Goal: Task Accomplishment & Management: Complete application form

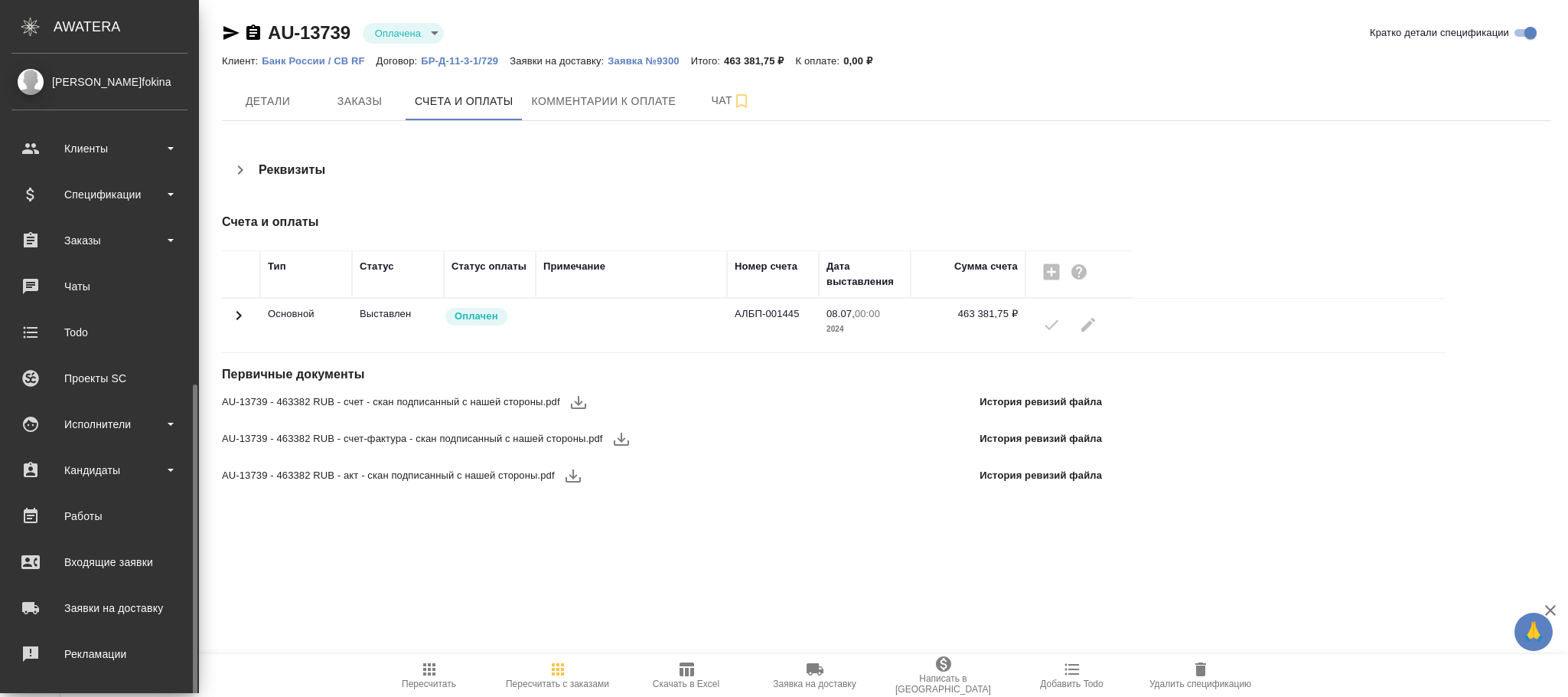
scroll to position [186, 0]
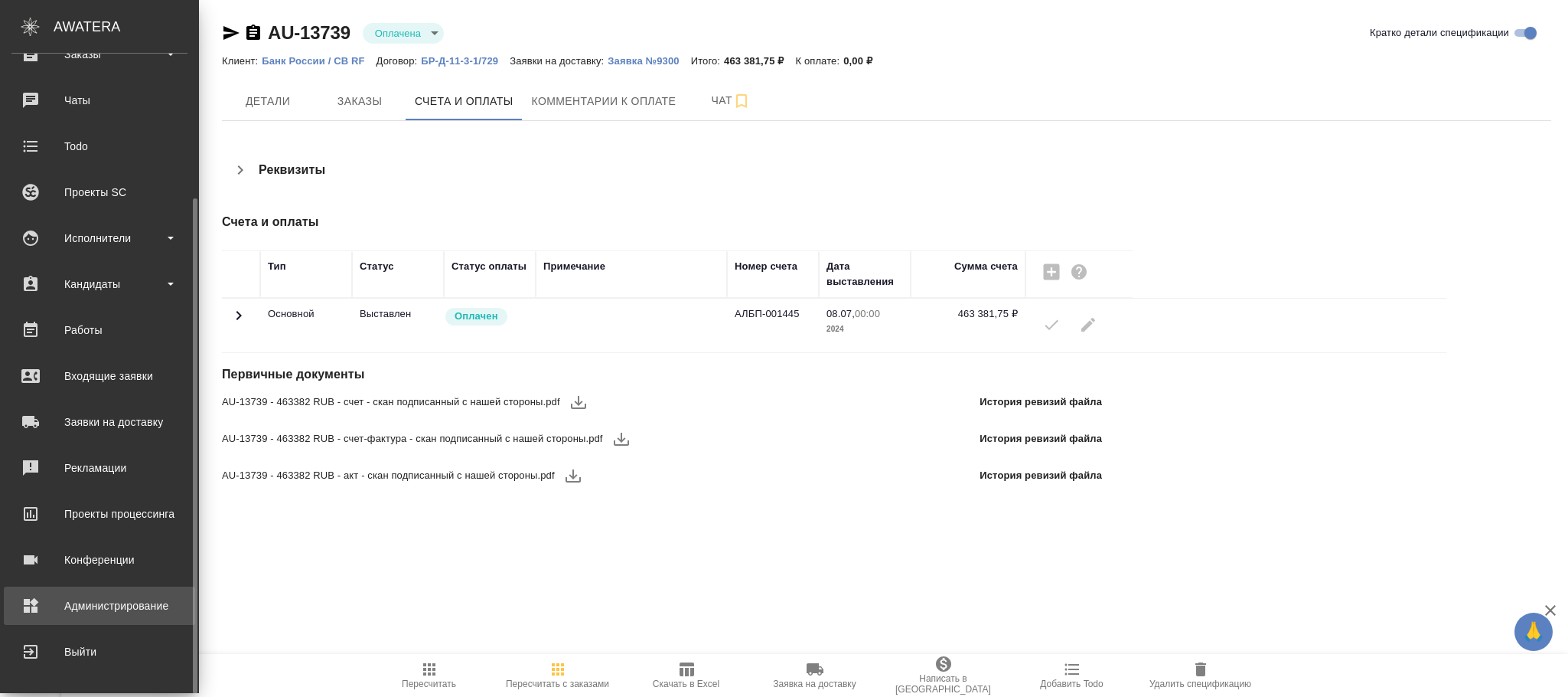
click at [106, 609] on div "Администрирование" at bounding box center [98, 605] width 176 height 23
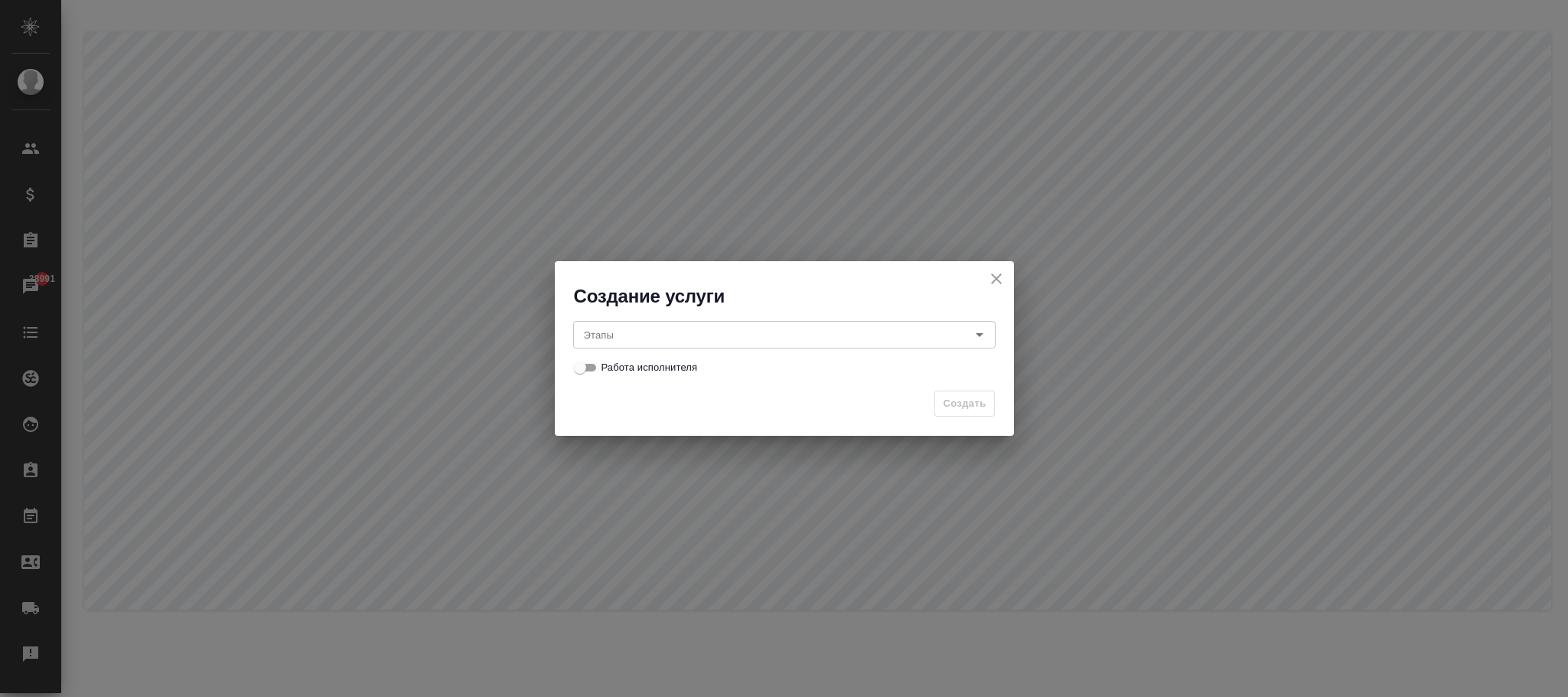
click at [700, 341] on input "Этапы" at bounding box center [759, 335] width 362 height 19
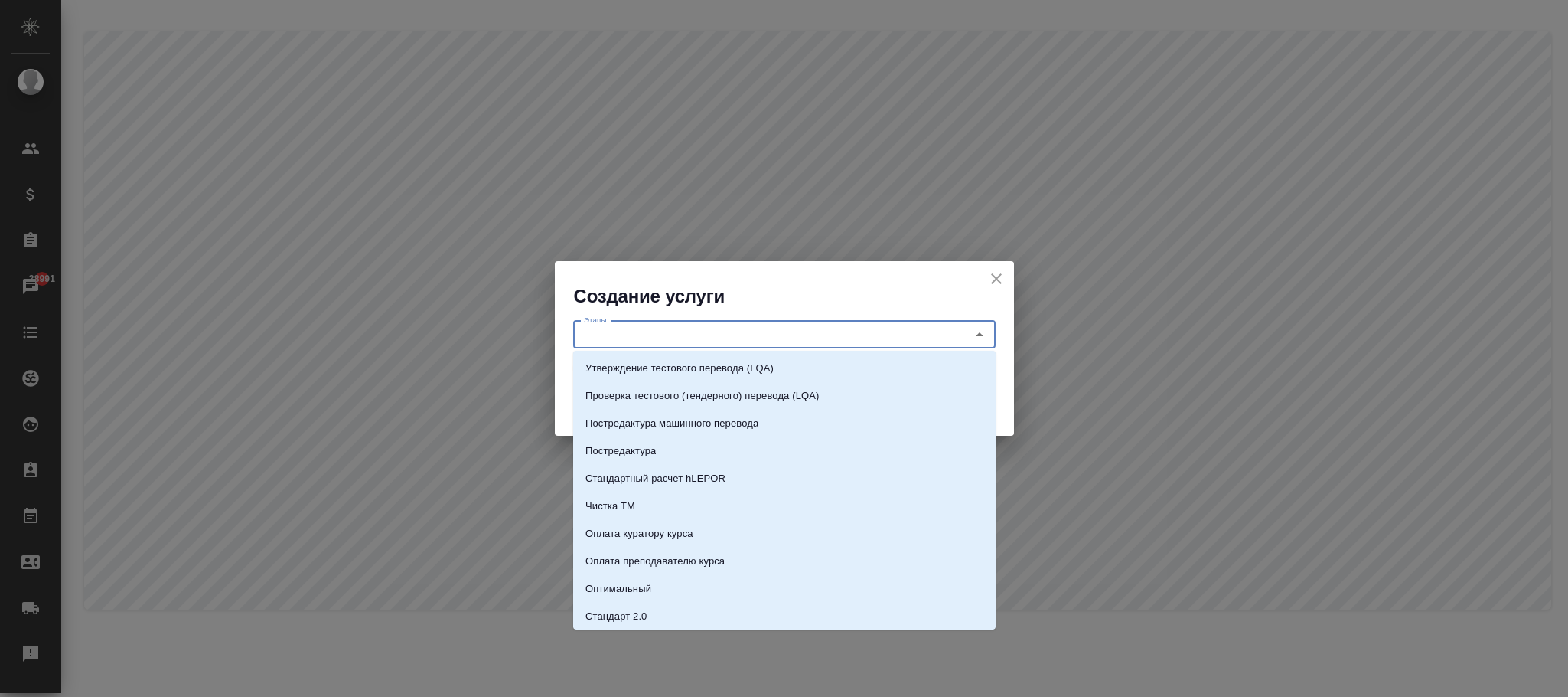
paste input "[GEOGRAPHIC_DATA], справка за 2-3 рабочих дня с апостилем"
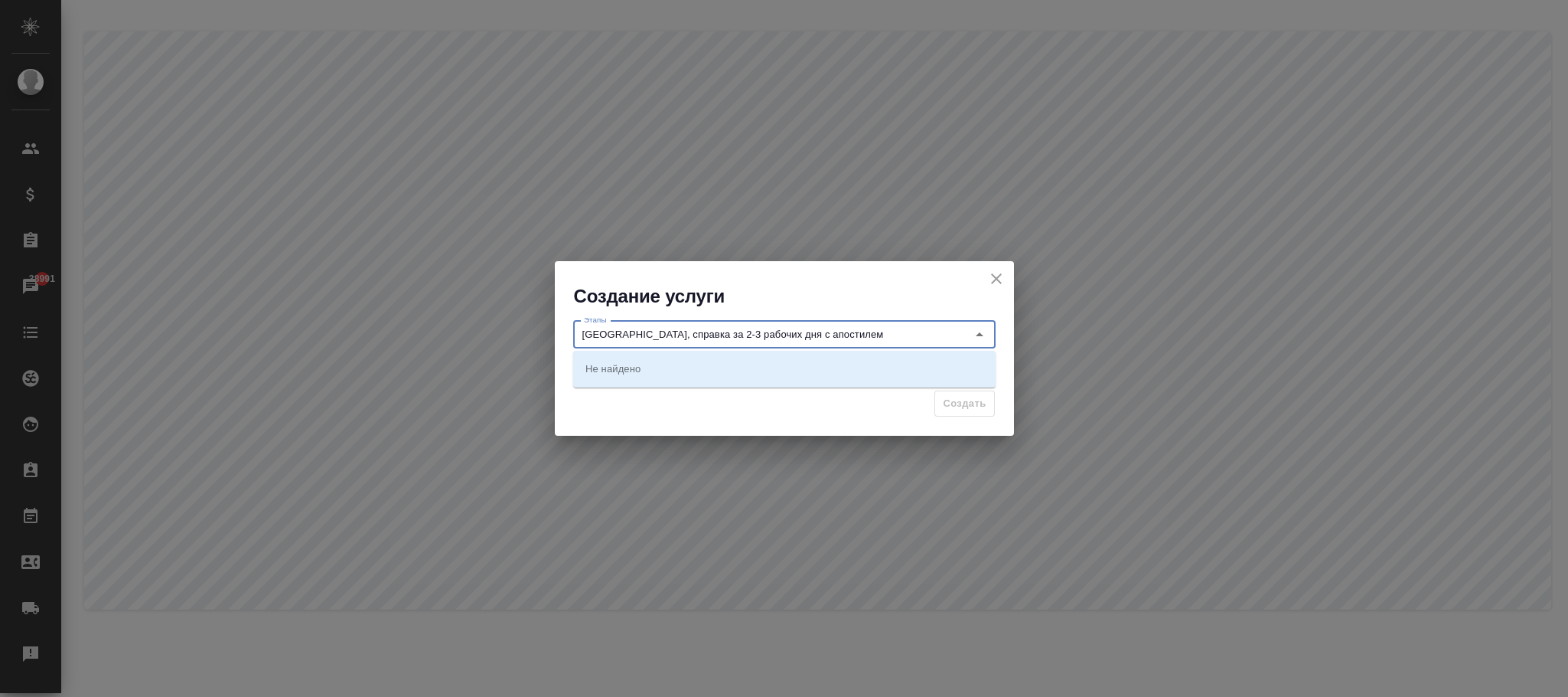
type input "[GEOGRAPHIC_DATA], справка за 2-3 рабочих дня с апостилем"
click at [749, 414] on div "Создать" at bounding box center [784, 410] width 459 height 54
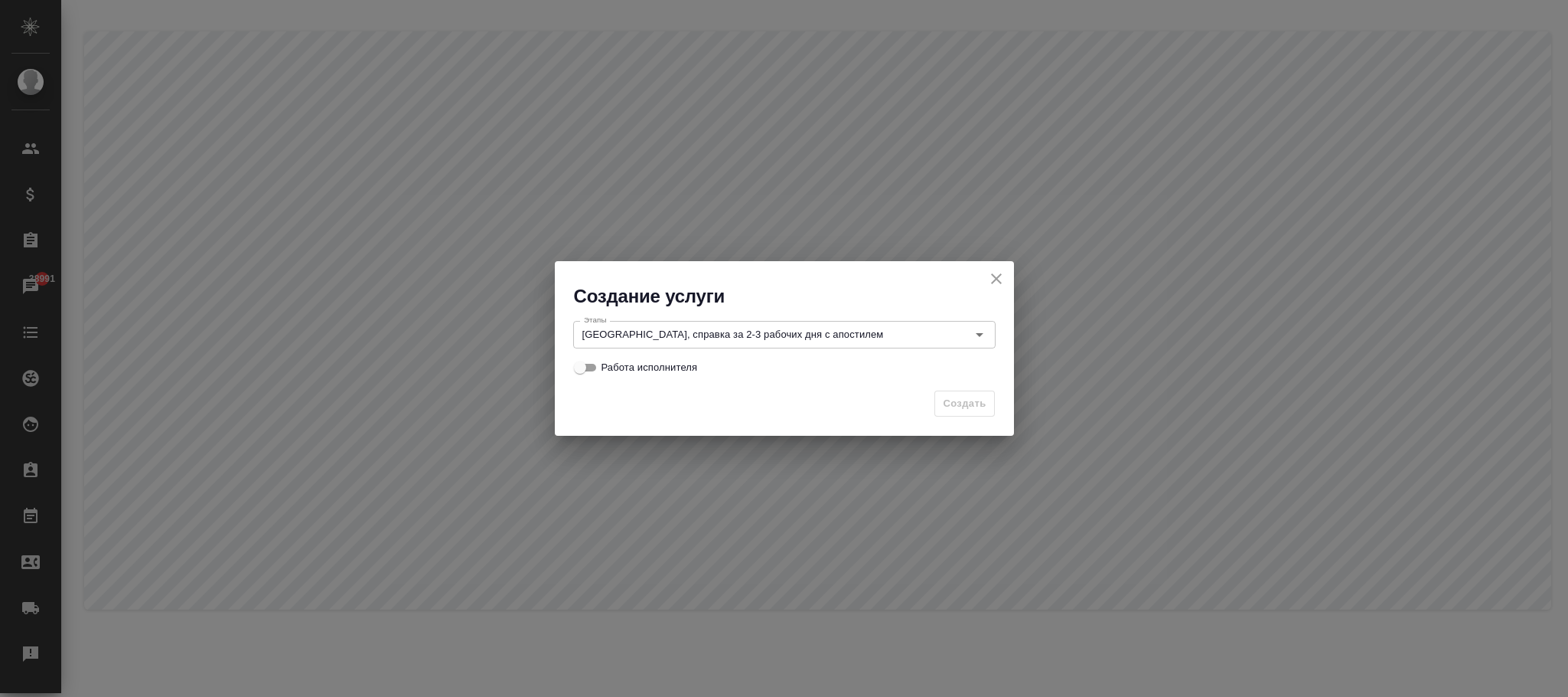
click at [581, 363] on input "Работа исполнителя" at bounding box center [580, 368] width 55 height 19
checkbox input "true"
click at [967, 404] on span "Создать" at bounding box center [964, 403] width 43 height 18
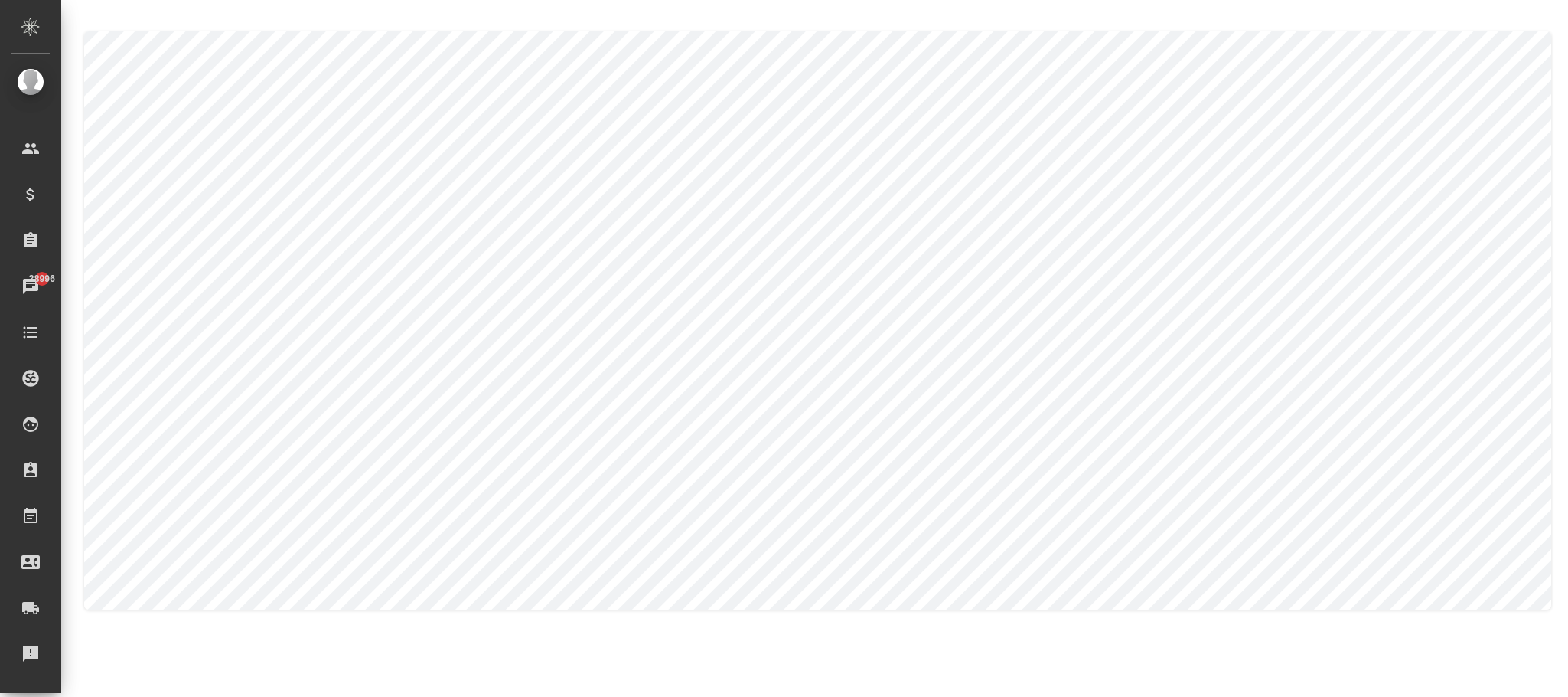
checkbox input "false"
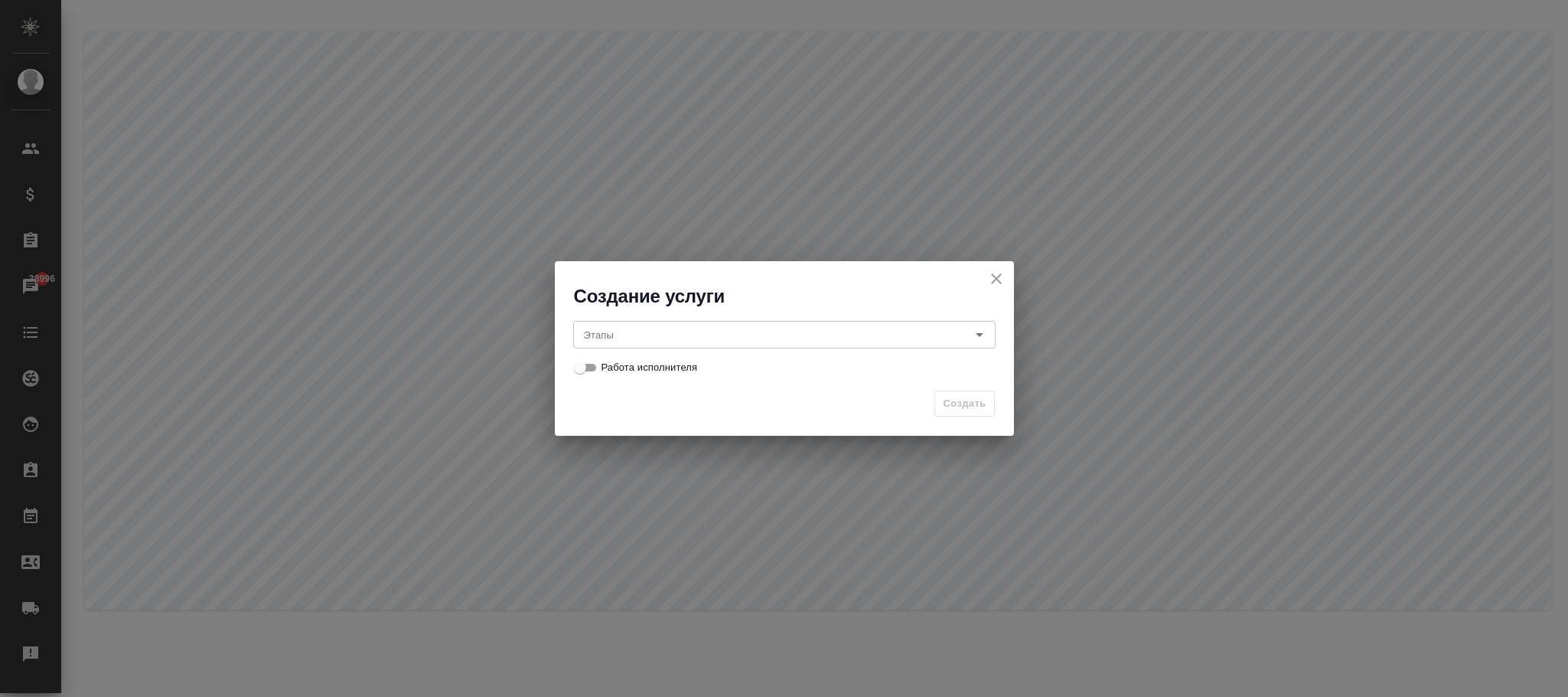
click at [619, 332] on input "Этапы" at bounding box center [759, 335] width 362 height 19
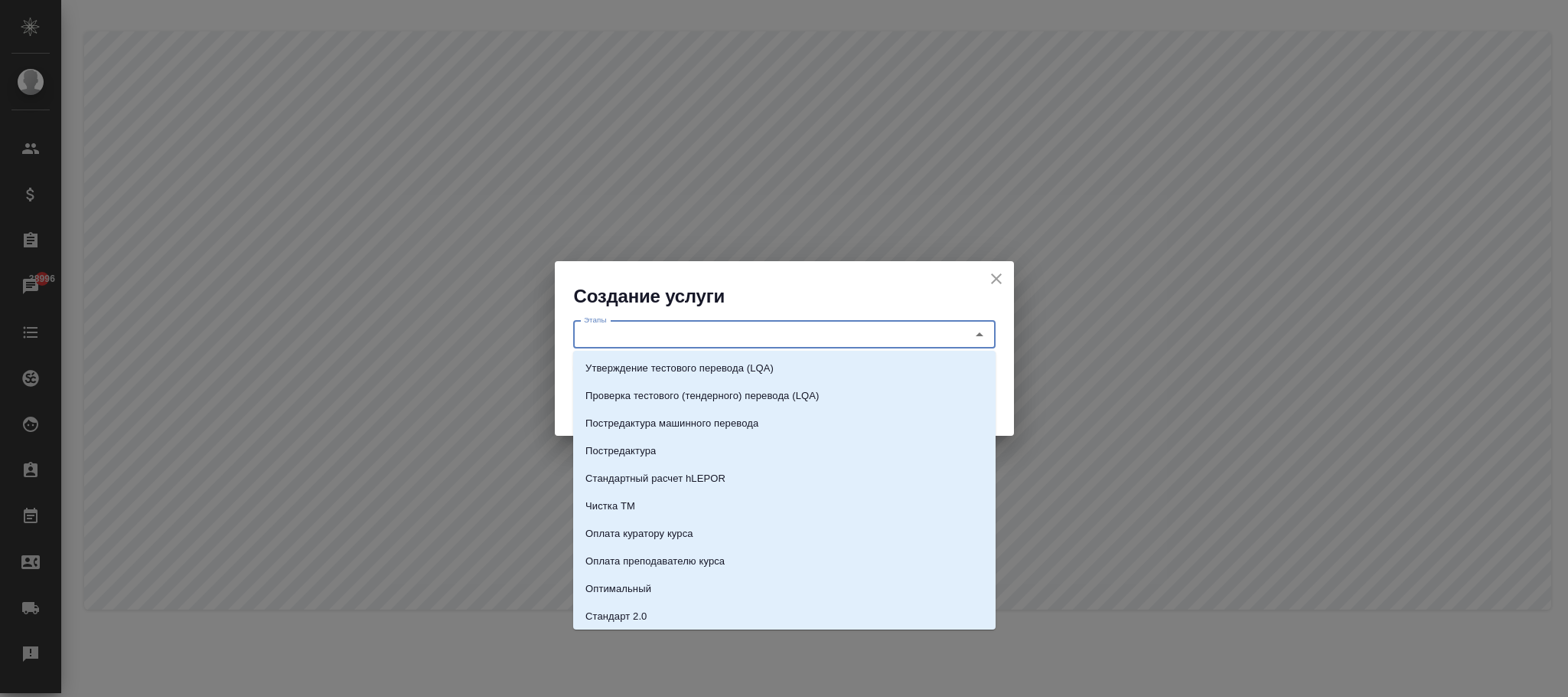
paste input "[GEOGRAPHIC_DATA], справка за 4 рабочих дня с апостилем"
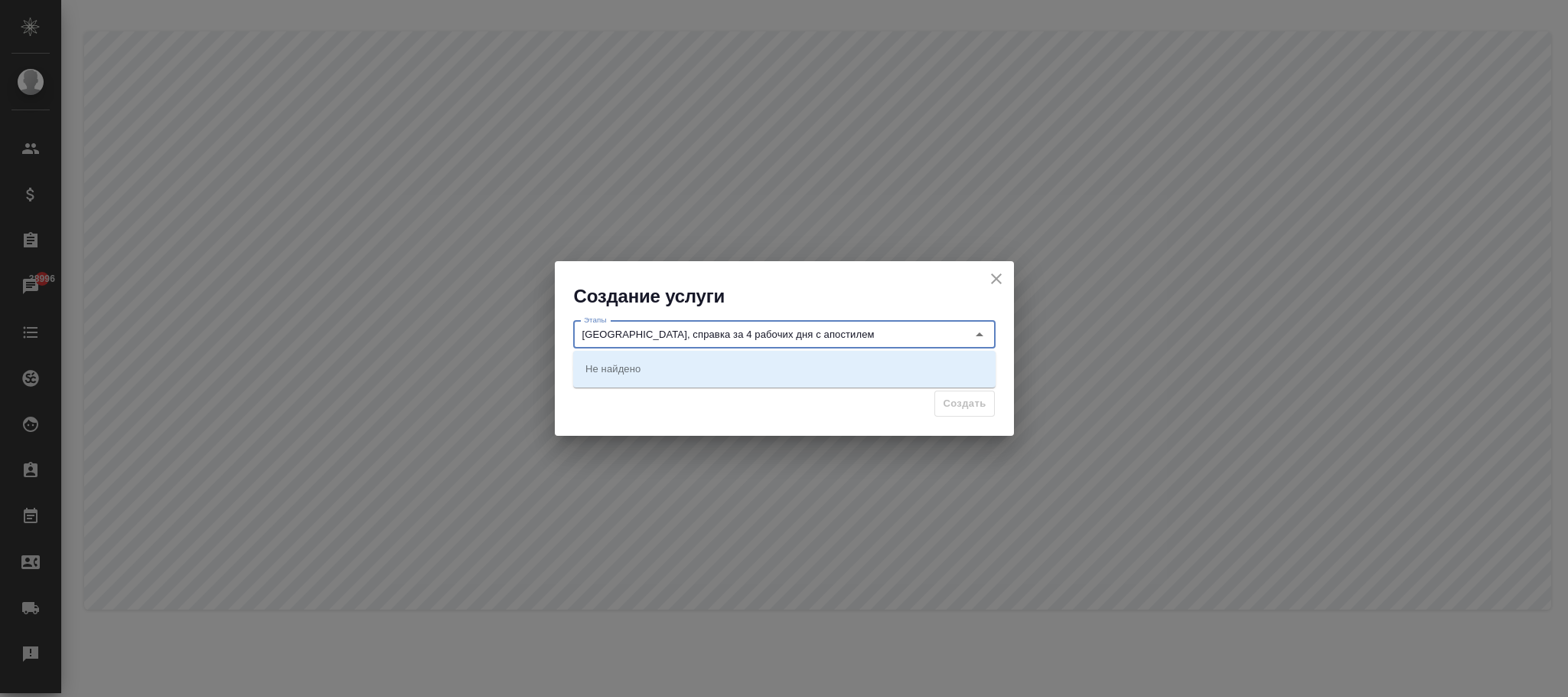
type input "[GEOGRAPHIC_DATA], справка за 4 рабочих дня с апостилем"
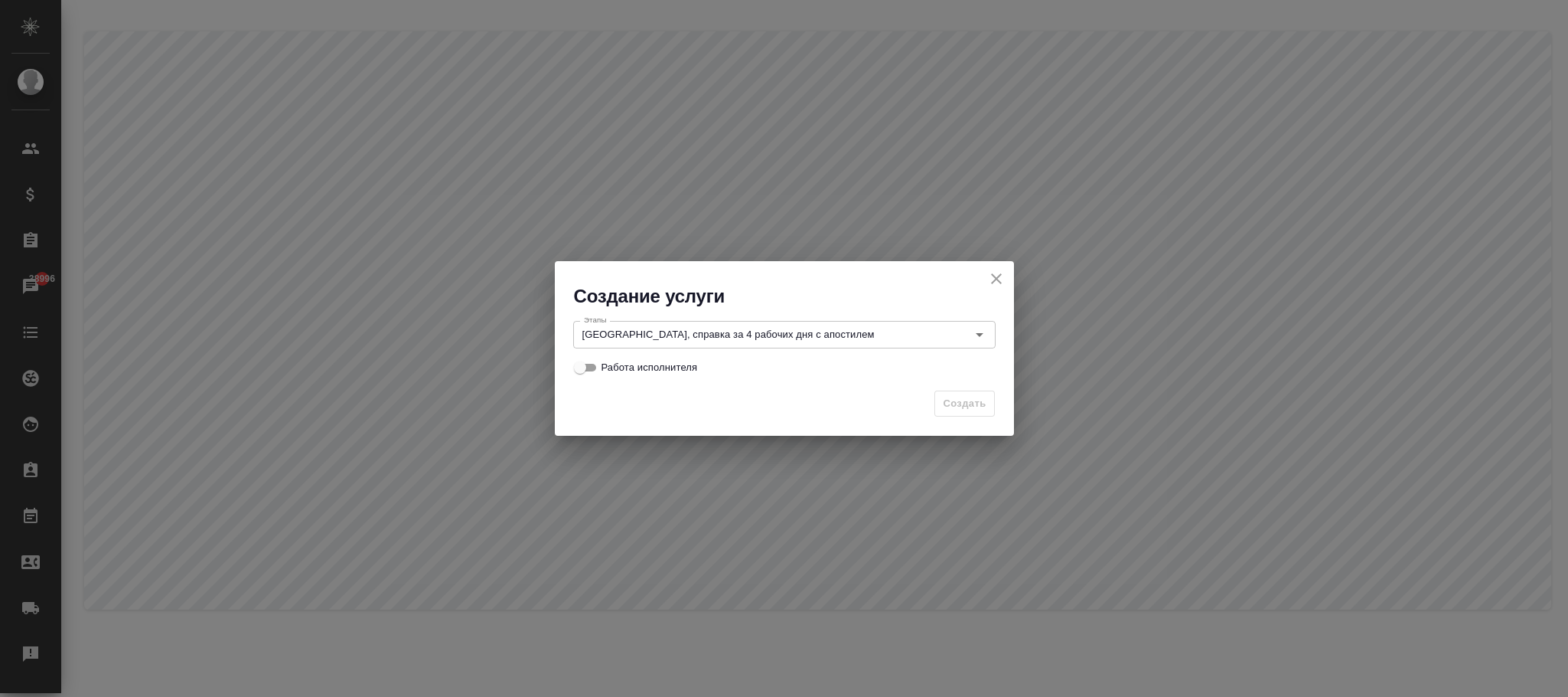
drag, startPoint x: 605, startPoint y: 401, endPoint x: 613, endPoint y: 401, distance: 8.0
click at [608, 401] on div "Создать" at bounding box center [784, 410] width 459 height 54
drag, startPoint x: 584, startPoint y: 370, endPoint x: 1048, endPoint y: 393, distance: 464.6
click at [586, 370] on input "Работа исполнителя" at bounding box center [580, 368] width 55 height 19
checkbox input "true"
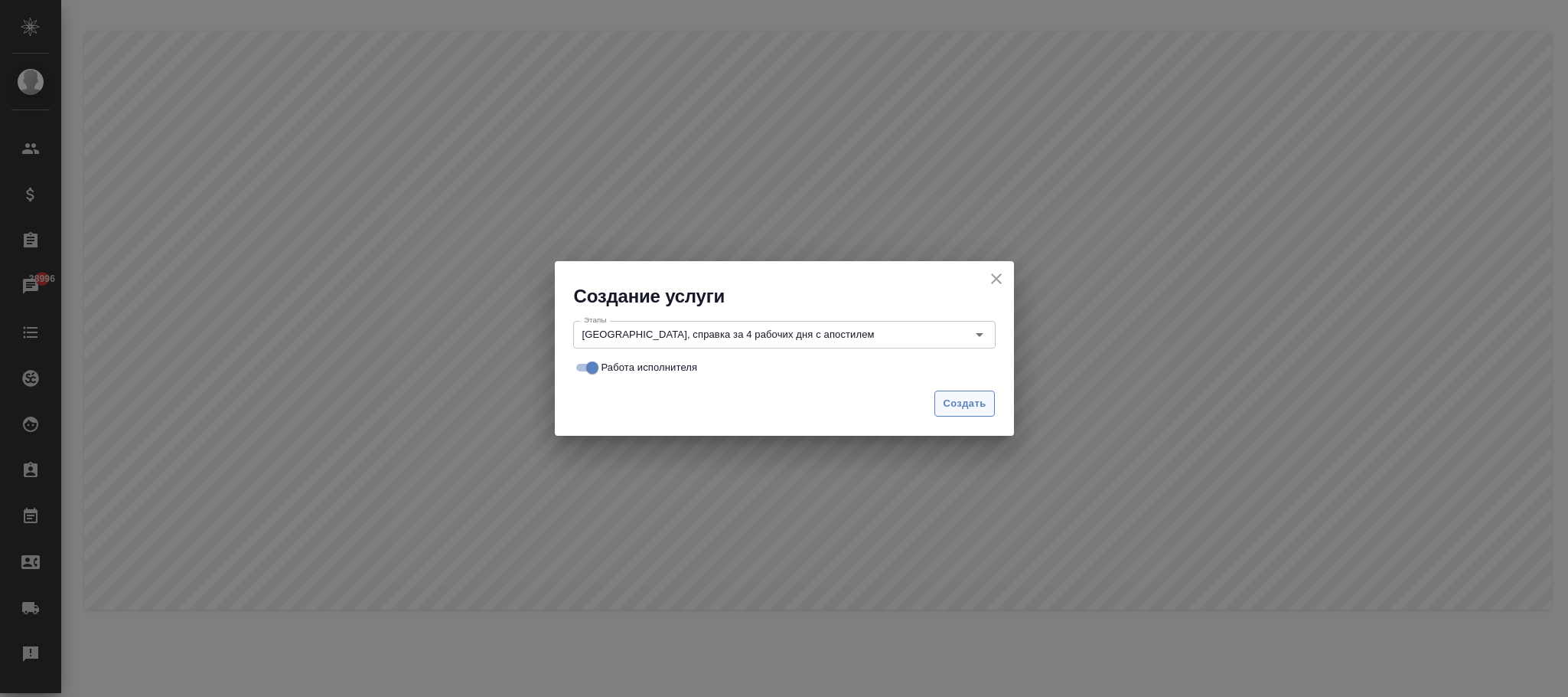
click at [953, 400] on span "Создать" at bounding box center [964, 403] width 43 height 18
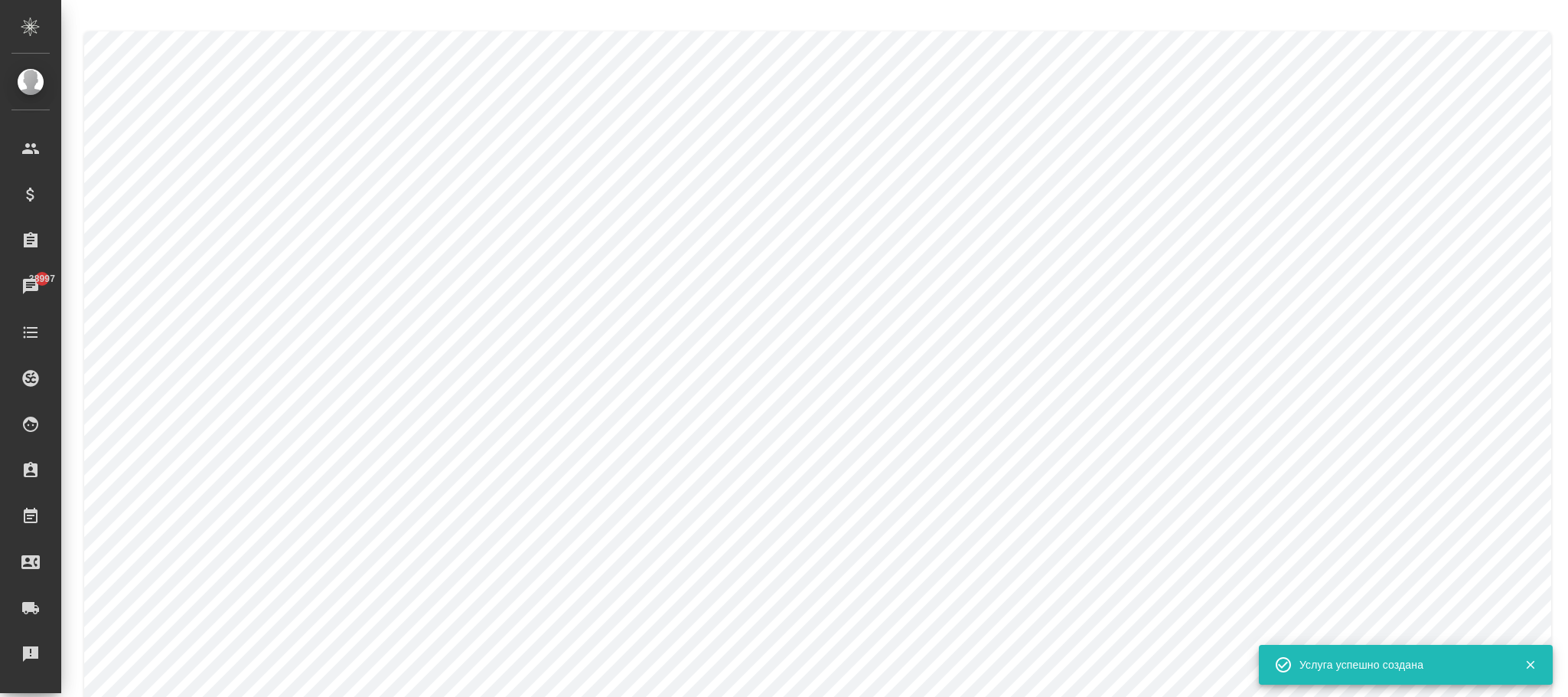
checkbox input "false"
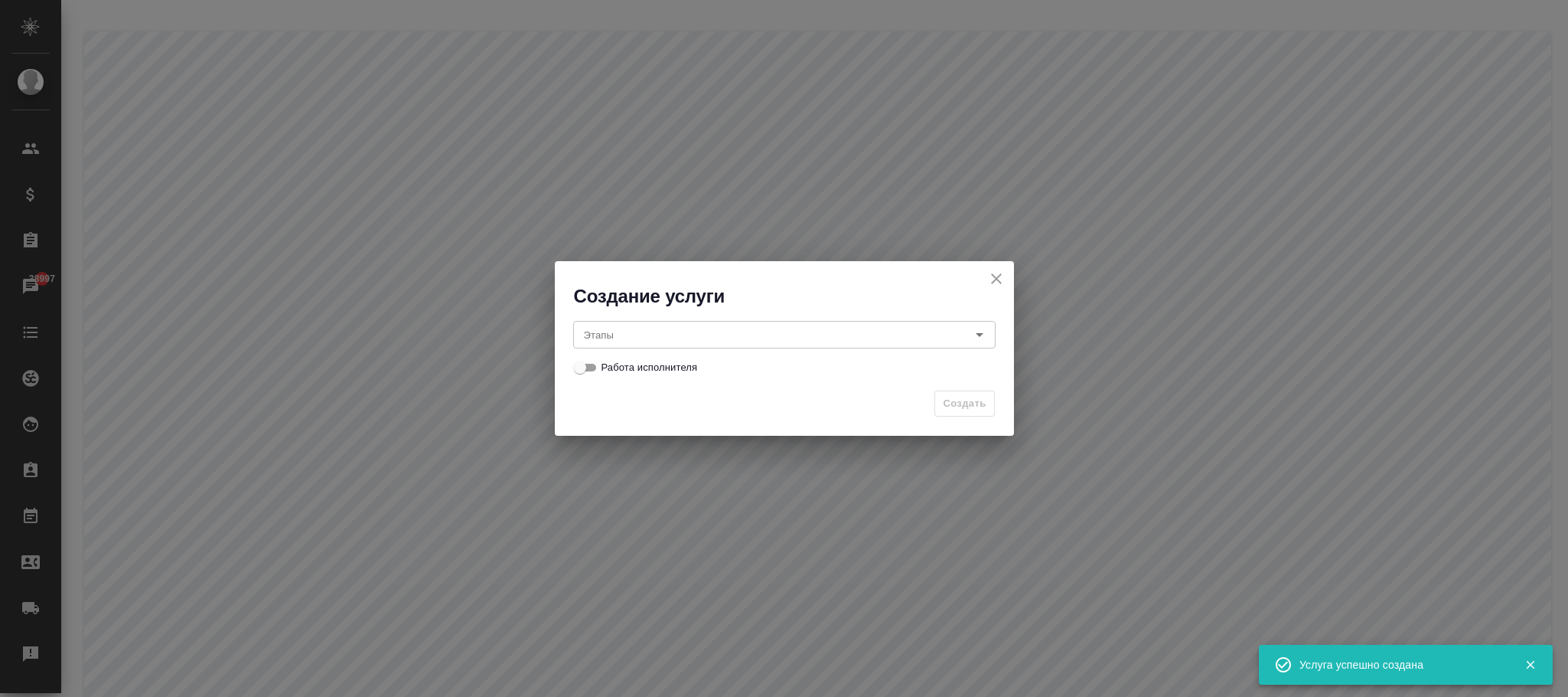
click at [644, 333] on input "Этапы" at bounding box center [759, 335] width 362 height 19
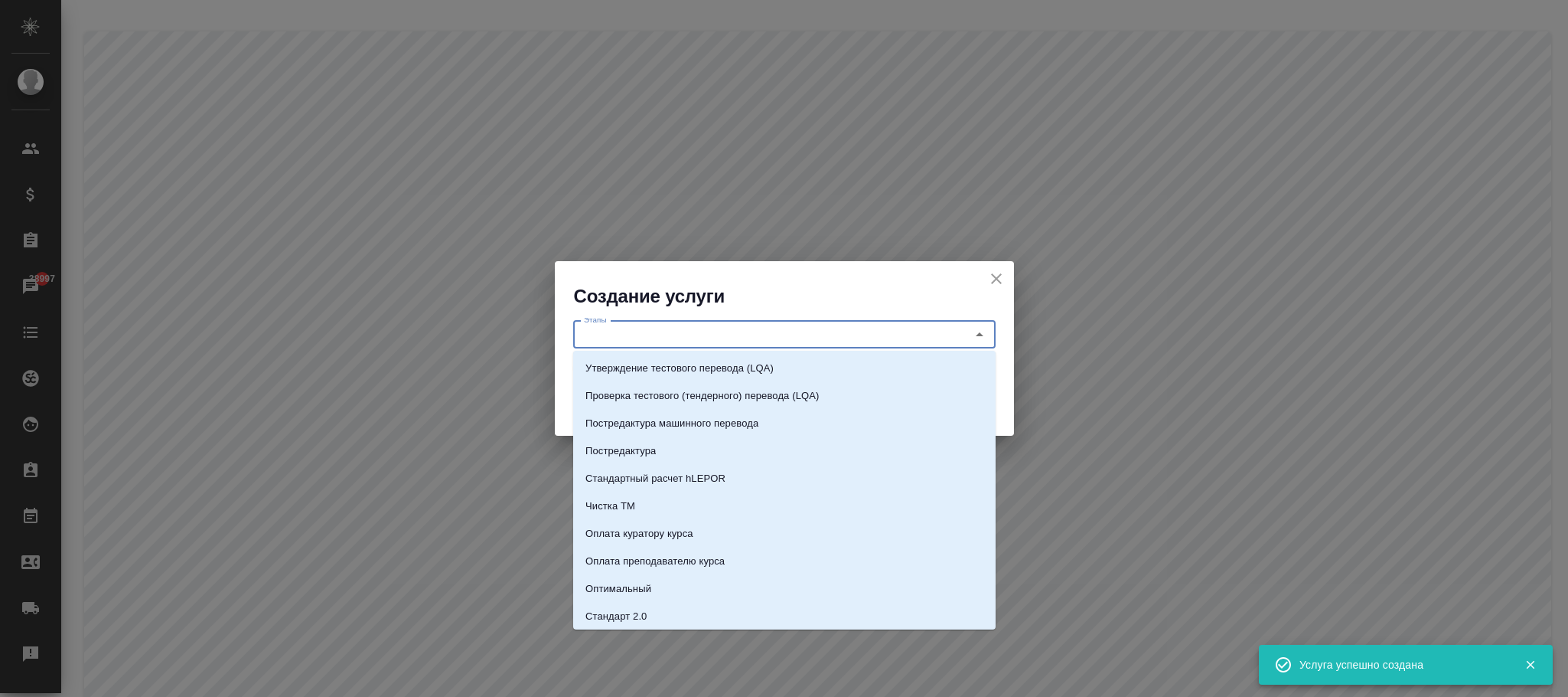
paste input "Великий Новгород, справка за 6 рабочих дней с апостилем"
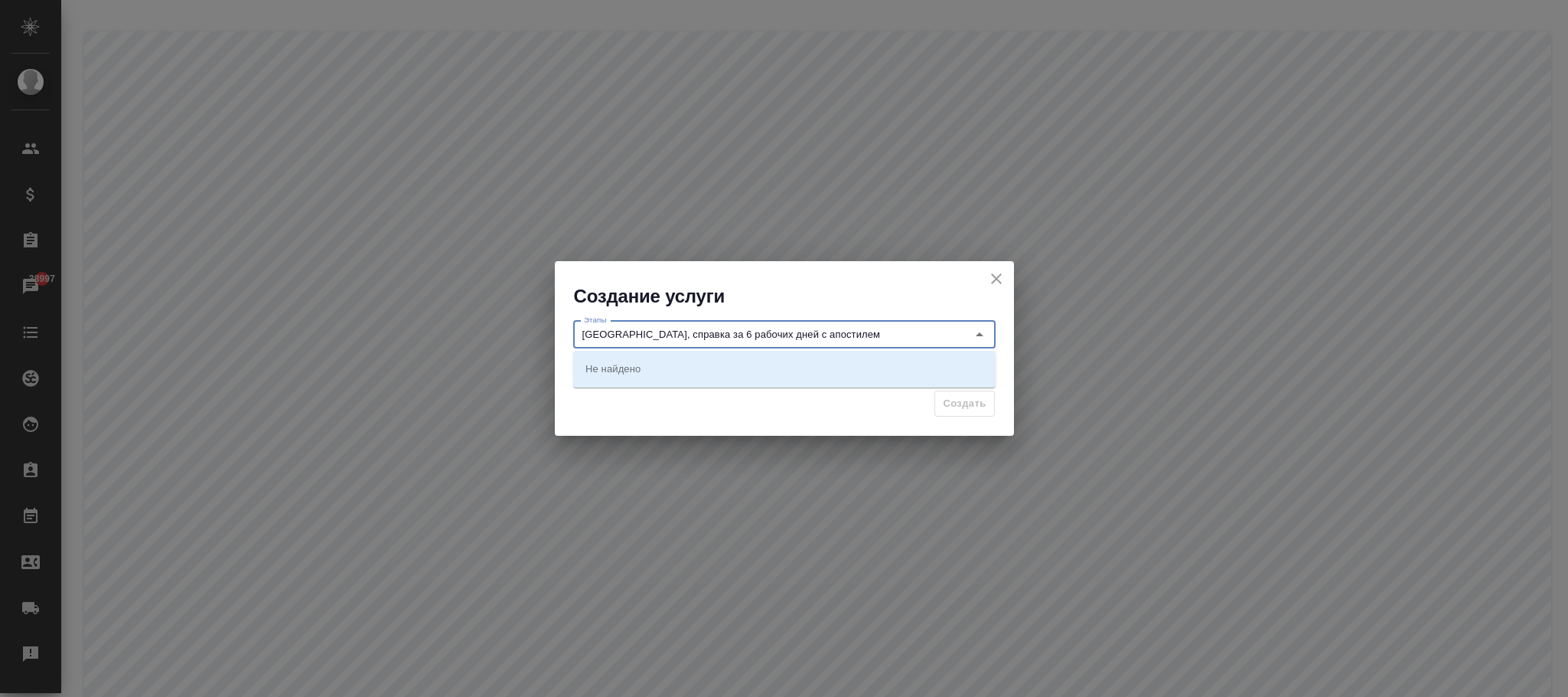
type input "[GEOGRAPHIC_DATA], справка за 6 рабочих дней с апостилем"
drag, startPoint x: 992, startPoint y: 276, endPoint x: 271, endPoint y: 289, distance: 721.1
click at [994, 276] on icon "close" at bounding box center [997, 279] width 19 height 19
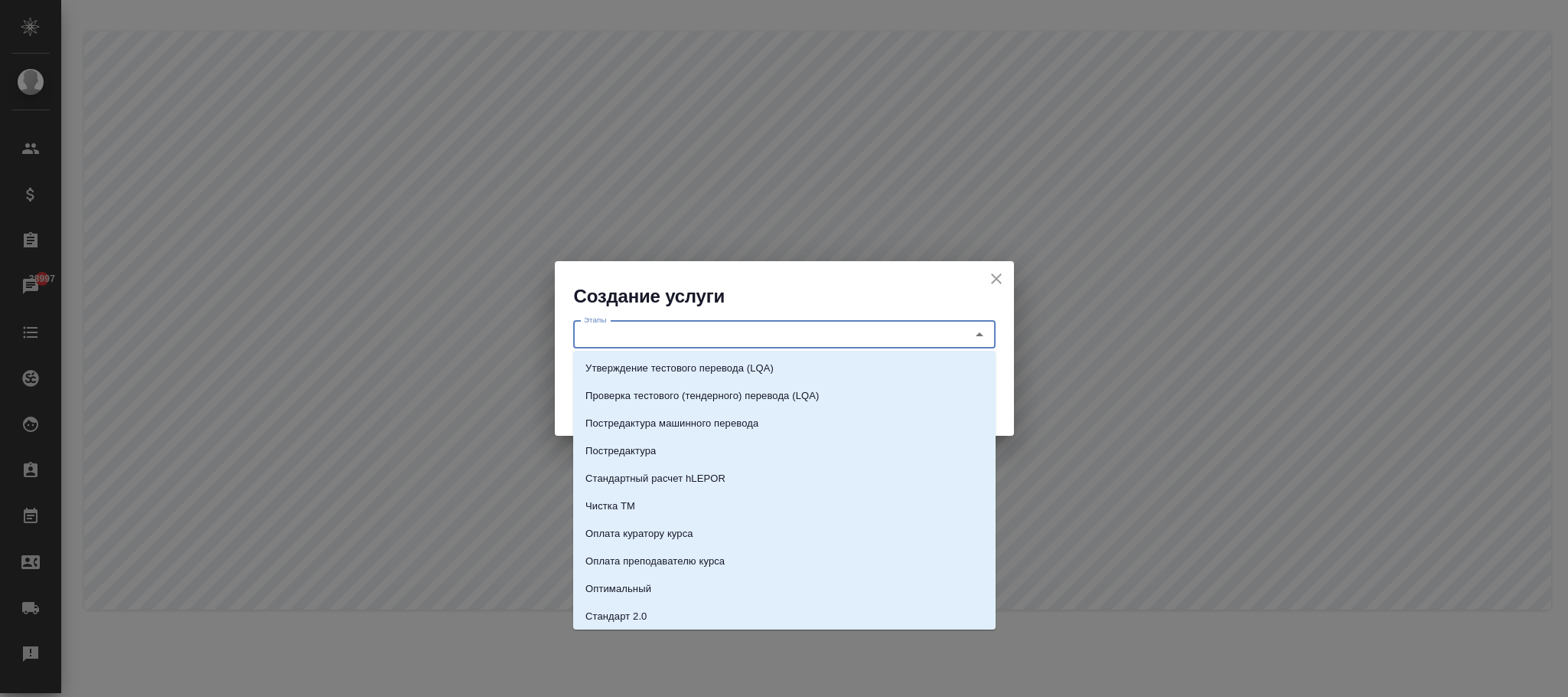
click at [620, 328] on input "Этапы" at bounding box center [759, 335] width 362 height 19
paste input "[GEOGRAPHIC_DATA], справка за 6 рабочих дней с апостилем"
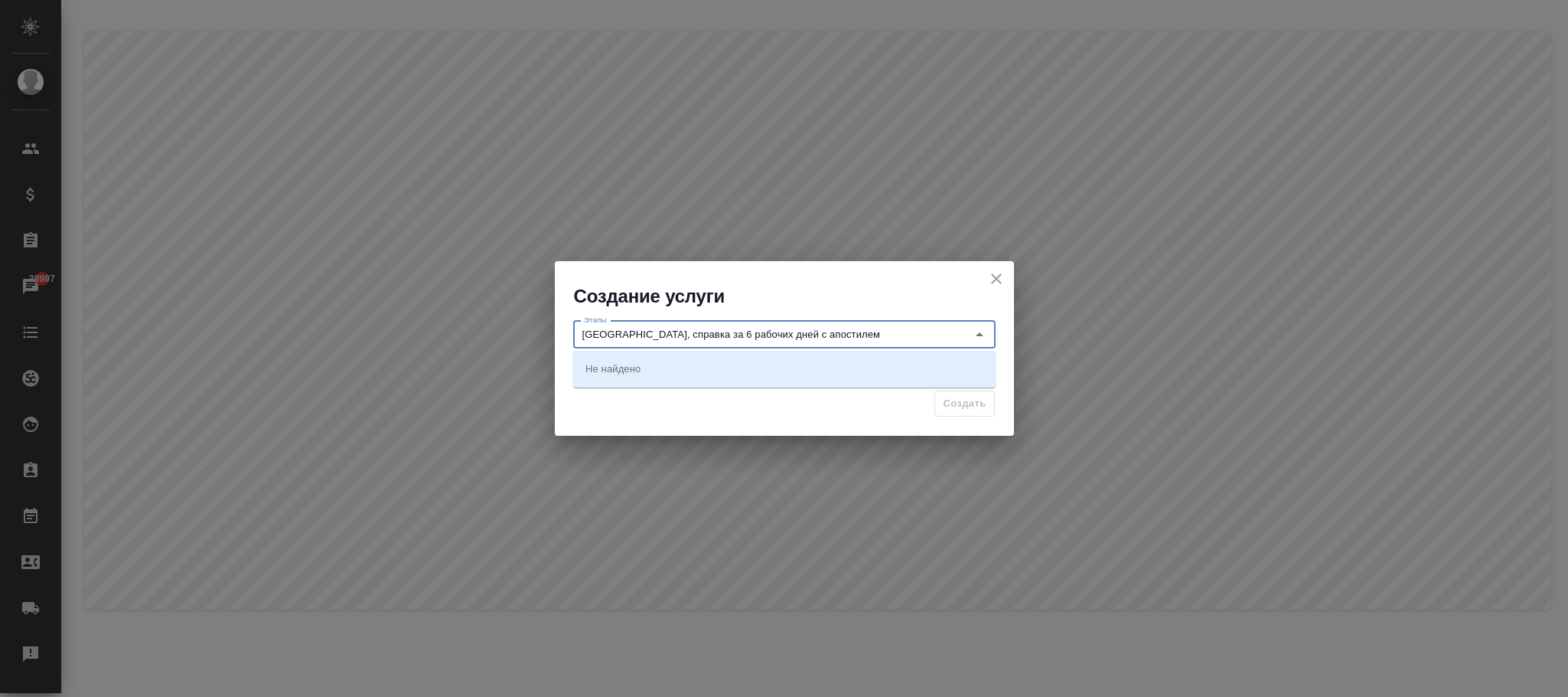
type input "[GEOGRAPHIC_DATA], справка за 6 рабочих дней с апостилем"
drag, startPoint x: 636, startPoint y: 386, endPoint x: 611, endPoint y: 388, distance: 25.1
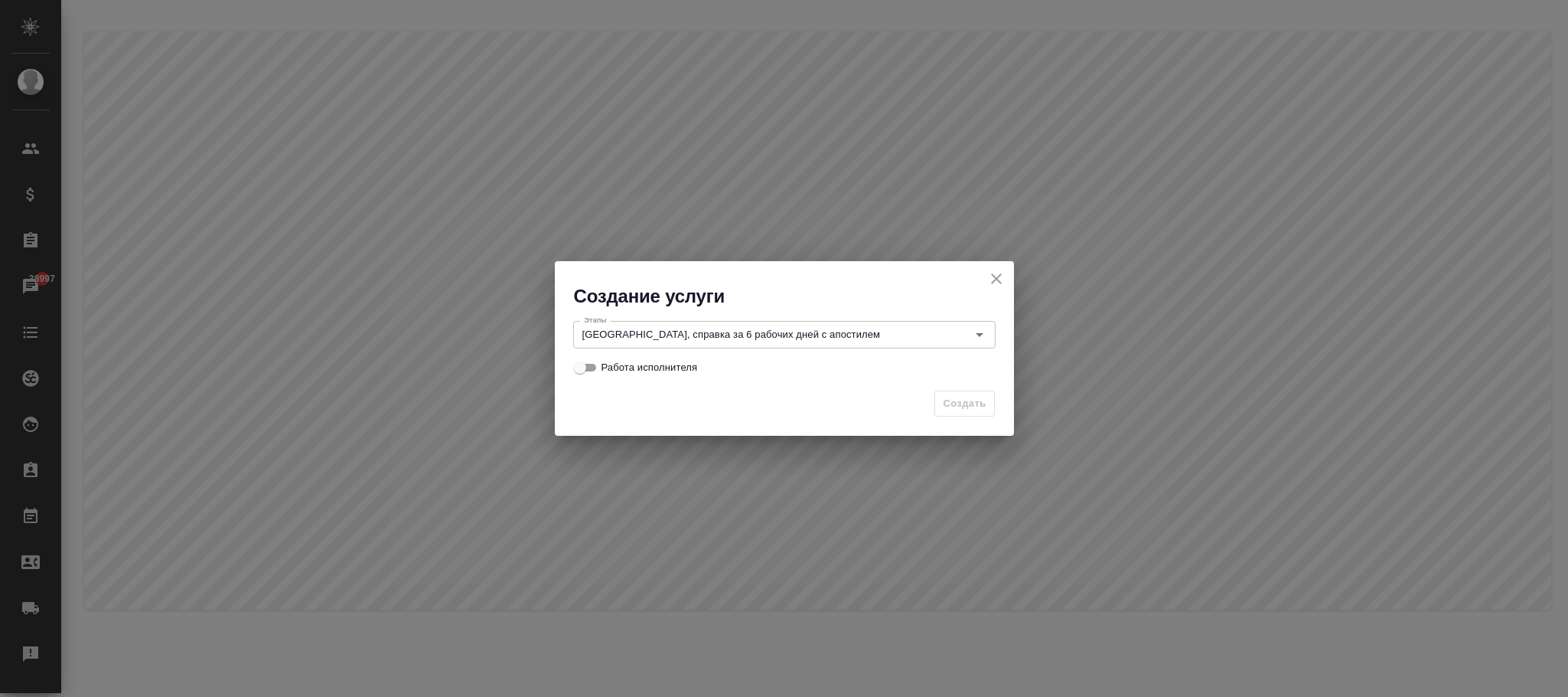
click at [593, 365] on input "Работа исполнителя" at bounding box center [580, 368] width 55 height 19
checkbox input "true"
click at [946, 398] on span "Создать" at bounding box center [964, 403] width 43 height 18
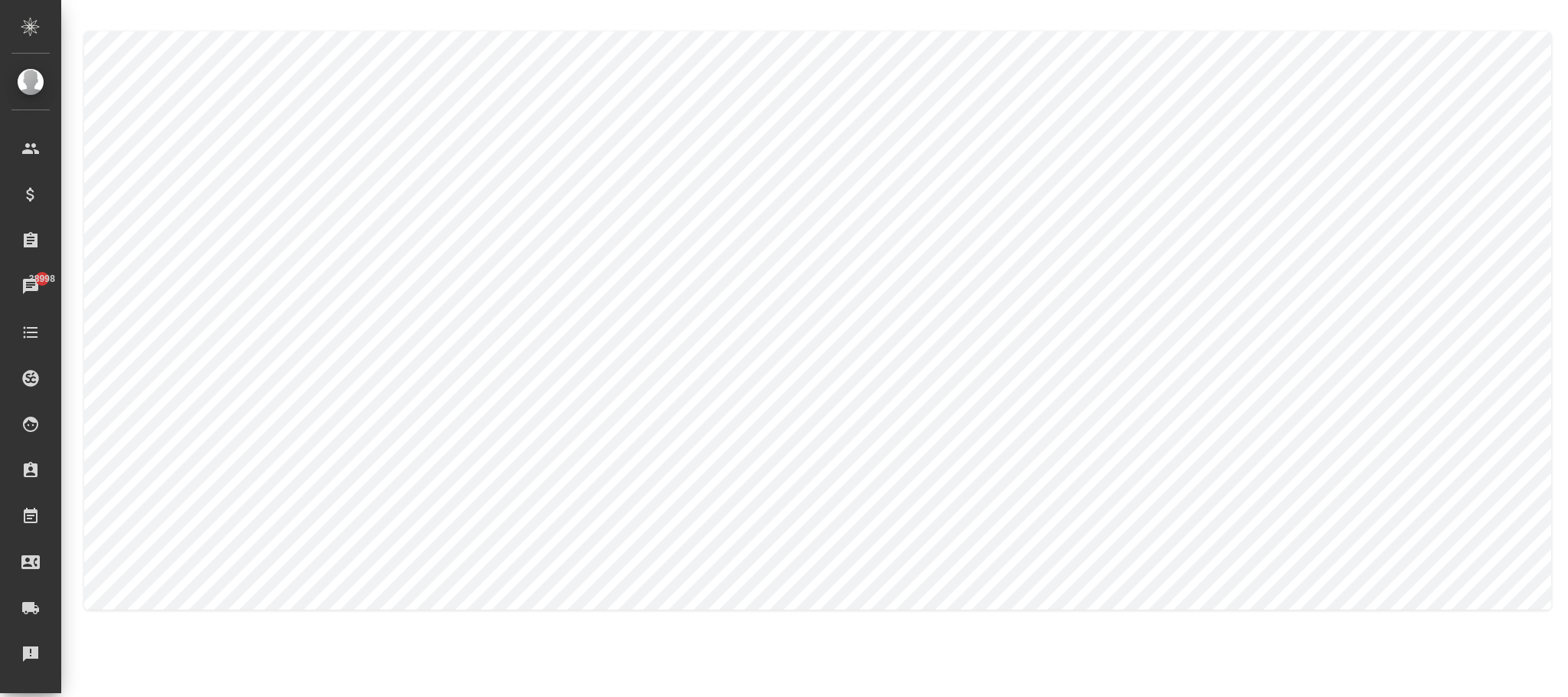
checkbox input "false"
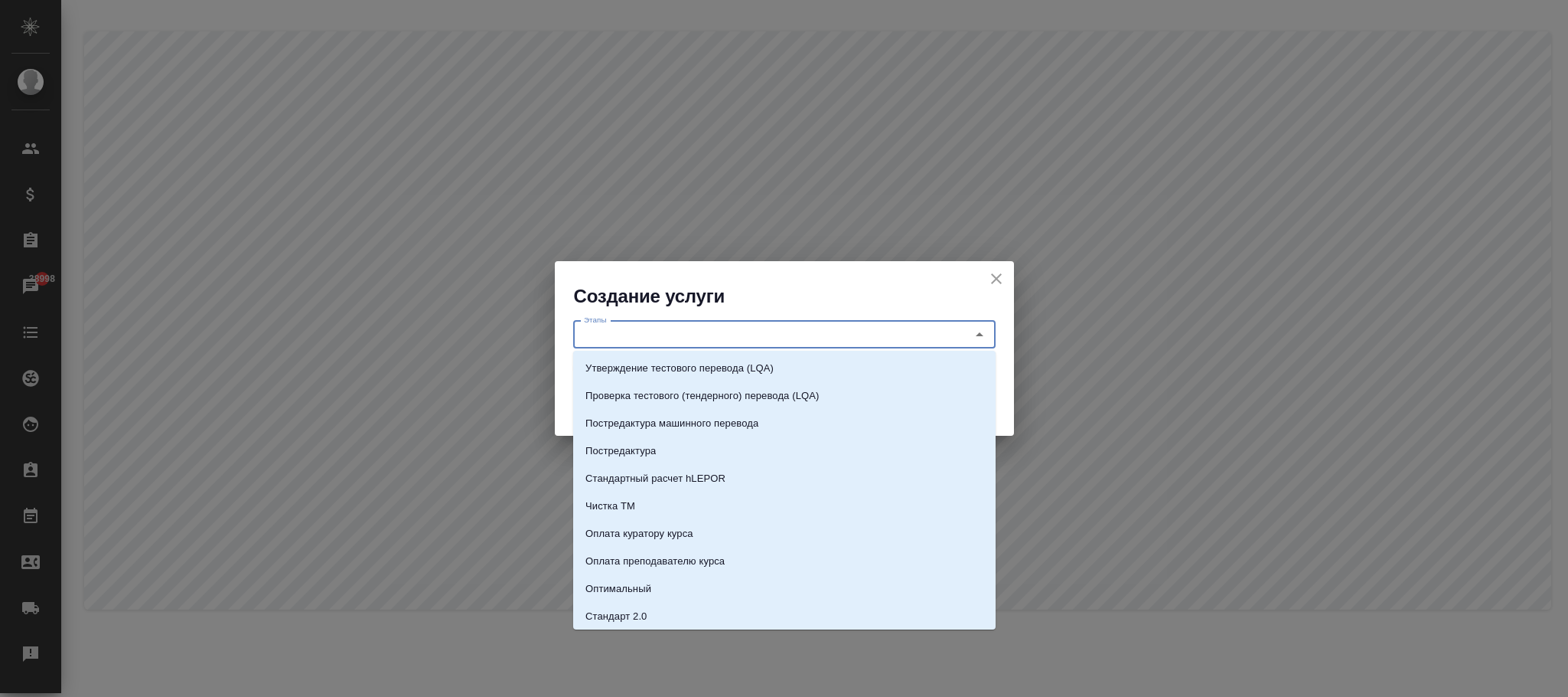
click at [673, 329] on input "Этапы" at bounding box center [759, 335] width 362 height 19
paste input "[GEOGRAPHIC_DATA], справка за 8 рабочих дней с апостилем"
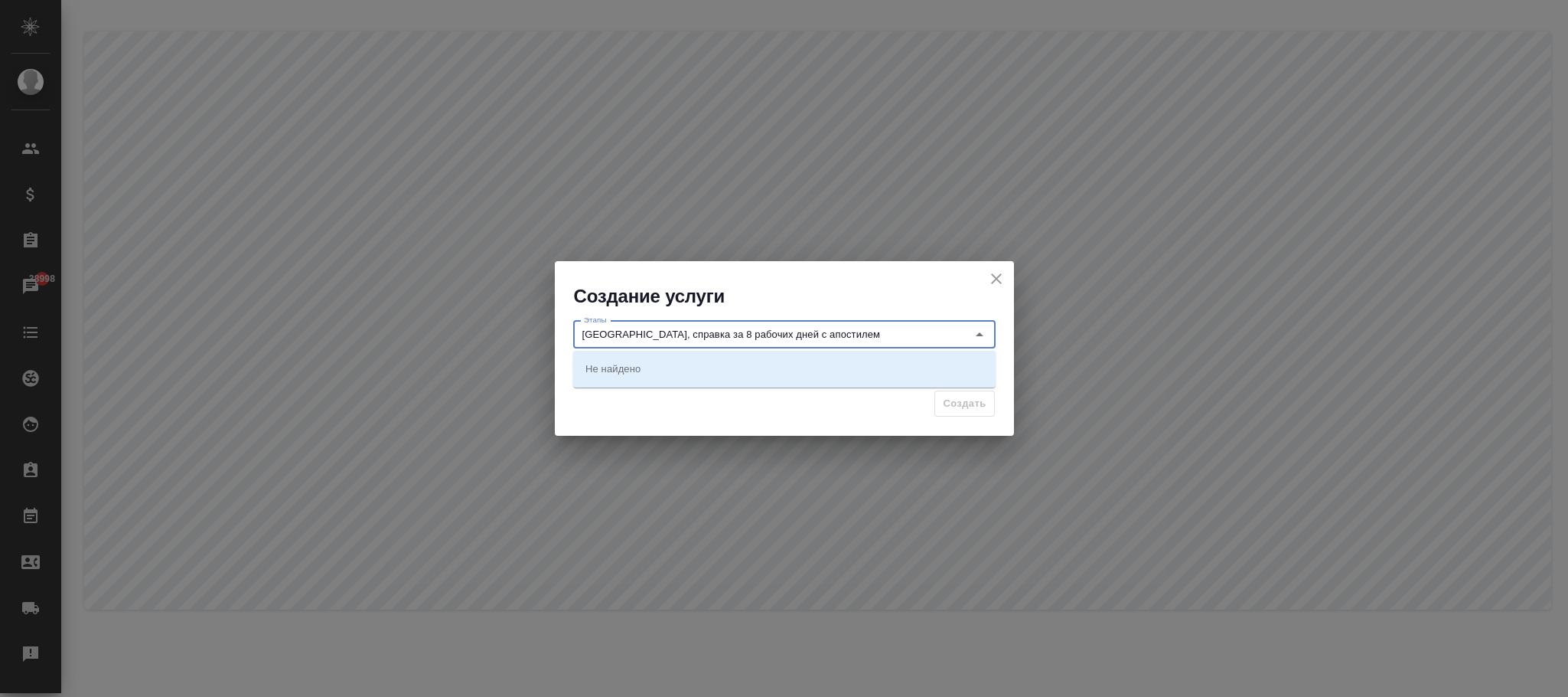
type input "[GEOGRAPHIC_DATA], справка за 8 рабочих дней с апостилем"
click at [648, 398] on div "Создать" at bounding box center [784, 410] width 459 height 54
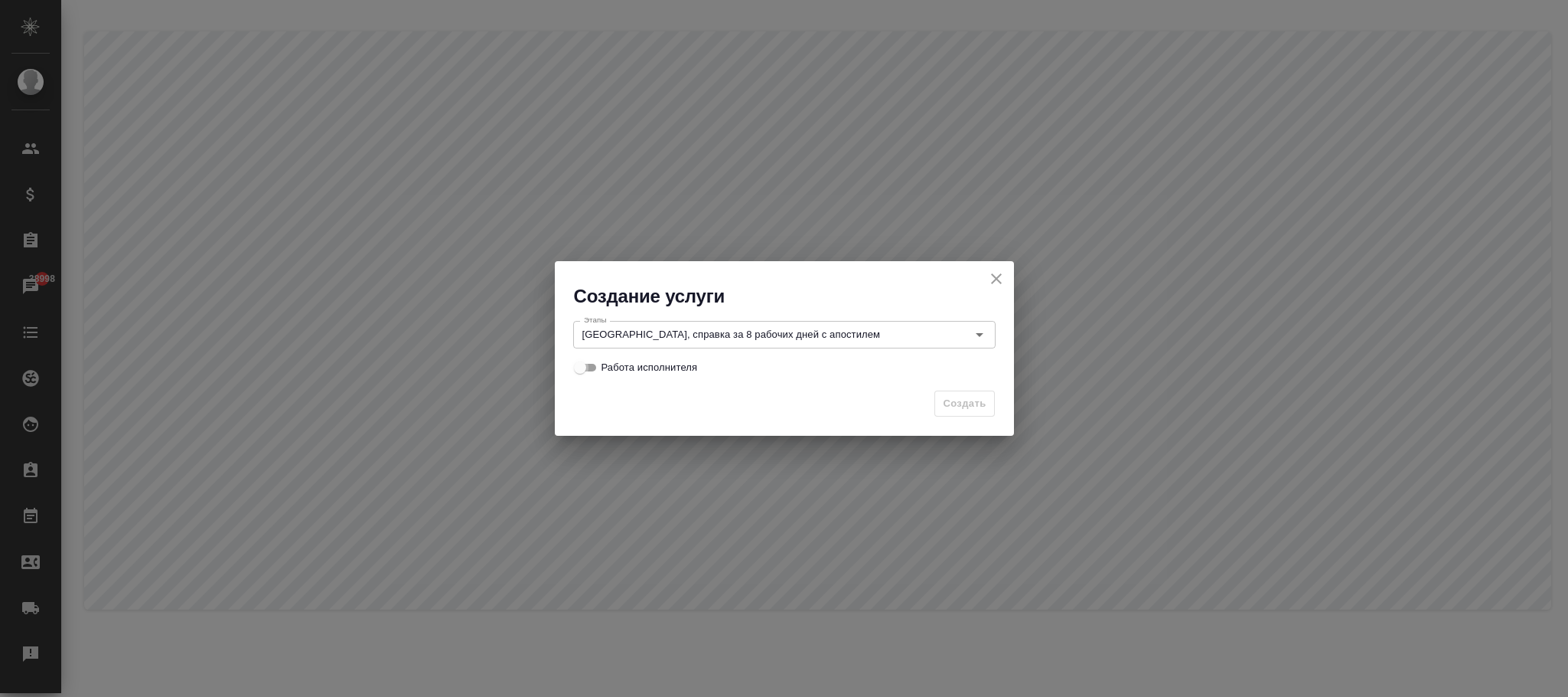
click at [583, 368] on input "Работа исполнителя" at bounding box center [580, 368] width 55 height 19
checkbox input "true"
click at [960, 402] on span "Создать" at bounding box center [964, 403] width 43 height 18
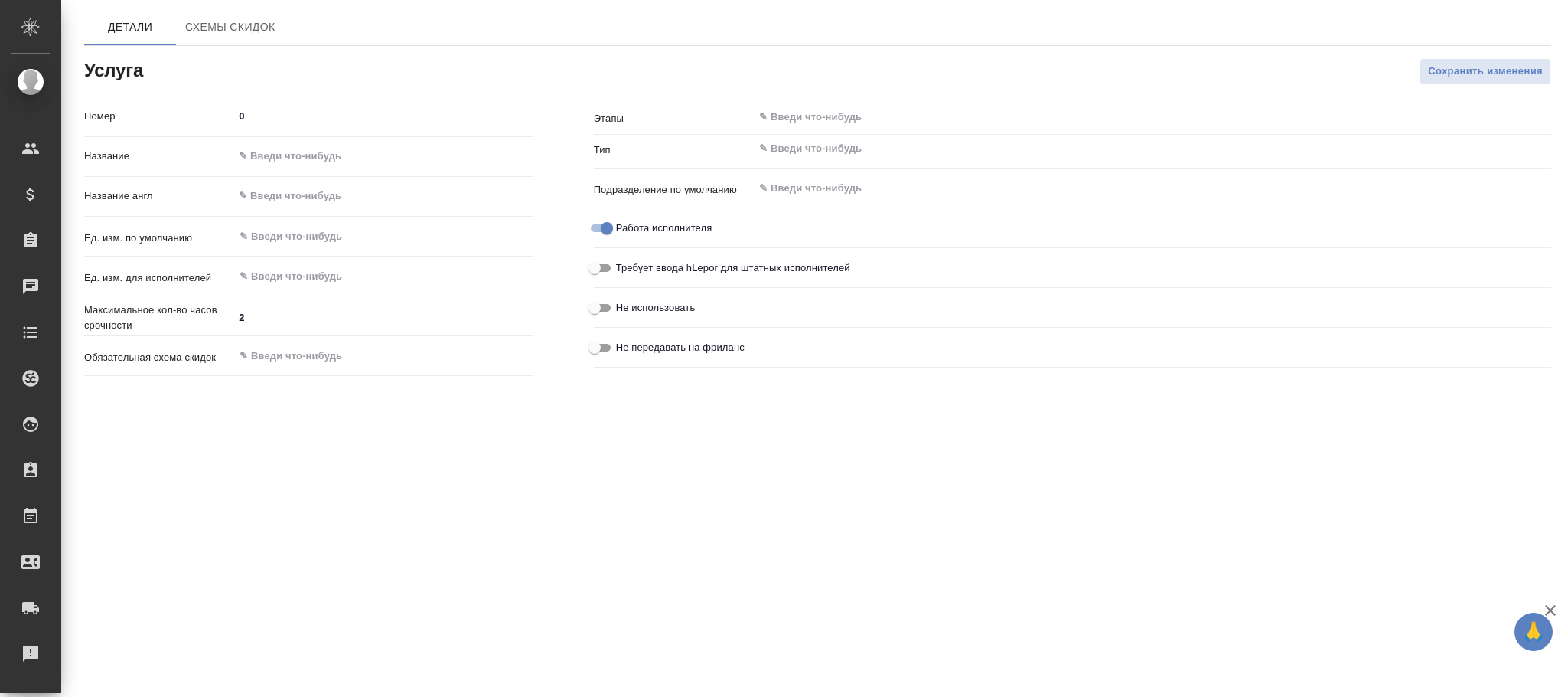
click at [385, 166] on input "text" at bounding box center [382, 157] width 298 height 22
paste input "[GEOGRAPHIC_DATA], справка за 2-3 рабочих дня с апостилем"
type input "[GEOGRAPHIC_DATA], справка за 2-3 рабочих дня с апостилем"
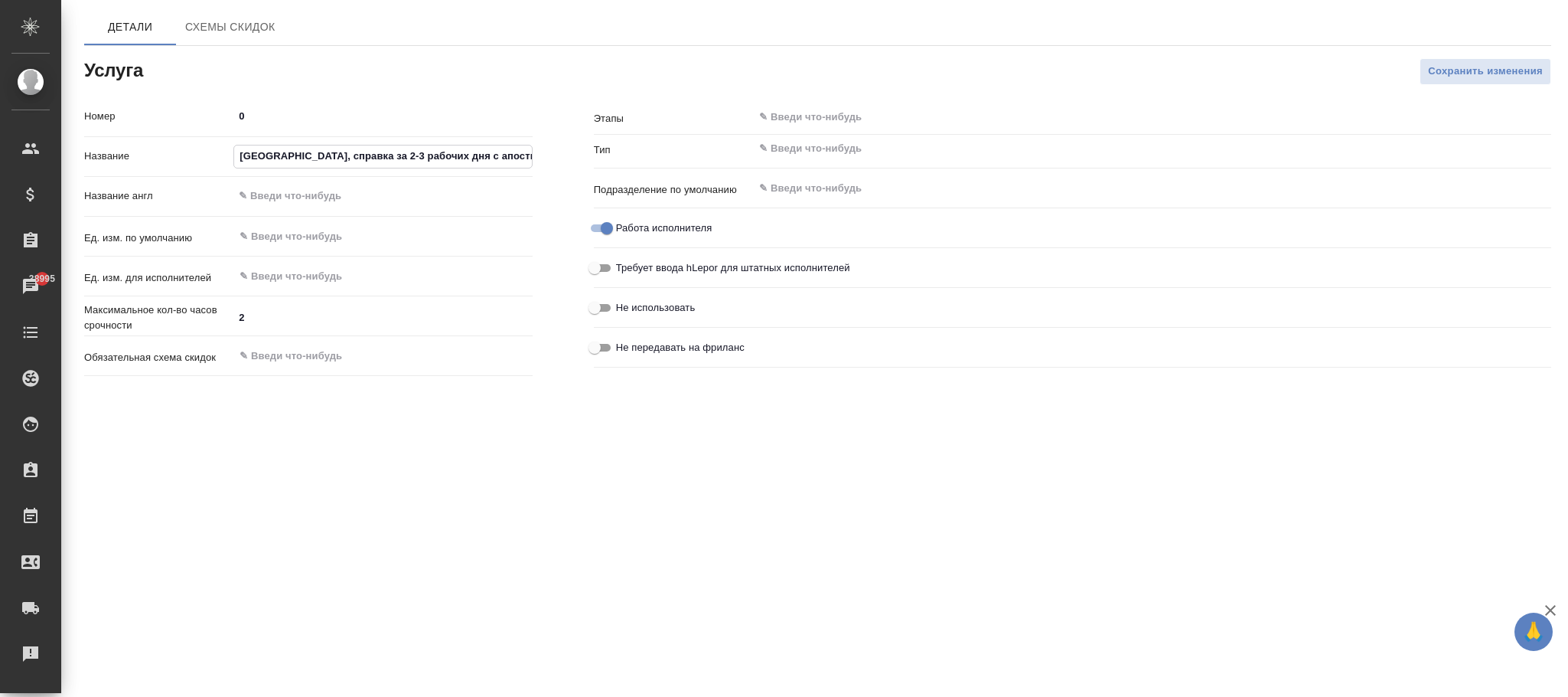
click at [391, 193] on input "text" at bounding box center [382, 196] width 298 height 22
paste input "Veliky Novgorod, certificate in 2-3 working days with apostille"
type input "Veliky Novgorod, certificate in 2-3 working days with apostille"
click at [328, 242] on input "text" at bounding box center [357, 237] width 238 height 19
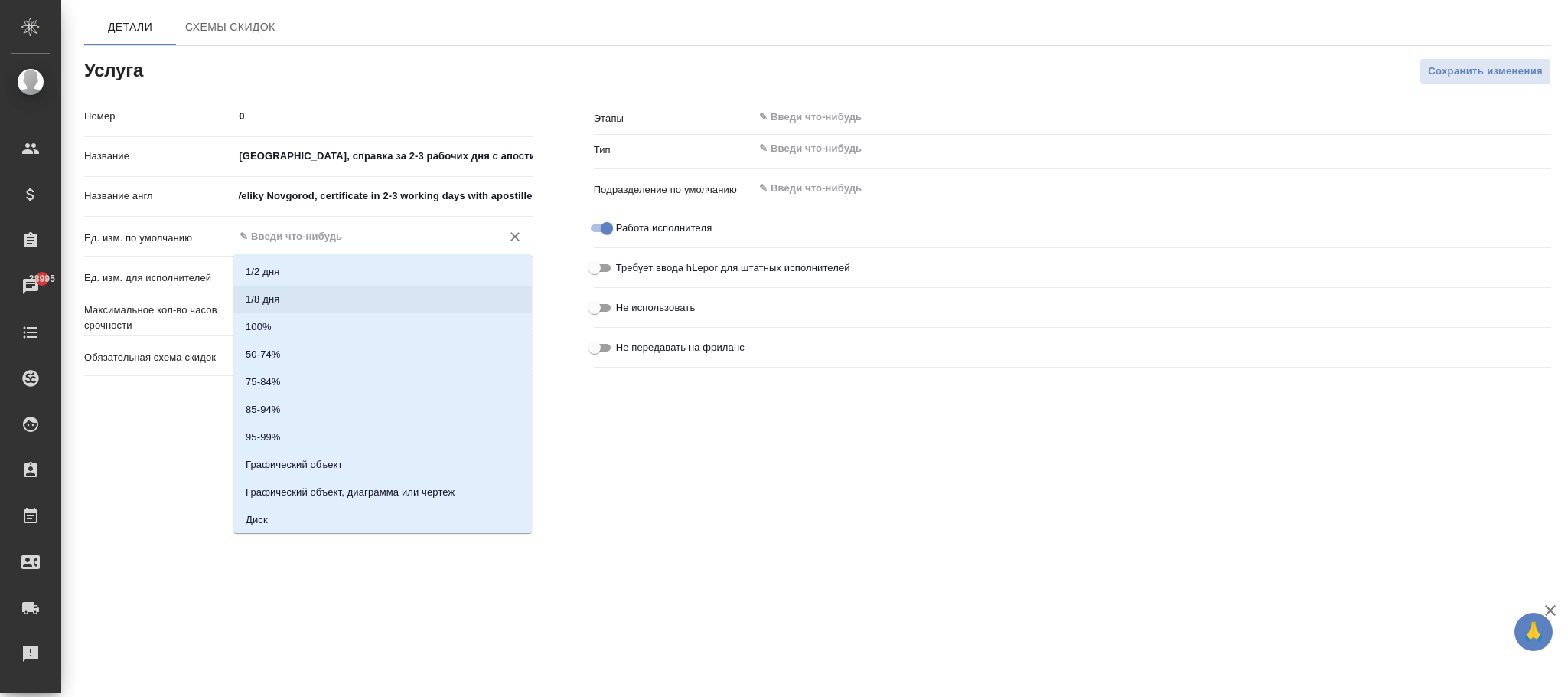
scroll to position [0, 0]
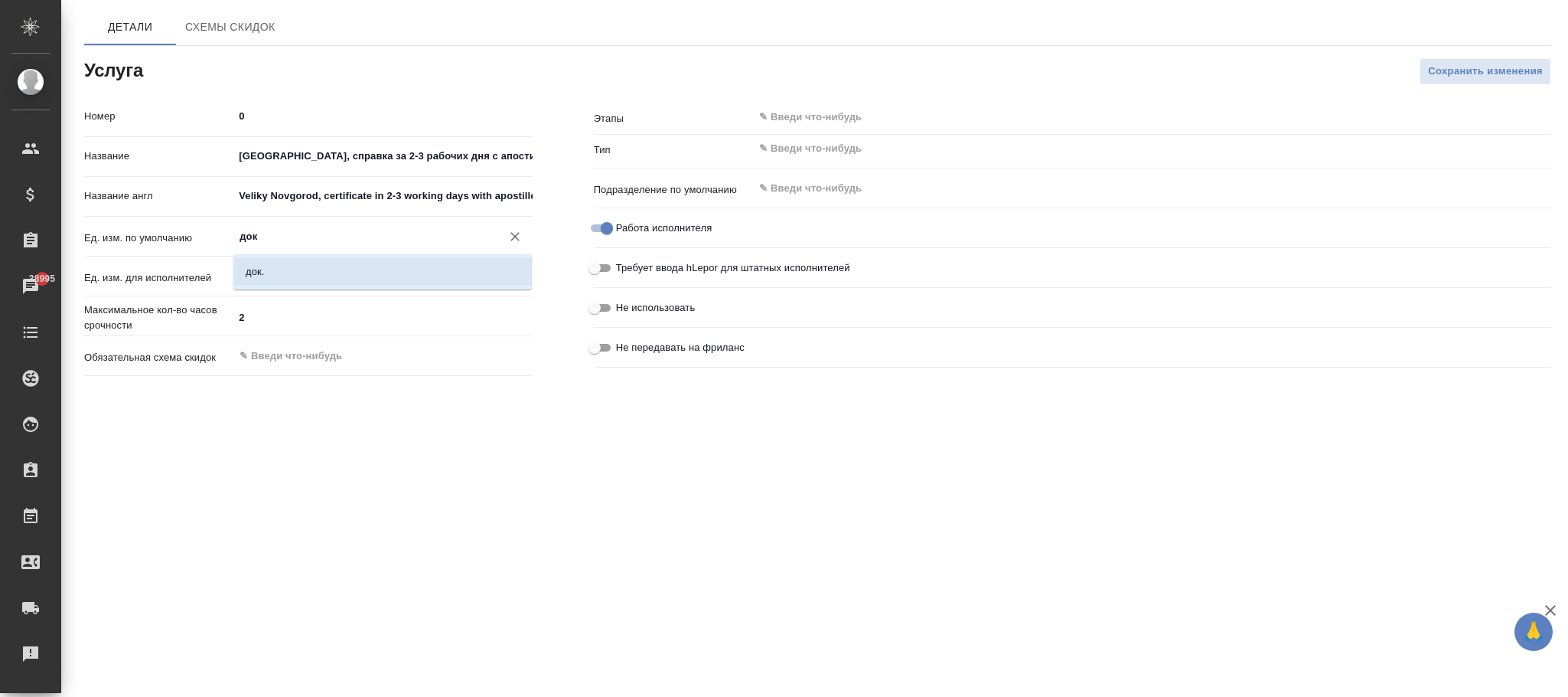
click at [406, 259] on li "док." at bounding box center [382, 272] width 298 height 28
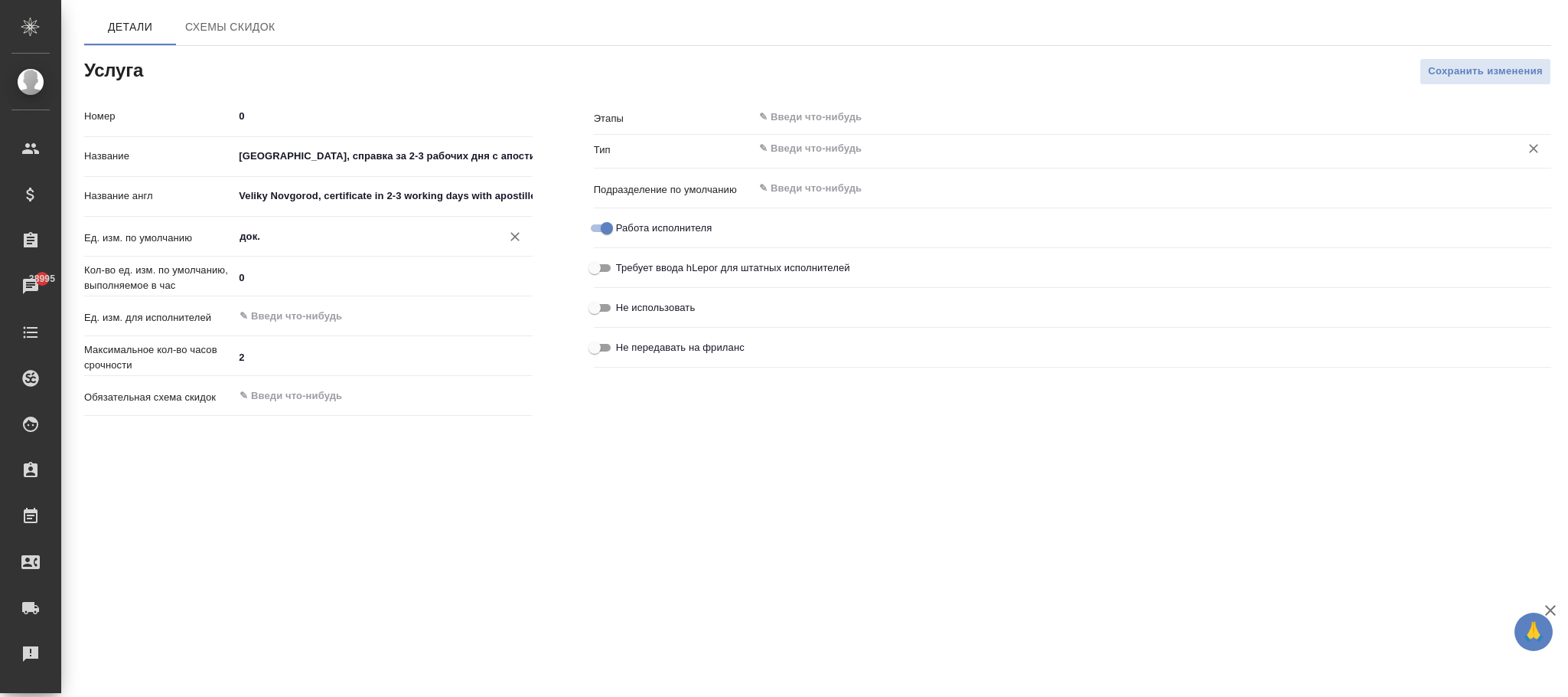
type input "док."
click at [857, 142] on input "text" at bounding box center [1126, 149] width 738 height 19
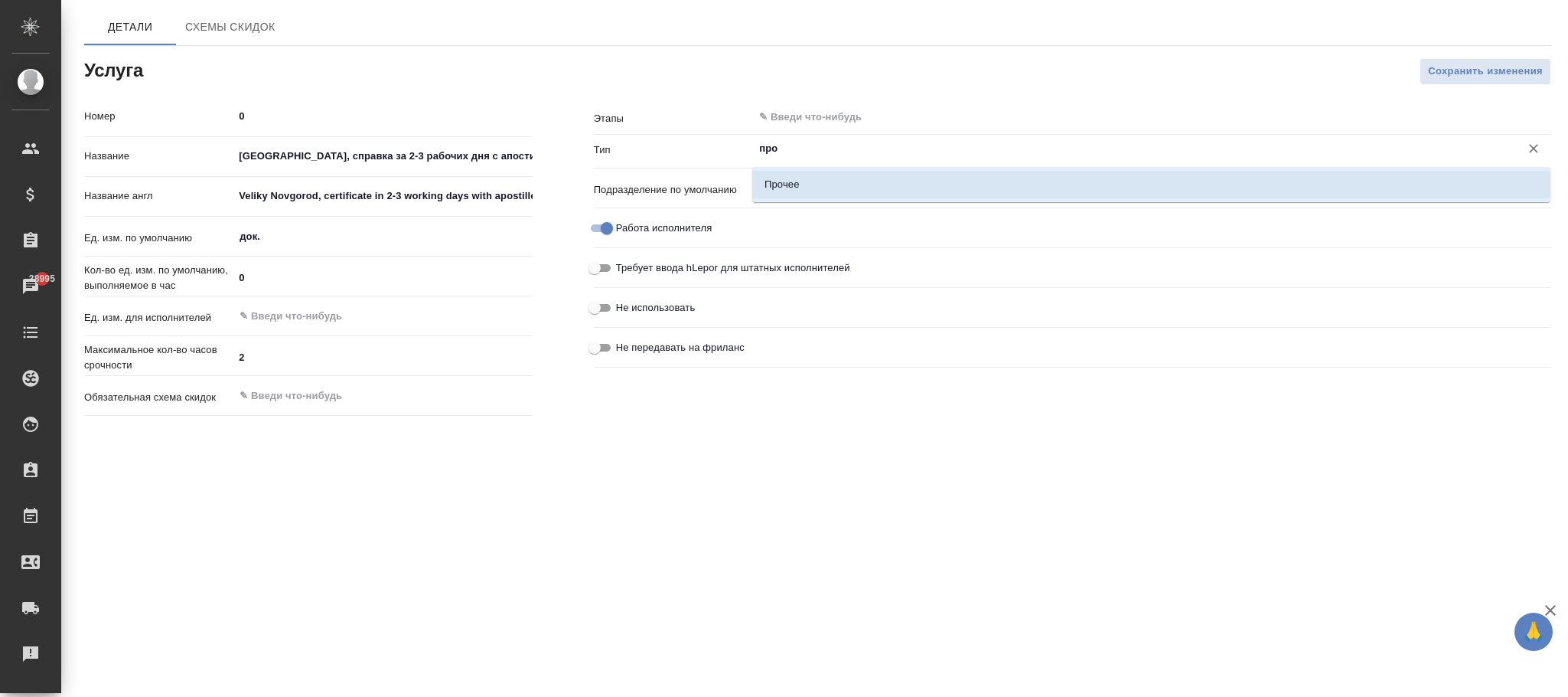
click at [839, 189] on li "Прочее" at bounding box center [1151, 185] width 798 height 28
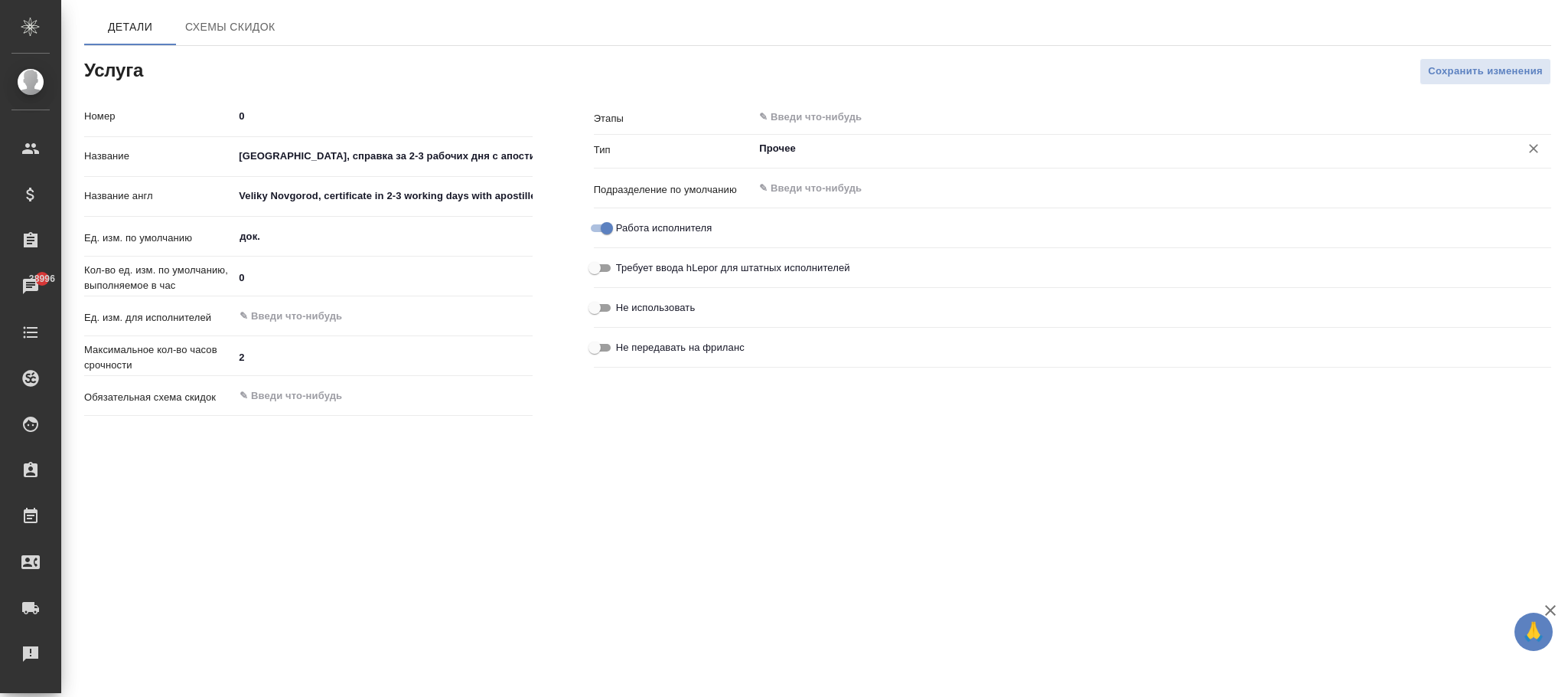
type input "Прочее"
click at [1477, 79] on span "Сохранить изменения" at bounding box center [1485, 72] width 115 height 18
type input "Прочее"
drag, startPoint x: 237, startPoint y: 156, endPoint x: 477, endPoint y: 159, distance: 240.0
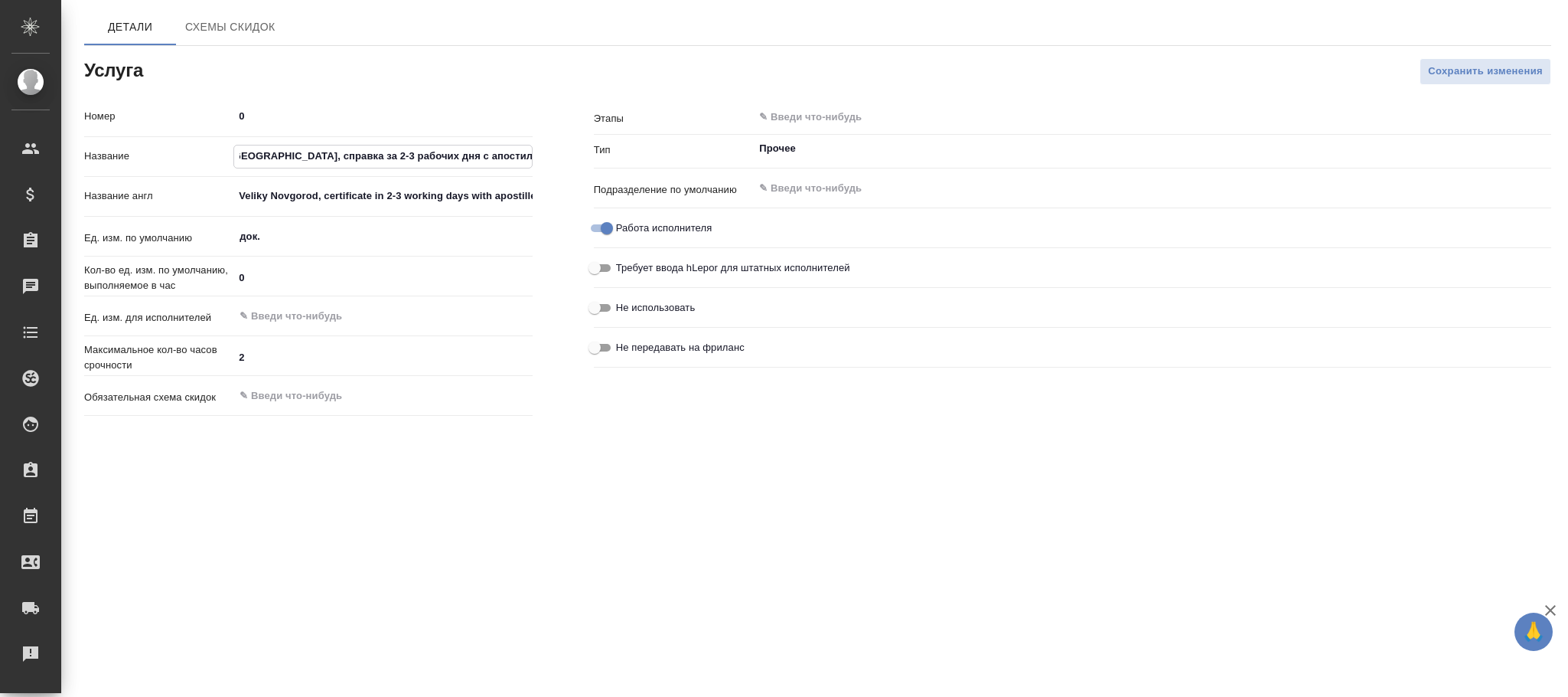
click at [584, 156] on div "Номер 0 Название Великий Новгород, справка за 2-3 рабочих дня с апостилем Назва…" at bounding box center [817, 262] width 1528 height 380
click at [326, 313] on input "text" at bounding box center [357, 316] width 238 height 19
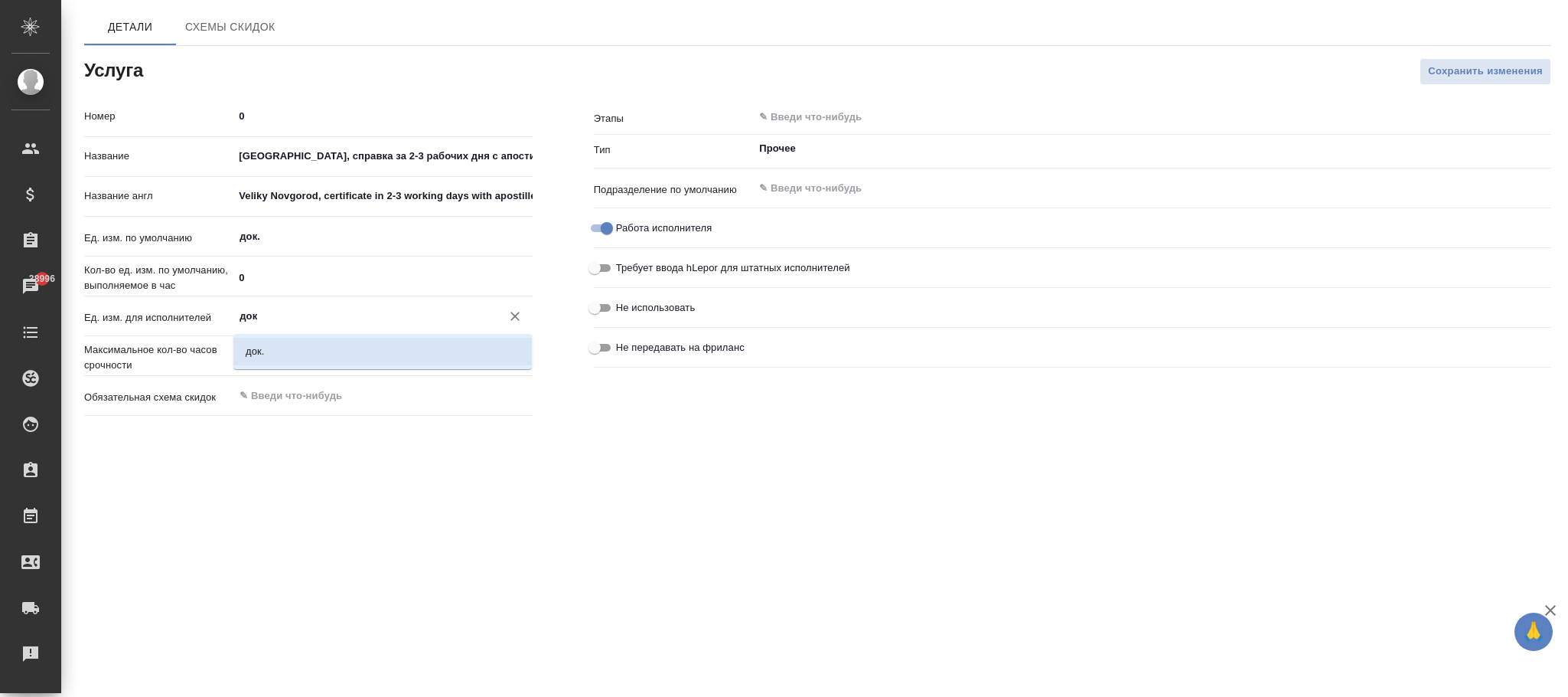
click at [319, 346] on li "док." at bounding box center [382, 351] width 298 height 28
type input "док."
click at [893, 112] on input "text" at bounding box center [1126, 117] width 738 height 19
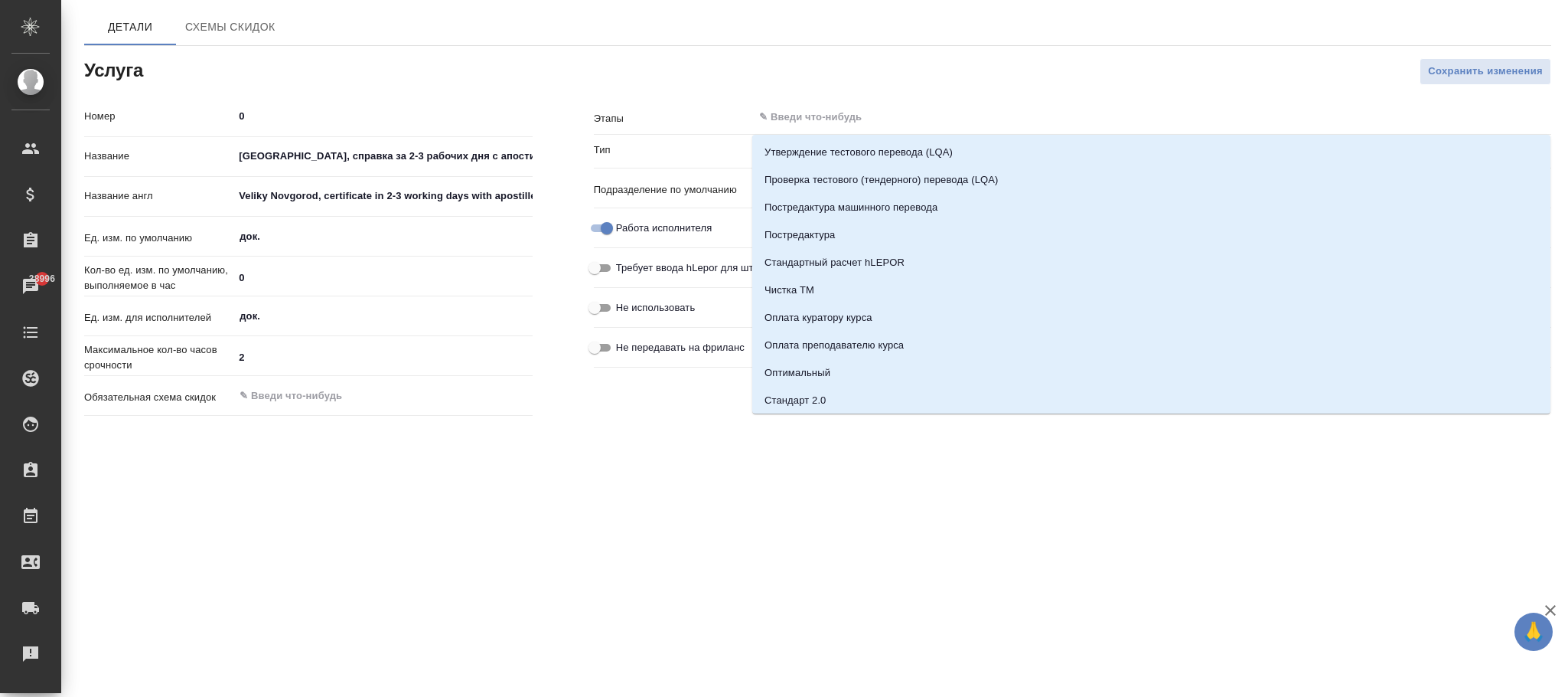
paste input "Великий Новгород, справка за 2-3 рабочих дня с апостилем"
type input "Великий Новгород, справка за 2-3 рабочих дня с апостилем"
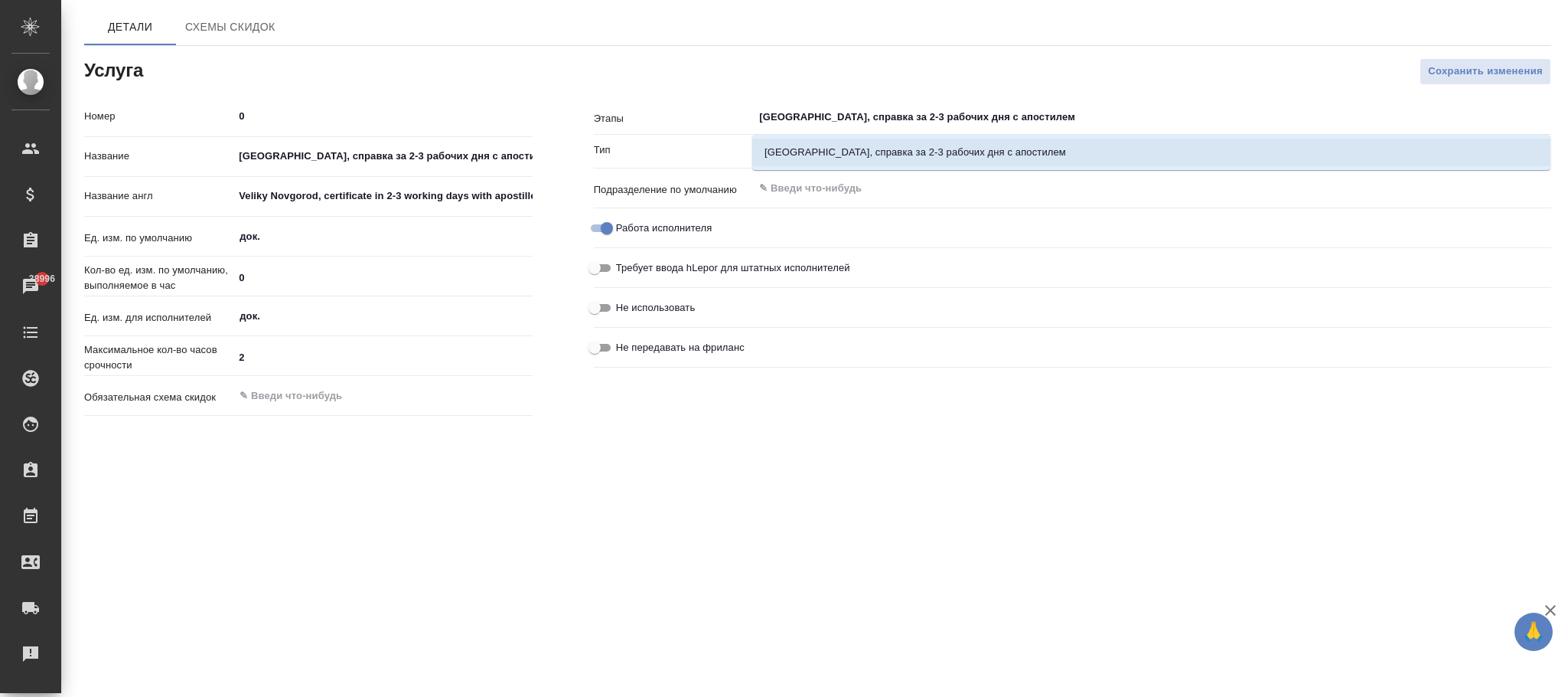
click at [1097, 150] on li "Великий Новгород, справка за 2-3 рабочих дня с апостилем" at bounding box center [1151, 152] width 798 height 28
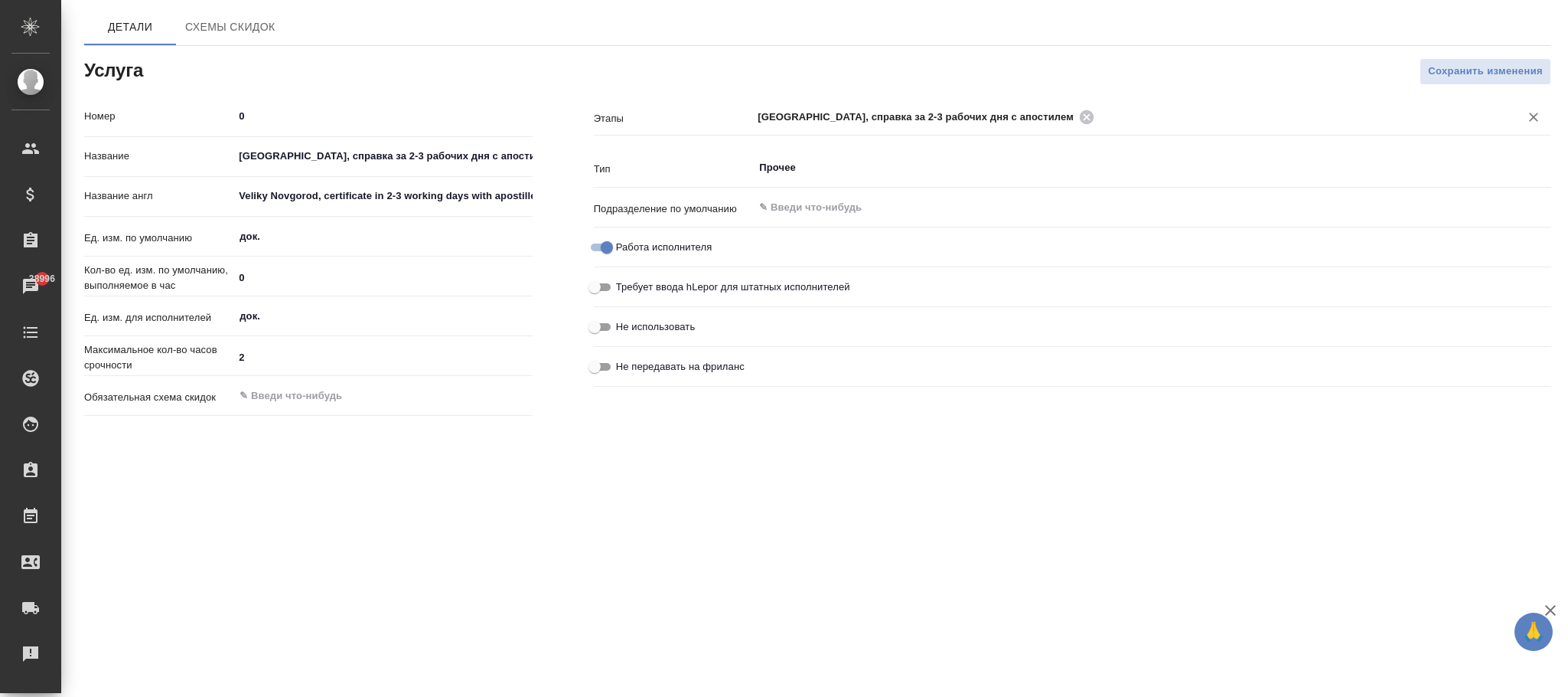
drag, startPoint x: 1482, startPoint y: 74, endPoint x: 1199, endPoint y: 111, distance: 285.4
click at [1481, 73] on span "Сохранить изменения" at bounding box center [1485, 72] width 115 height 18
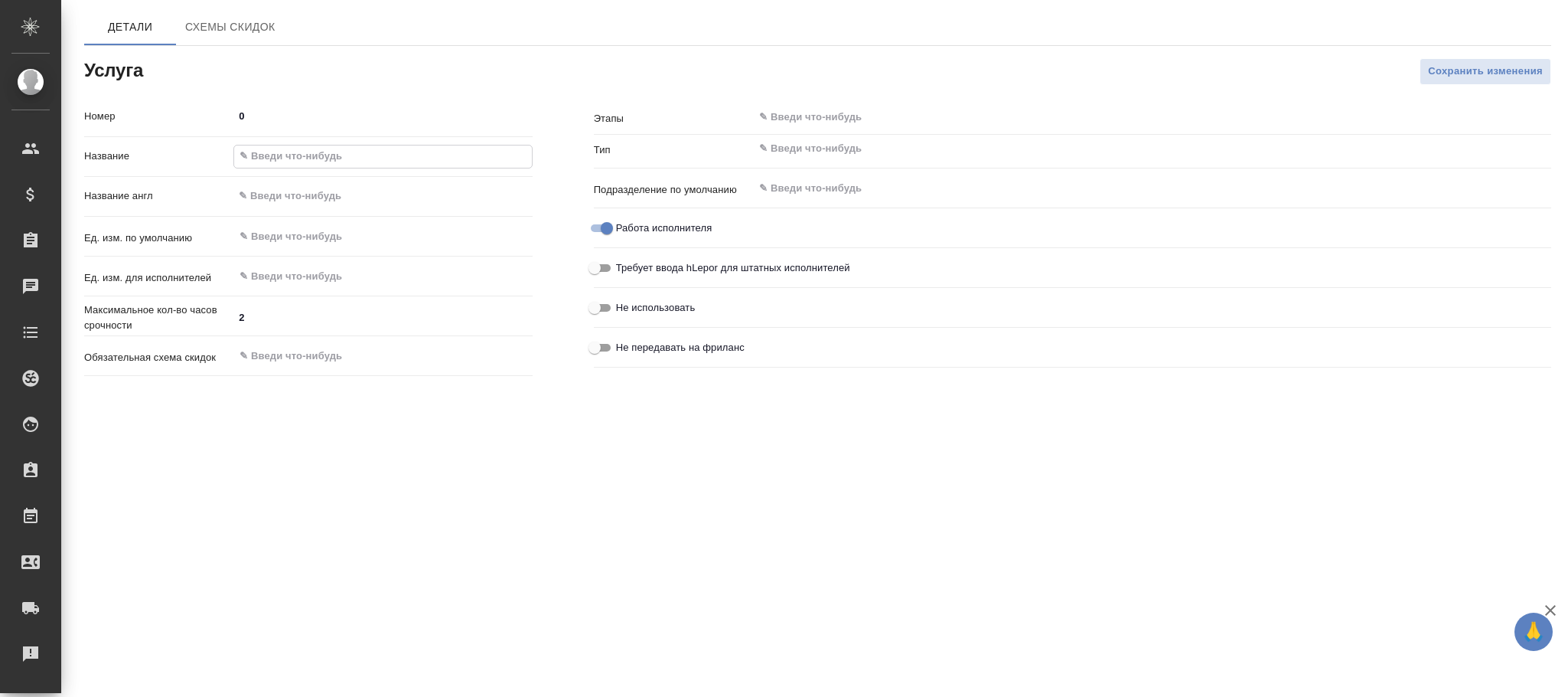
click at [315, 154] on input "text" at bounding box center [383, 157] width 297 height 22
paste input "[GEOGRAPHIC_DATA], справка за 4 рабочих дня с апостилем"
type input "[GEOGRAPHIC_DATA], справка за 4 рабочих дня с апостилем"
click at [801, 147] on input "text" at bounding box center [1126, 149] width 738 height 19
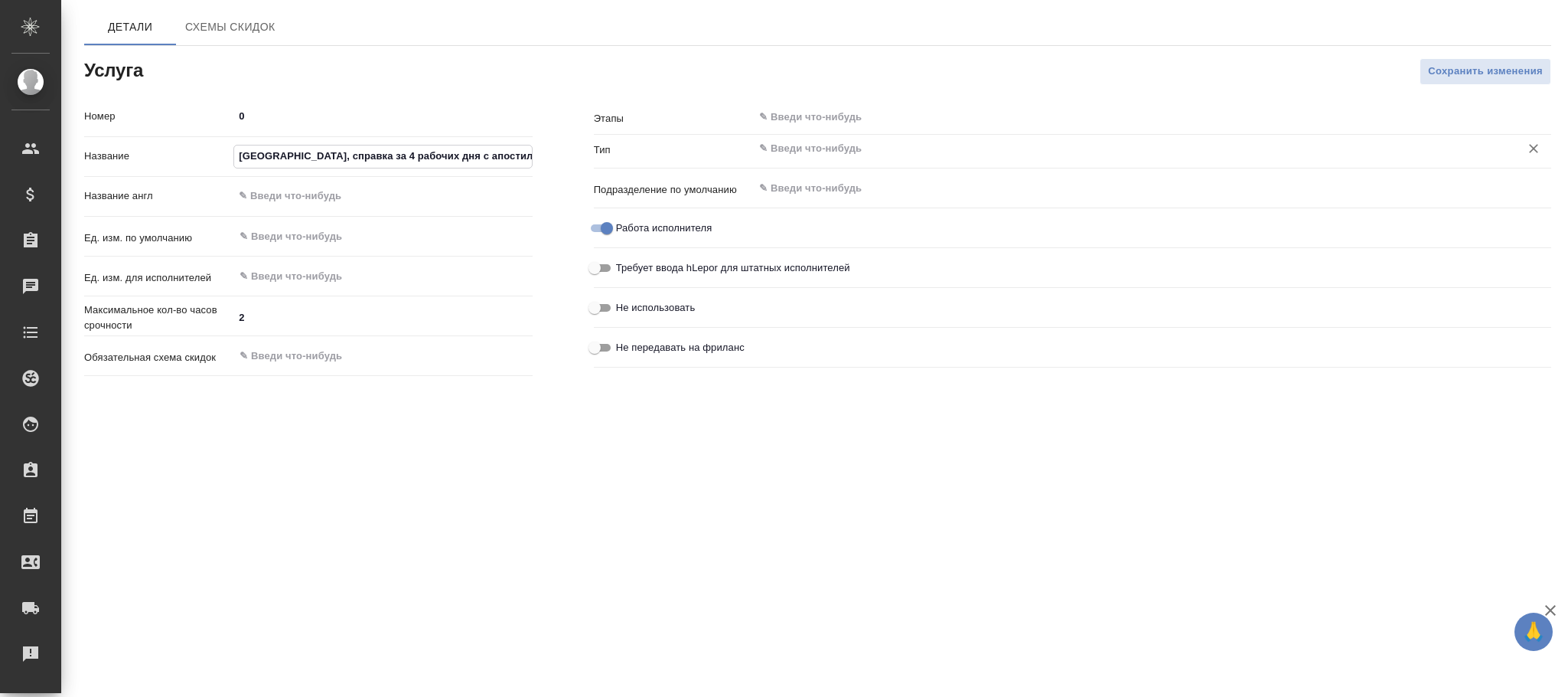
scroll to position [0, 0]
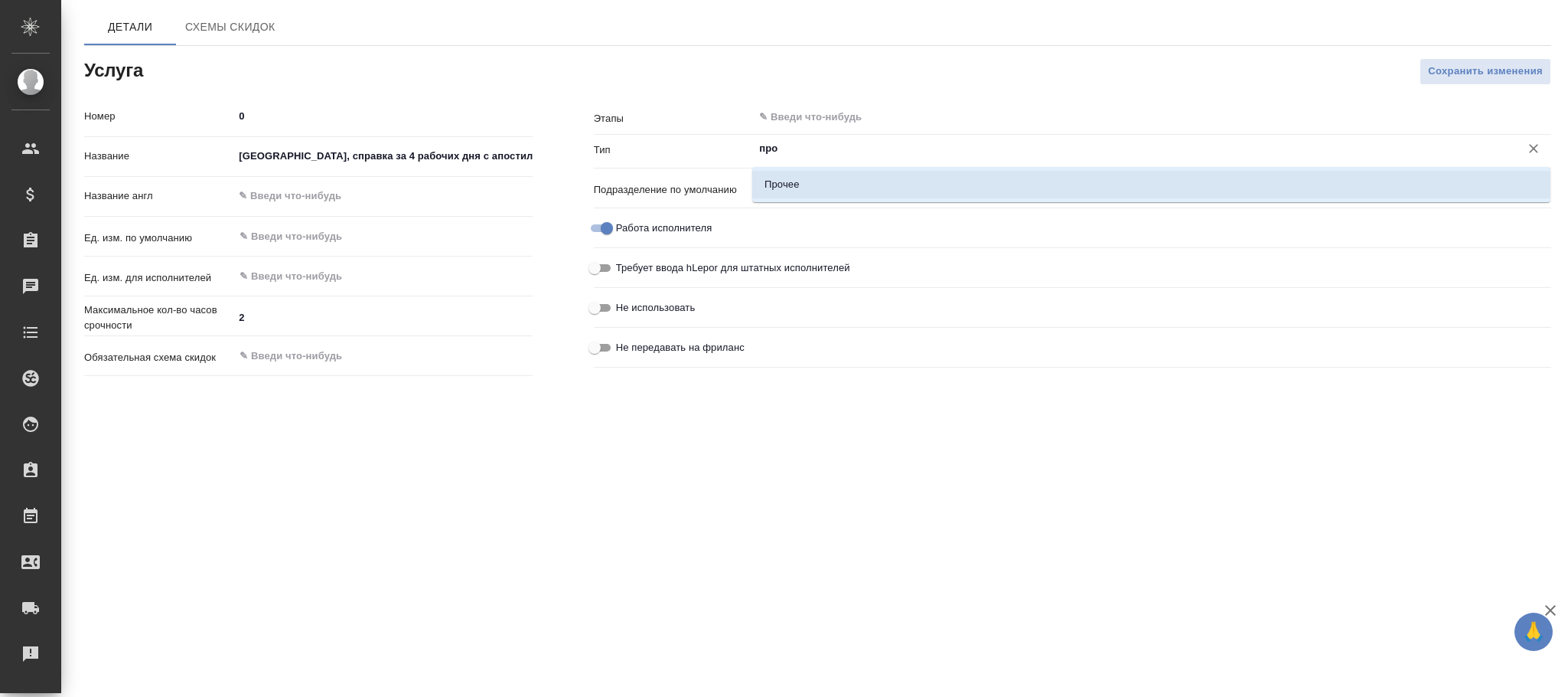
drag, startPoint x: 844, startPoint y: 191, endPoint x: 833, endPoint y: 191, distance: 11.0
click at [843, 191] on li "Прочее" at bounding box center [1151, 185] width 798 height 28
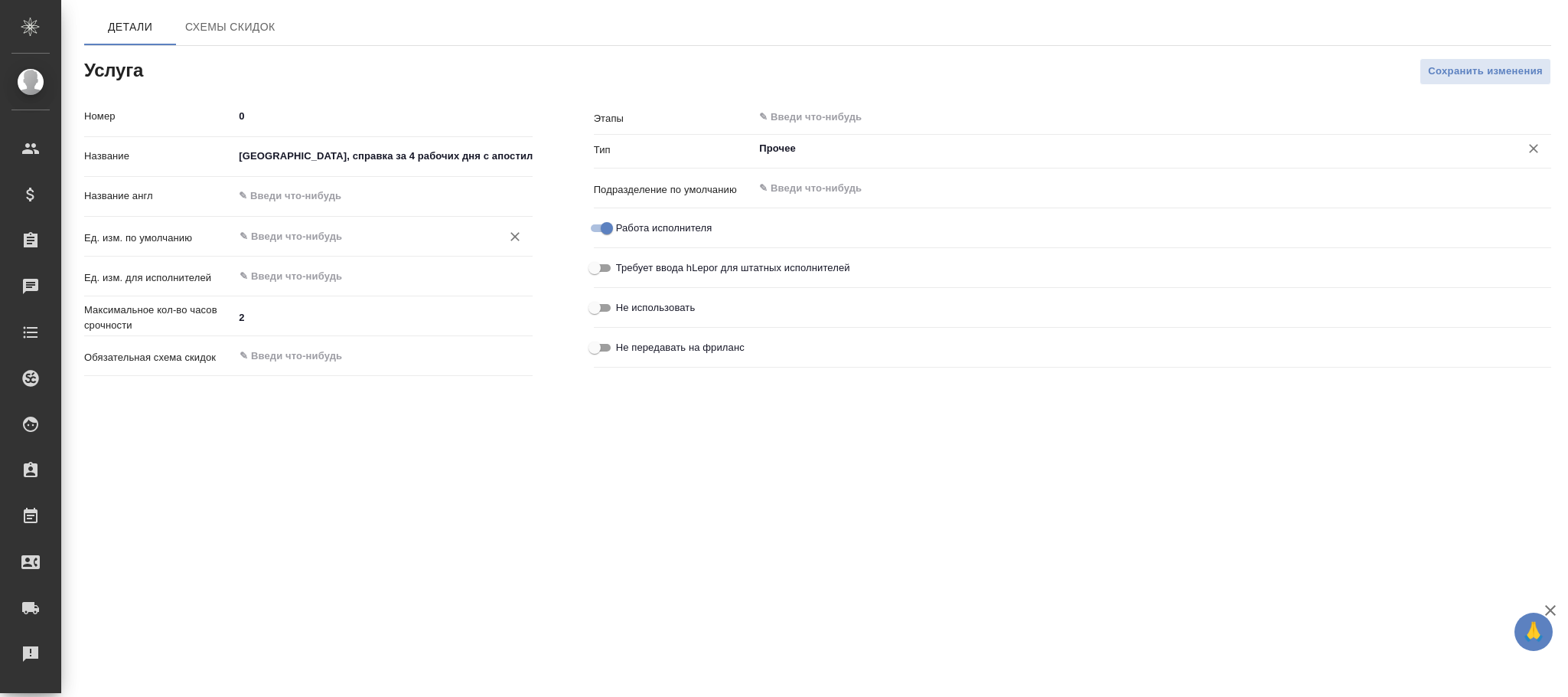
type input "Прочее"
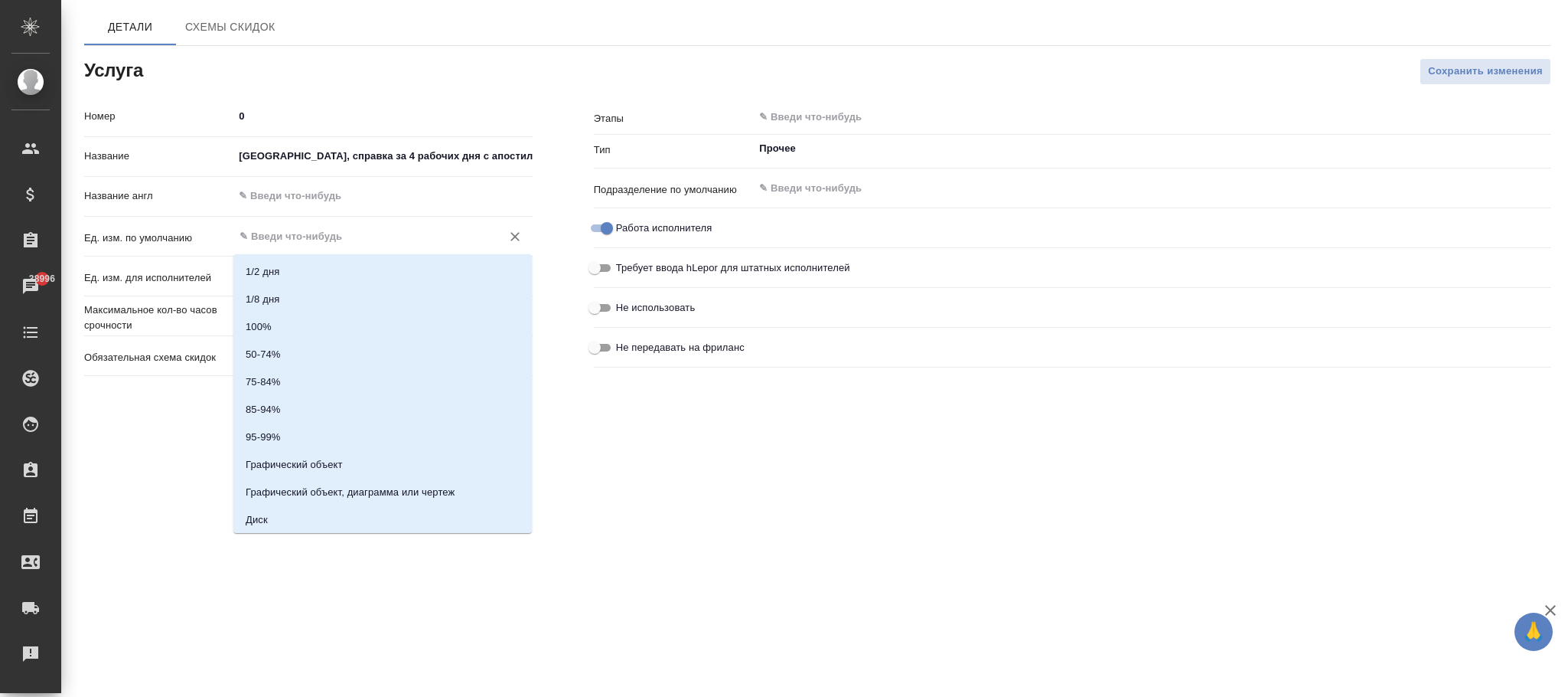
click at [434, 239] on input "text" at bounding box center [357, 237] width 238 height 19
type input "ж"
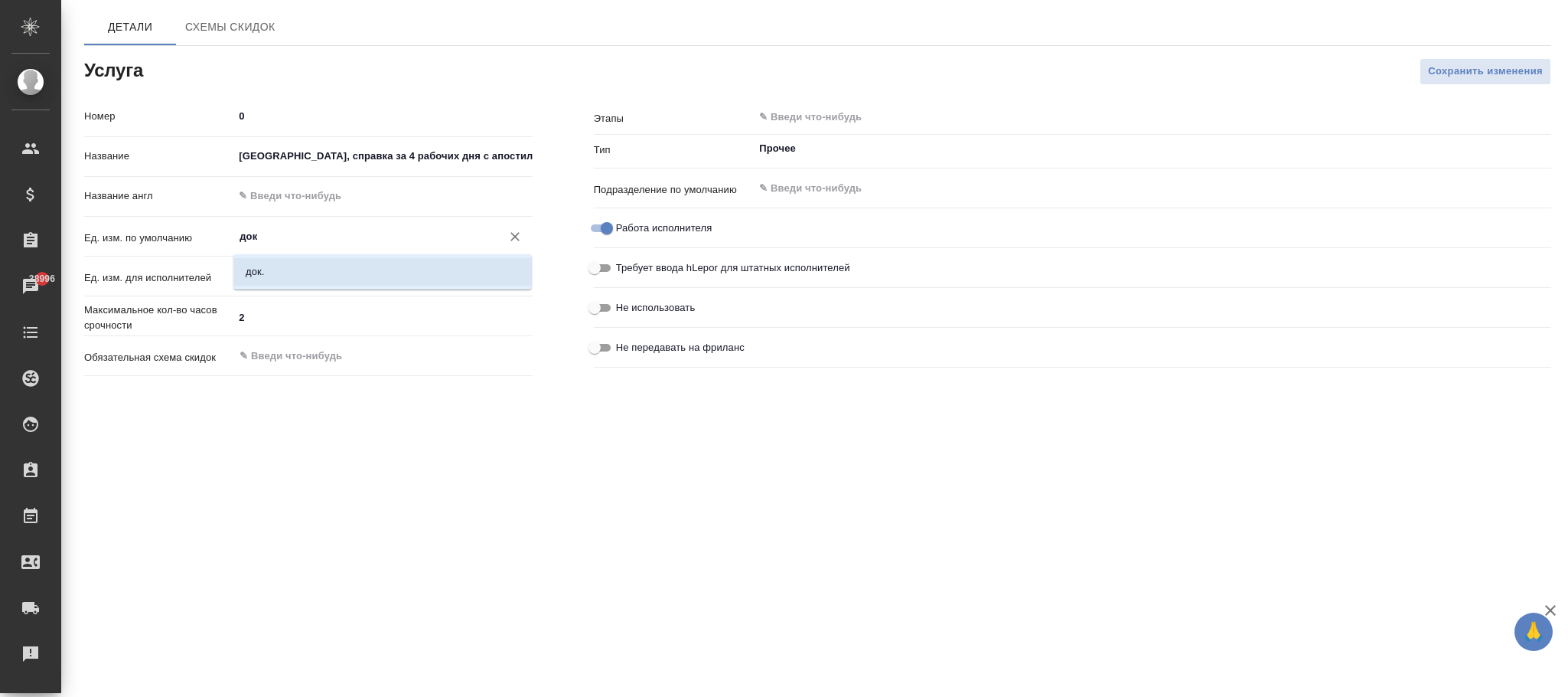
click at [401, 271] on li "док." at bounding box center [382, 272] width 298 height 28
type input "док."
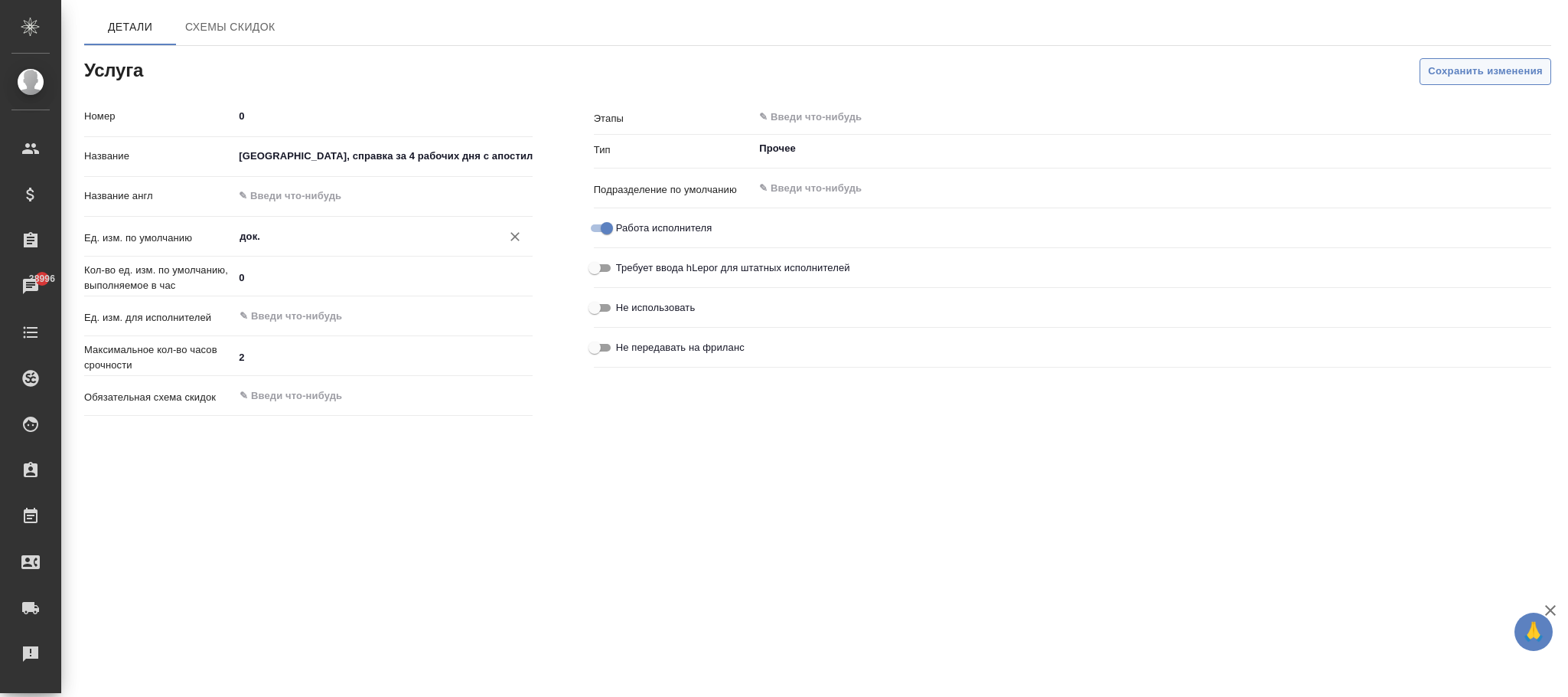
click at [1492, 76] on span "Сохранить изменения" at bounding box center [1485, 72] width 115 height 18
click at [882, 115] on input "text" at bounding box center [1126, 117] width 738 height 19
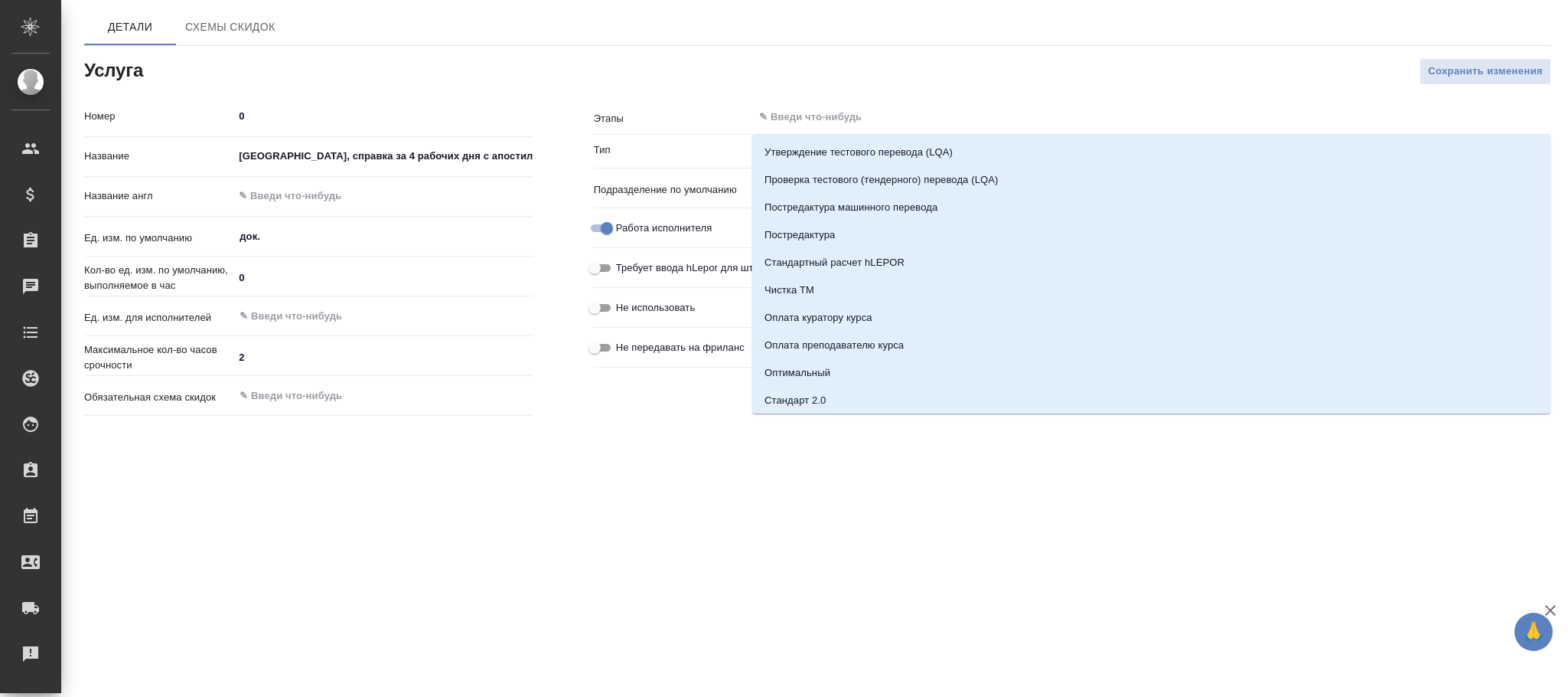
paste input "[GEOGRAPHIC_DATA], справка за 4 рабочих дня с апостилем"
type input "[GEOGRAPHIC_DATA], справка за 4 рабочих дня с апостилем"
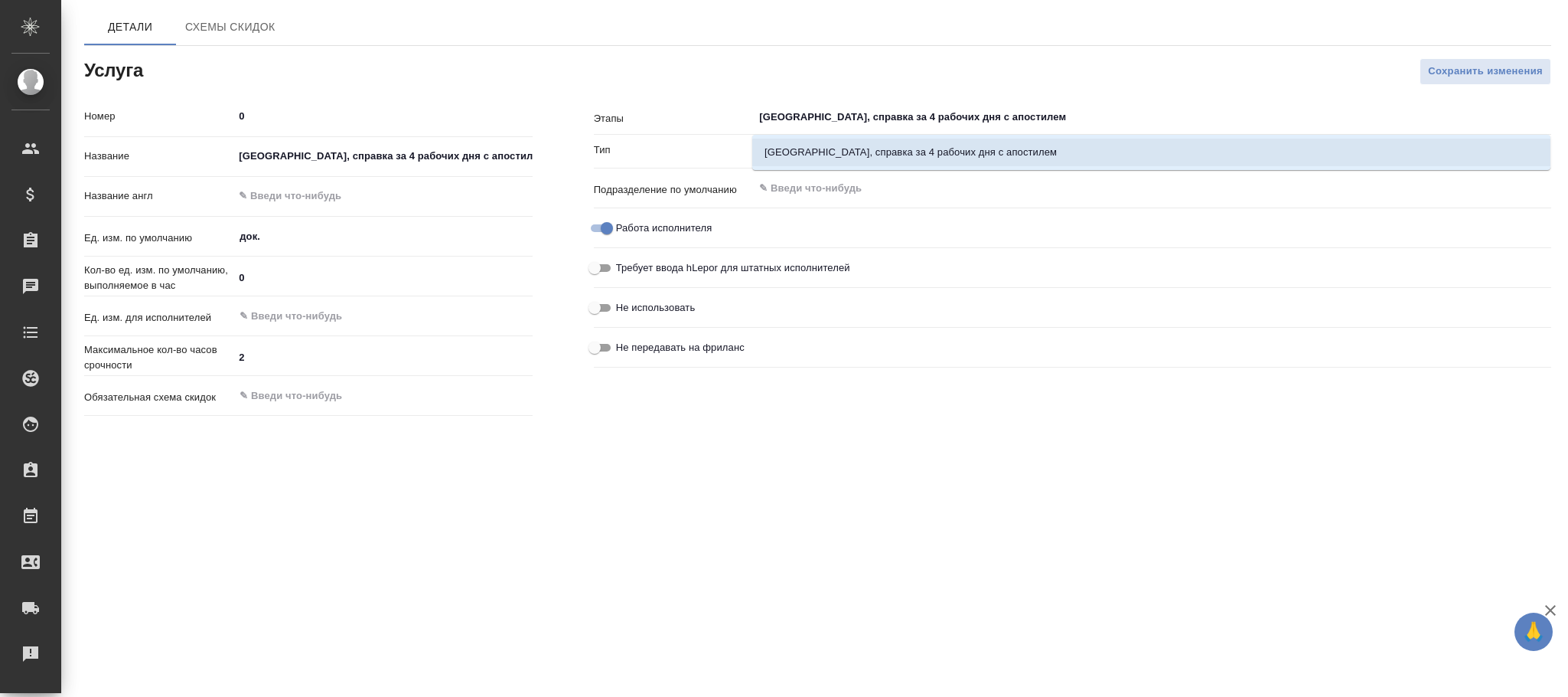
drag, startPoint x: 887, startPoint y: 146, endPoint x: 995, endPoint y: 154, distance: 108.3
click at [887, 145] on li "[GEOGRAPHIC_DATA], справка за 4 рабочих дня с апостилем" at bounding box center [1151, 152] width 798 height 28
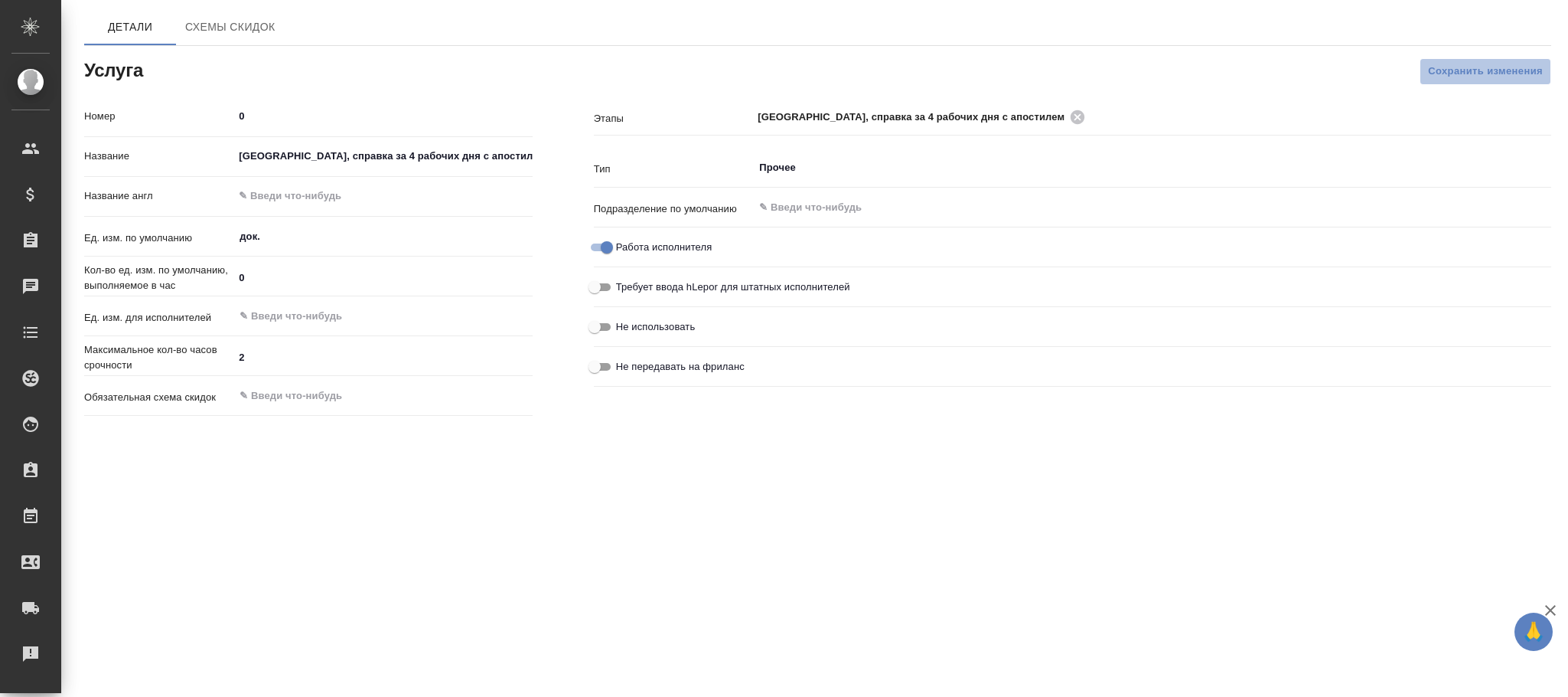
drag, startPoint x: 1437, startPoint y: 74, endPoint x: 1341, endPoint y: 7, distance: 117.1
click at [1438, 72] on span "Сохранить изменения" at bounding box center [1485, 72] width 115 height 18
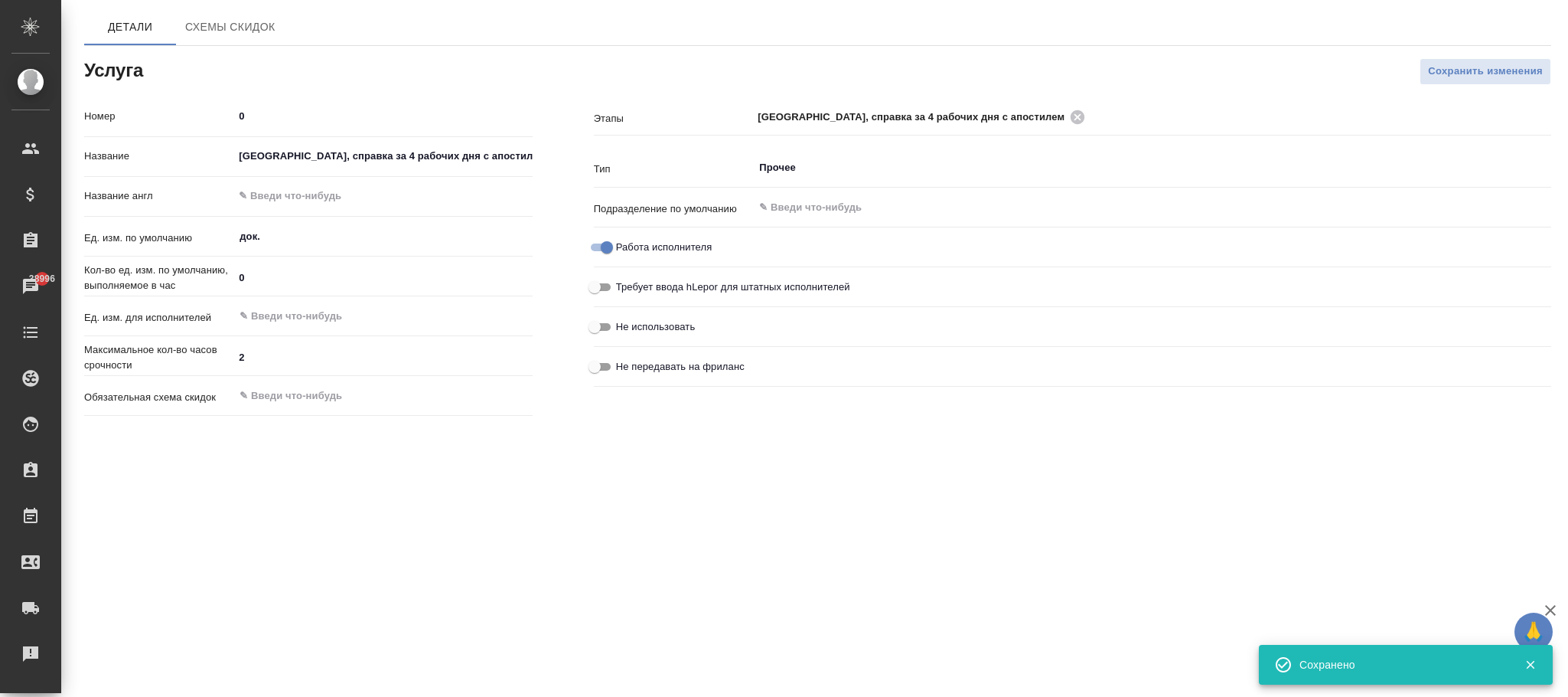
click at [262, 200] on input "text" at bounding box center [382, 196] width 298 height 22
paste input "Veliky Novgorod, 4 working days certificate with apostille"
type input "Veliky Novgorod, 4 working days certificate with apostille"
click at [269, 310] on input "text" at bounding box center [357, 316] width 238 height 19
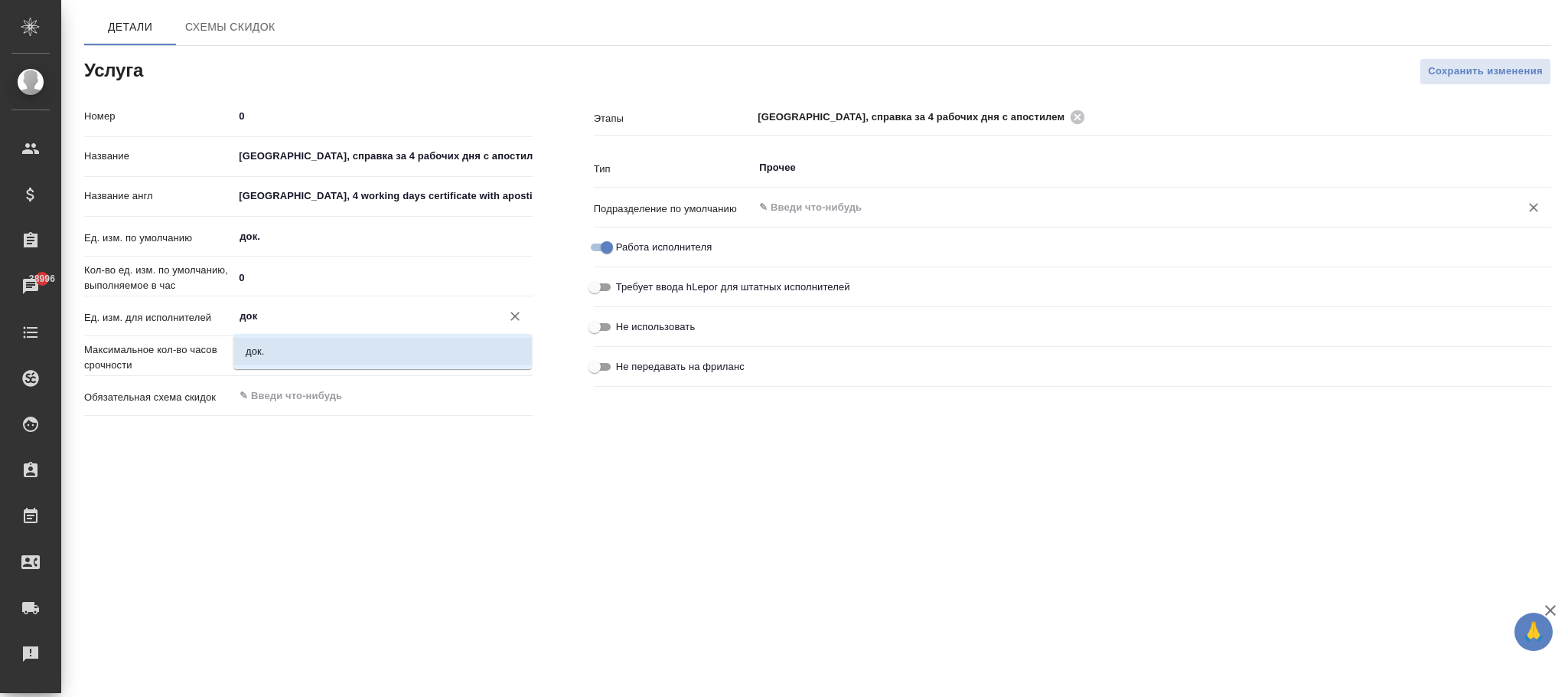
drag, startPoint x: 333, startPoint y: 346, endPoint x: 1006, endPoint y: 221, distance: 684.5
click at [333, 347] on li "док." at bounding box center [382, 351] width 298 height 28
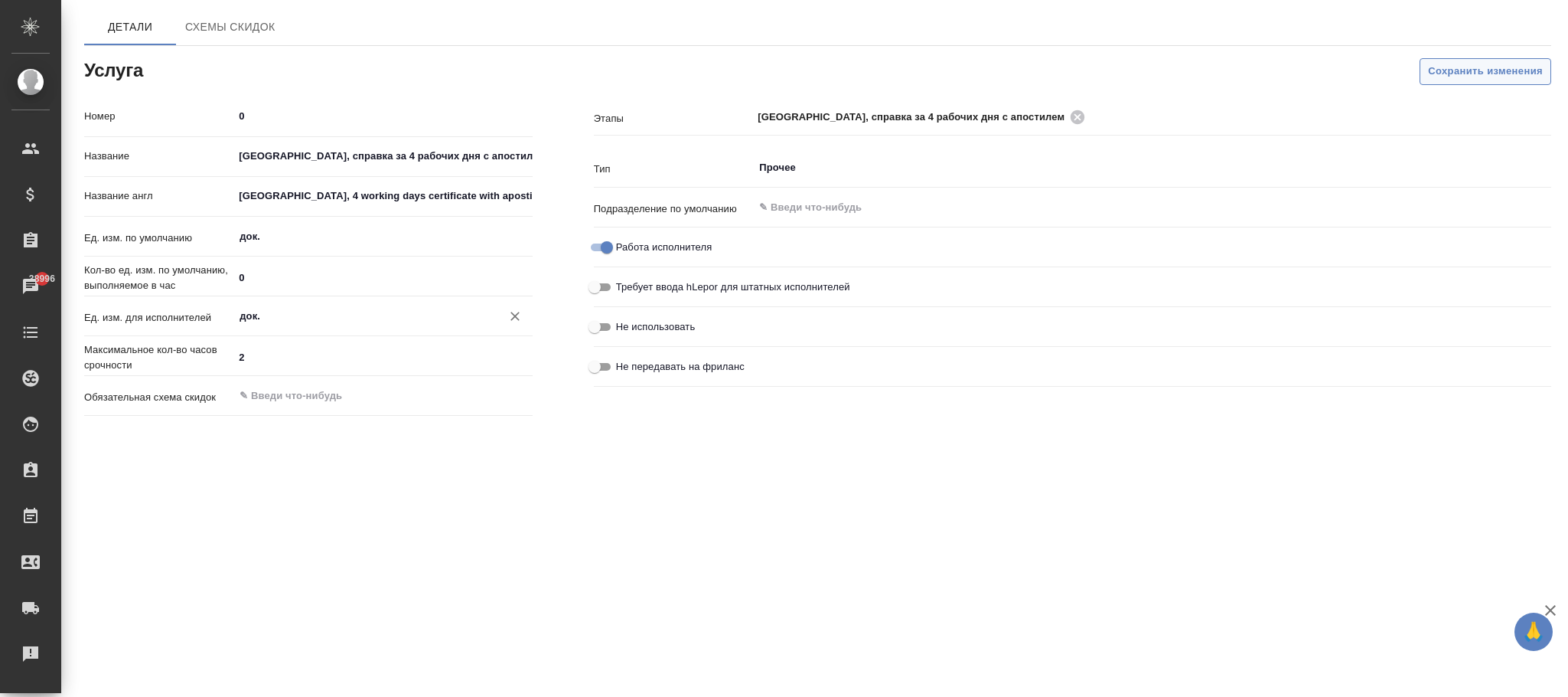
type input "док."
drag, startPoint x: 1474, startPoint y: 72, endPoint x: 1004, endPoint y: 76, distance: 470.0
click at [1474, 72] on span "Сохранить изменения" at bounding box center [1485, 72] width 115 height 18
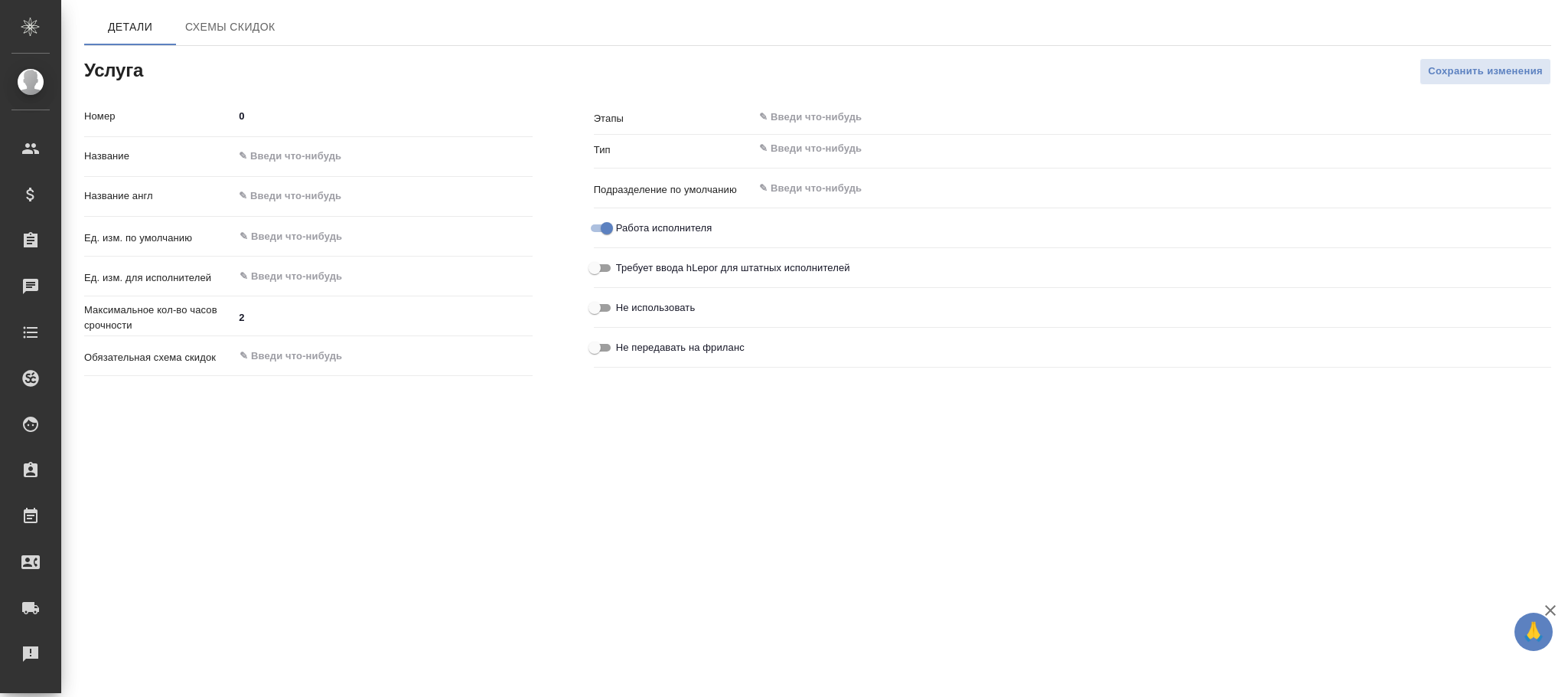
click at [293, 154] on input "text" at bounding box center [382, 157] width 298 height 22
paste input "[GEOGRAPHIC_DATA], справка за 6 рабочих дней с апостилем"
type input "[GEOGRAPHIC_DATA], справка за 6 рабочих дней с апостилем"
click at [347, 235] on input "text" at bounding box center [357, 237] width 238 height 19
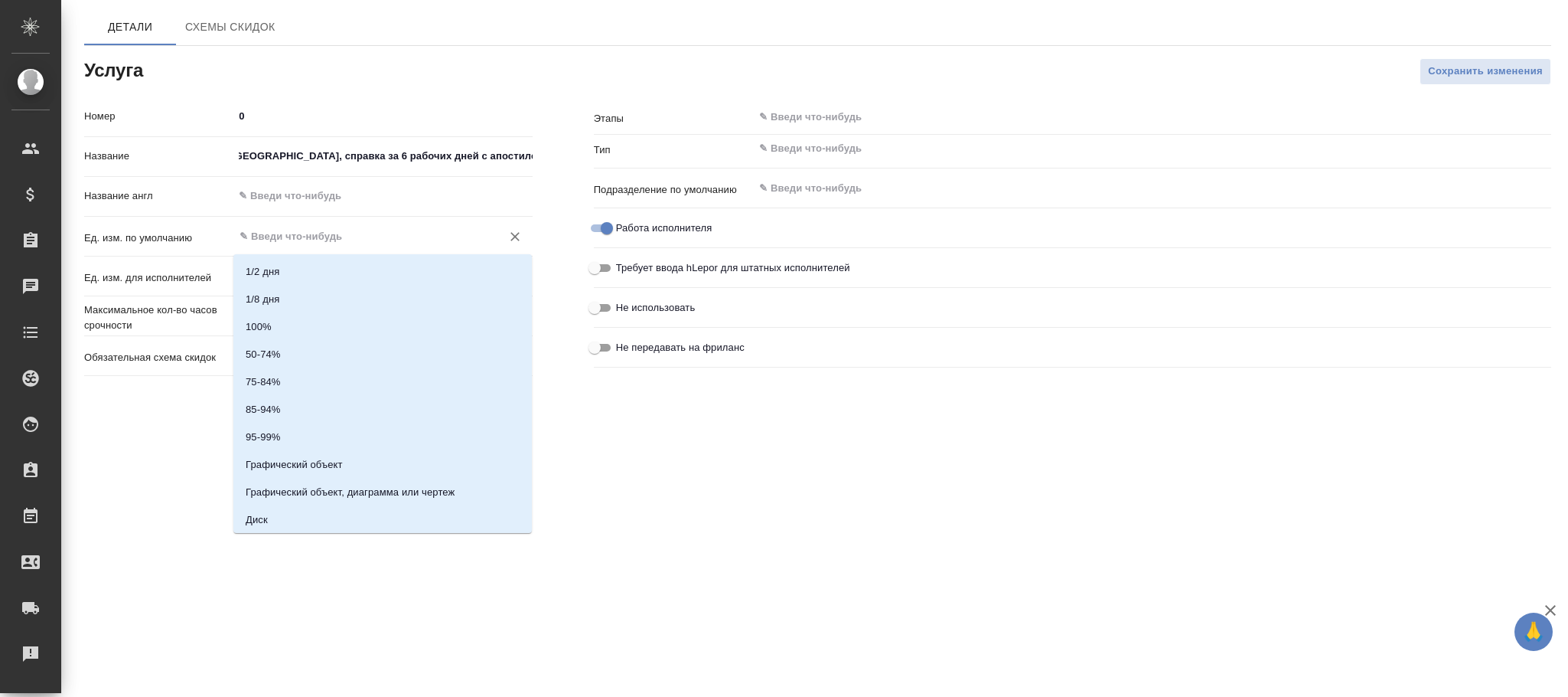
scroll to position [0, 0]
type input "ж"
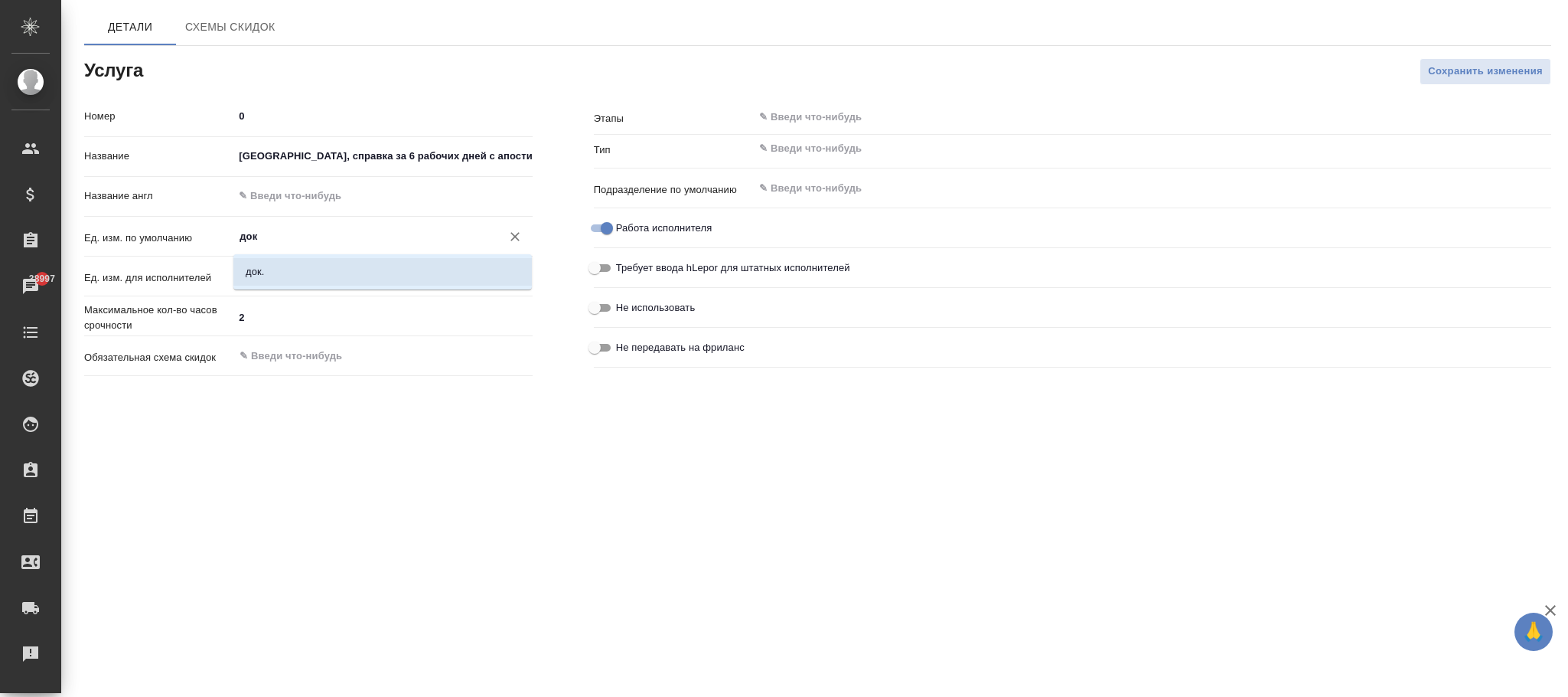
click at [340, 270] on li "док." at bounding box center [382, 272] width 298 height 28
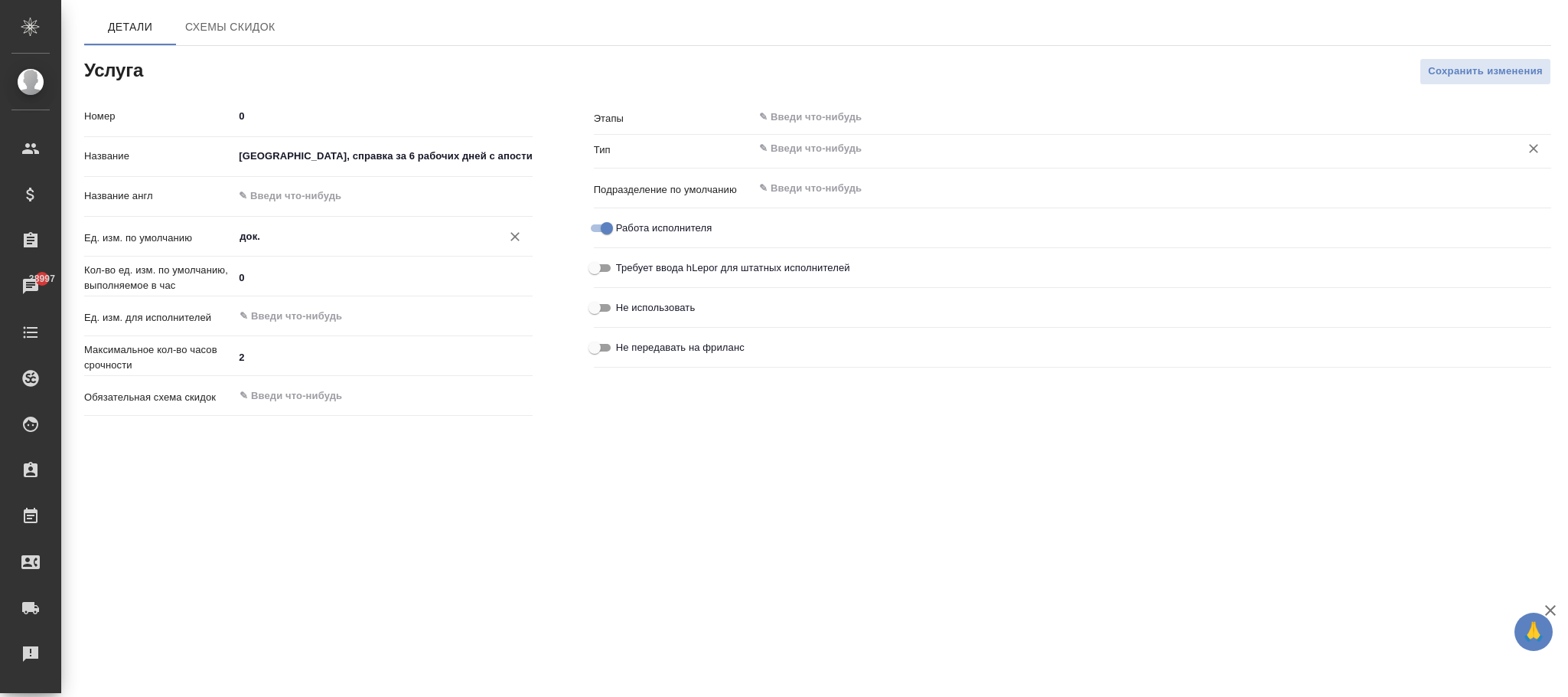
type input "док."
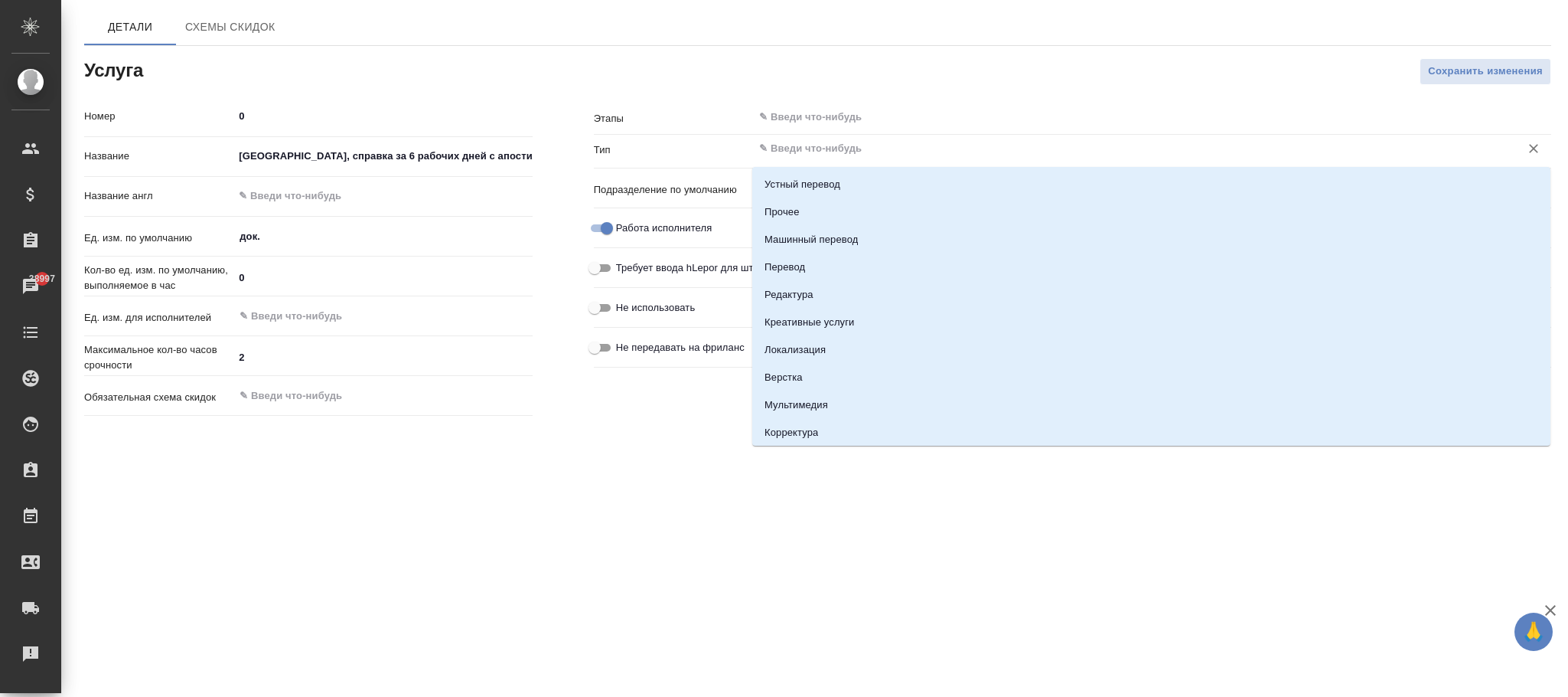
click at [877, 147] on input "text" at bounding box center [1126, 149] width 738 height 19
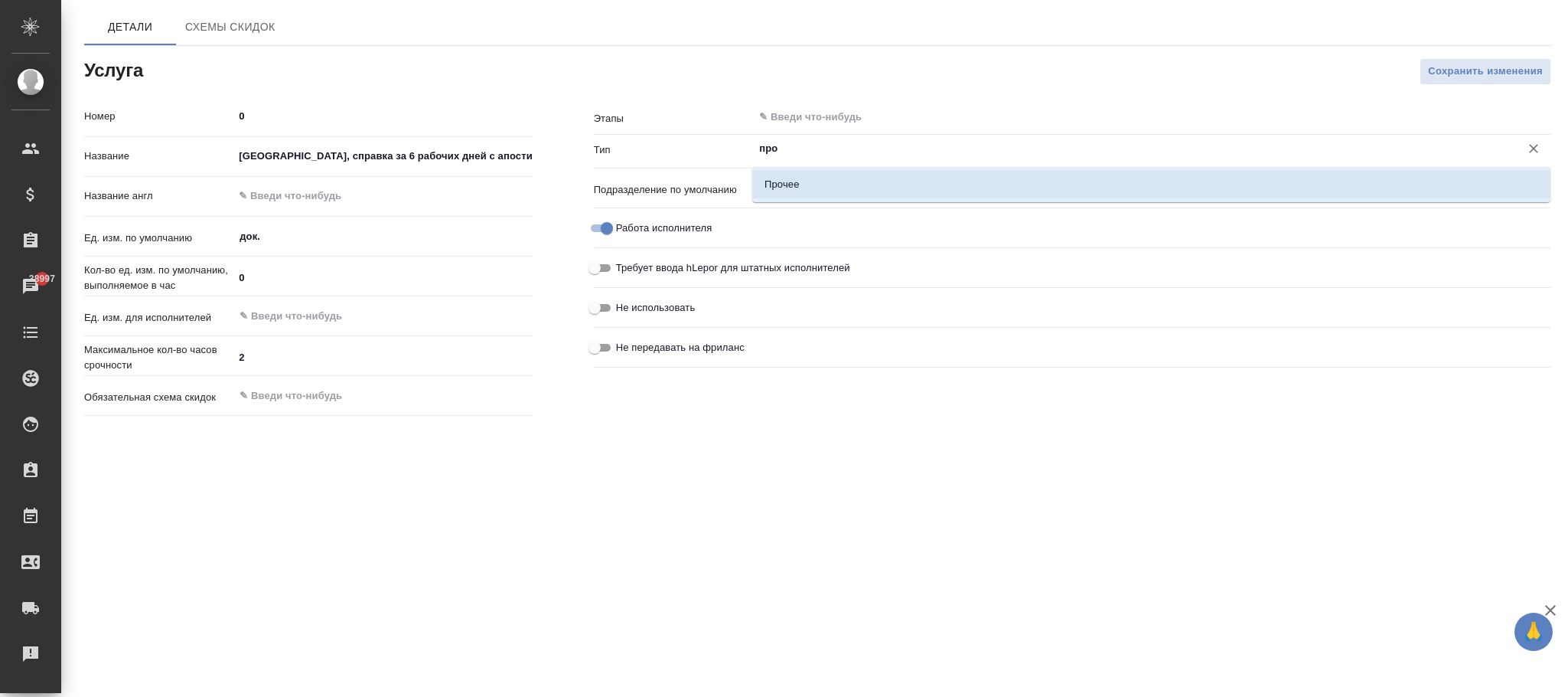
click at [863, 179] on li "Прочее" at bounding box center [1151, 185] width 798 height 28
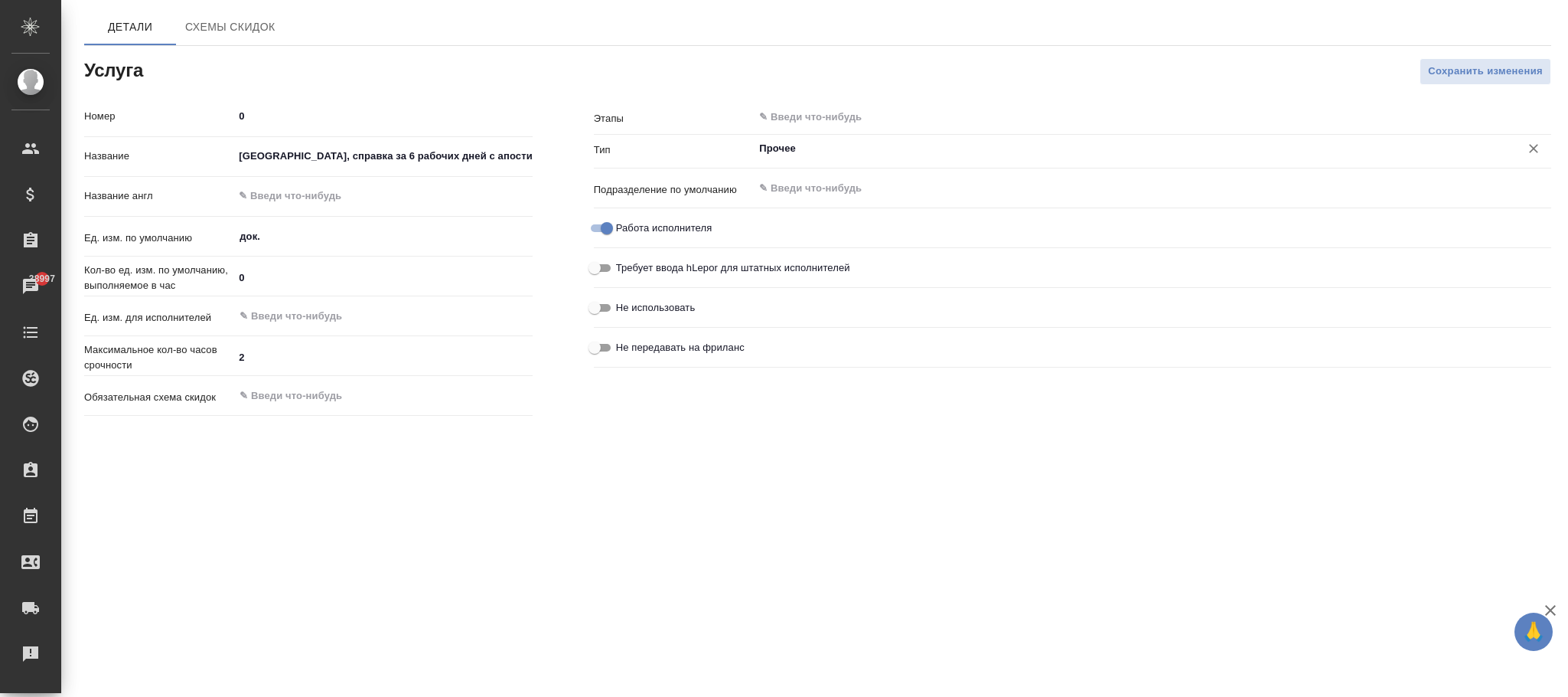
type input "Прочее"
click at [1444, 85] on div "Этапы ​ Тип Прочее ​ Подразделение по умолчанию ​ Работа исполнителя Требует вв…" at bounding box center [1072, 262] width 1018 height 380
drag, startPoint x: 1465, startPoint y: 70, endPoint x: 1419, endPoint y: 69, distance: 46.0
click at [1462, 69] on span "Сохранить изменения" at bounding box center [1485, 72] width 115 height 18
type input "Прочее"
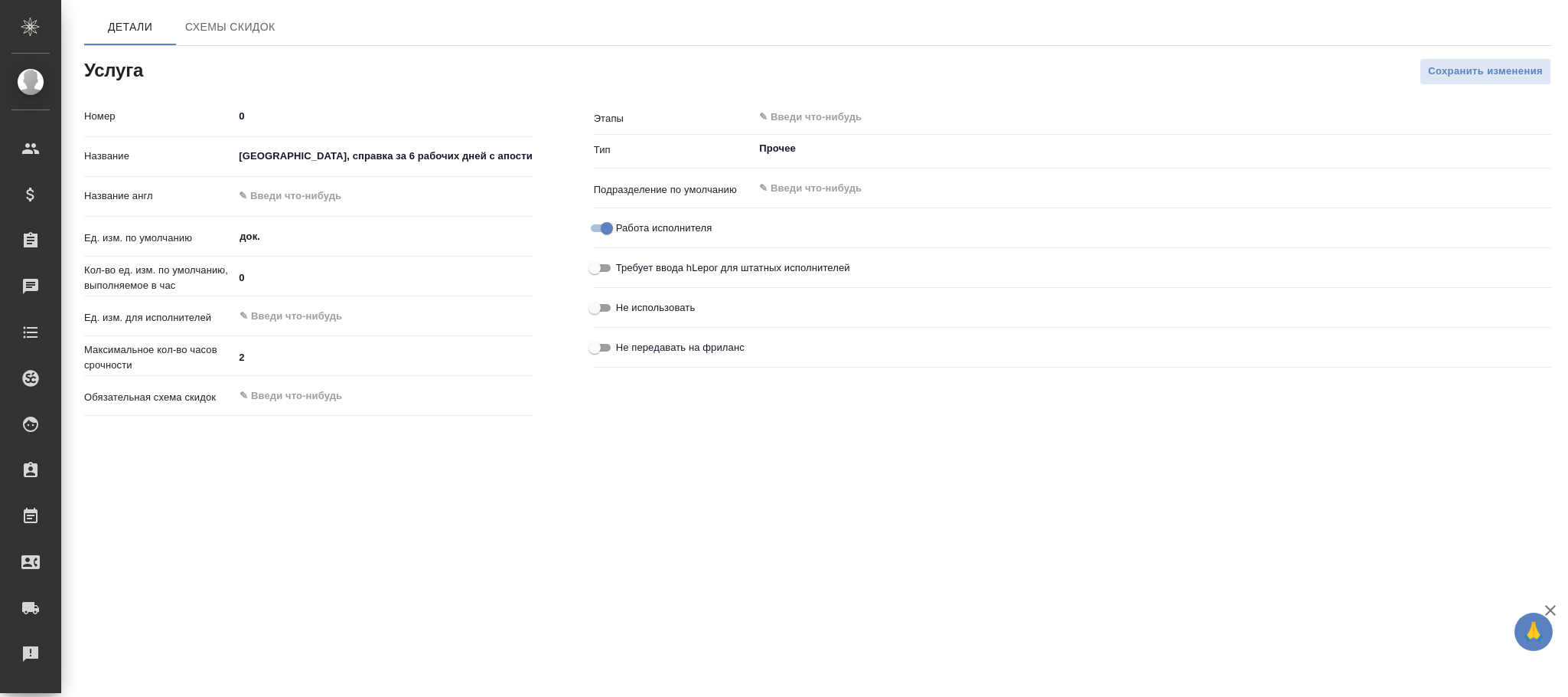
click at [848, 122] on input "text" at bounding box center [1126, 117] width 738 height 19
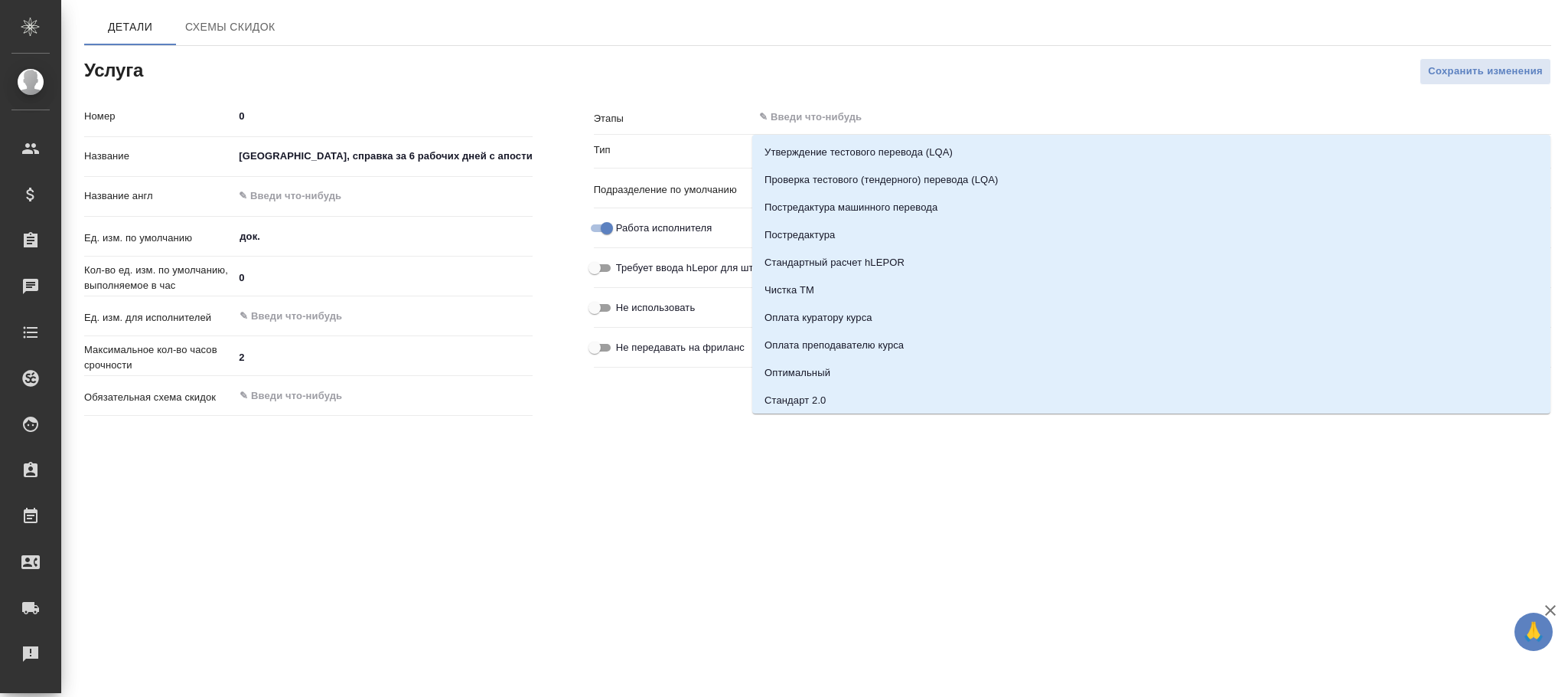
paste input "[GEOGRAPHIC_DATA], справка за 6 рабочих дней с апостилем"
type input "[GEOGRAPHIC_DATA], справка за 6 рабочих дней с апостилем"
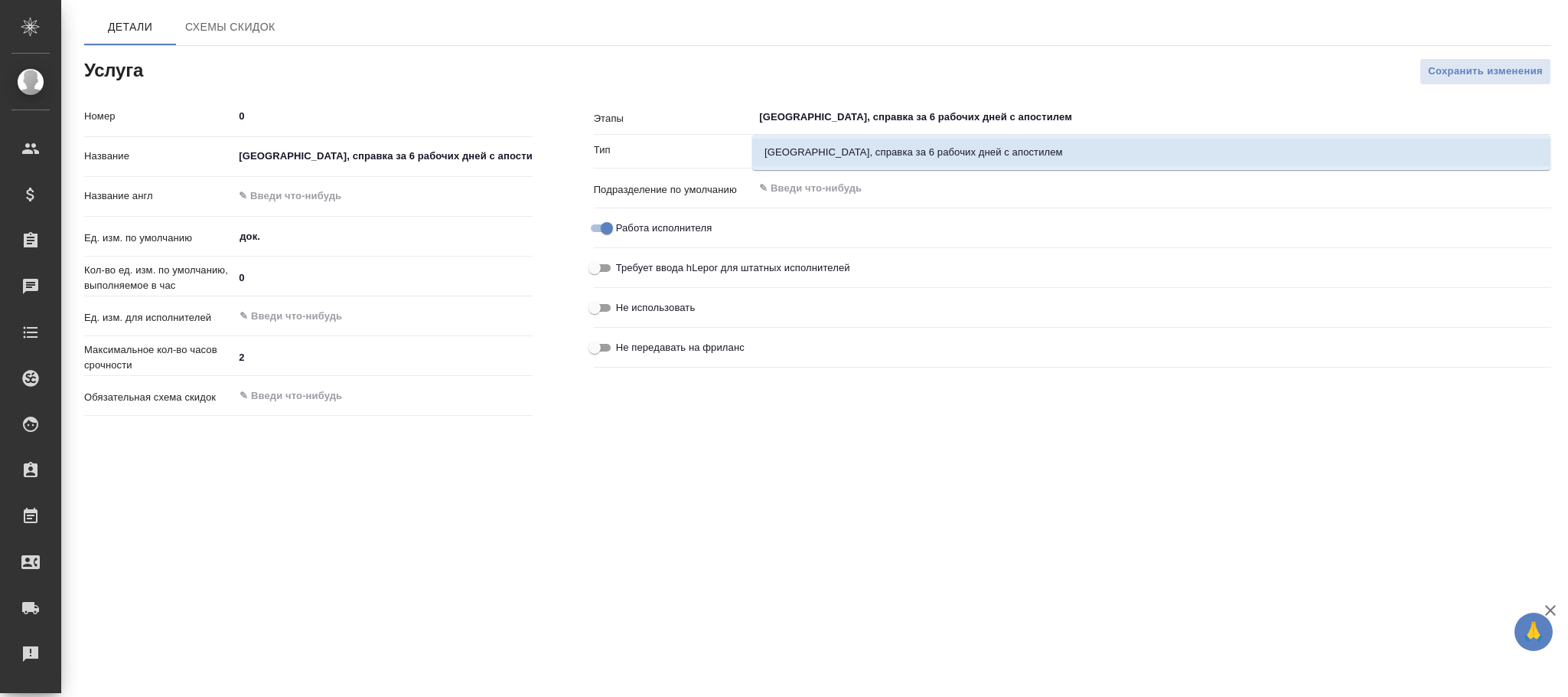
click at [858, 151] on li "[GEOGRAPHIC_DATA], справка за 6 рабочих дней с апостилем" at bounding box center [1151, 152] width 798 height 28
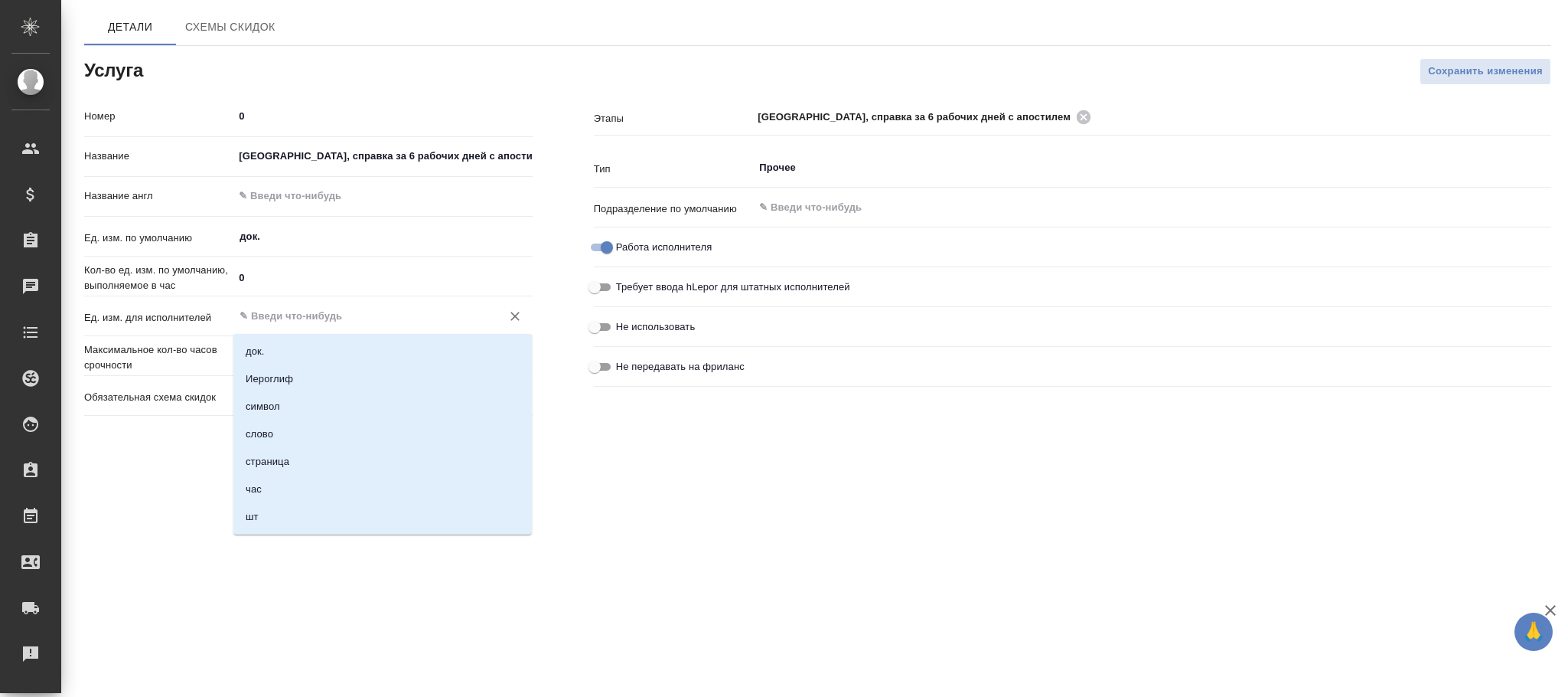
click at [331, 315] on input "text" at bounding box center [357, 316] width 238 height 19
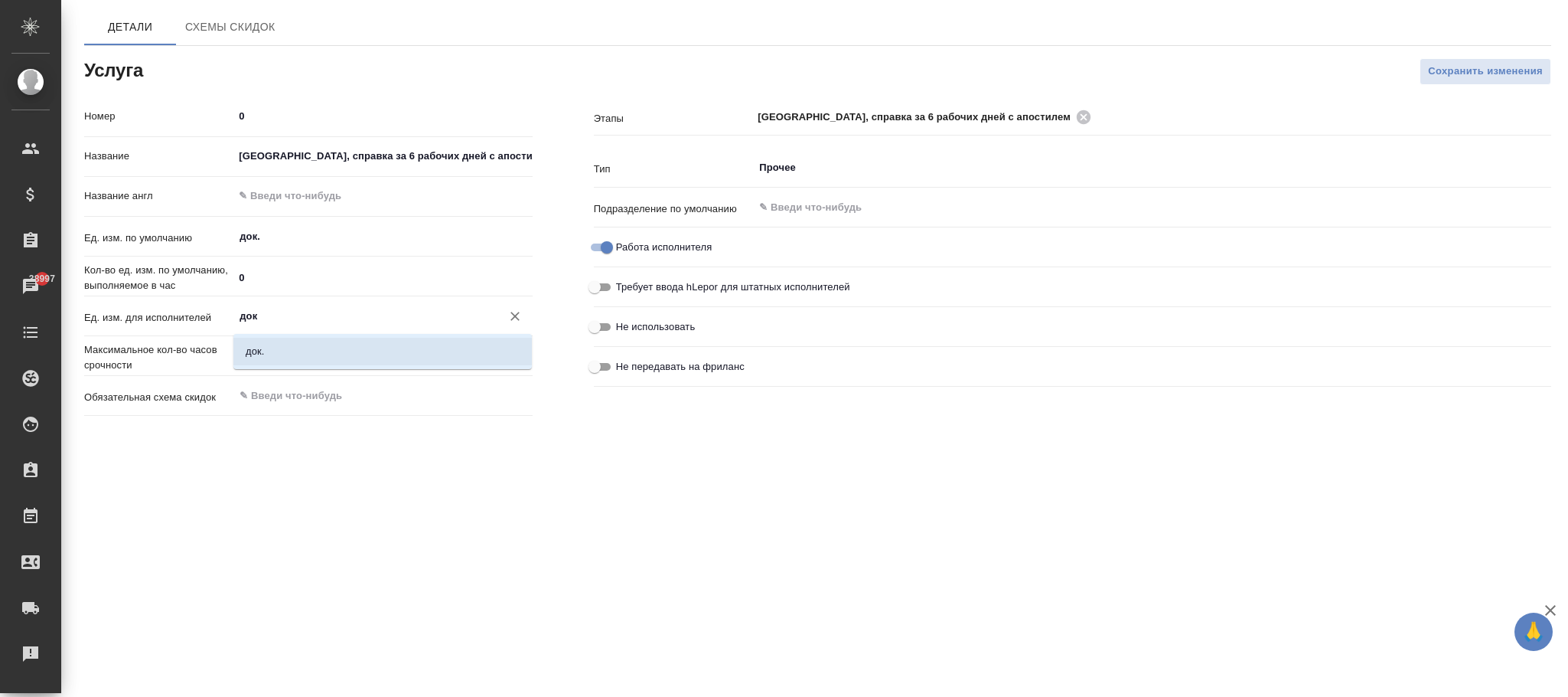
click at [297, 352] on li "док." at bounding box center [382, 351] width 298 height 28
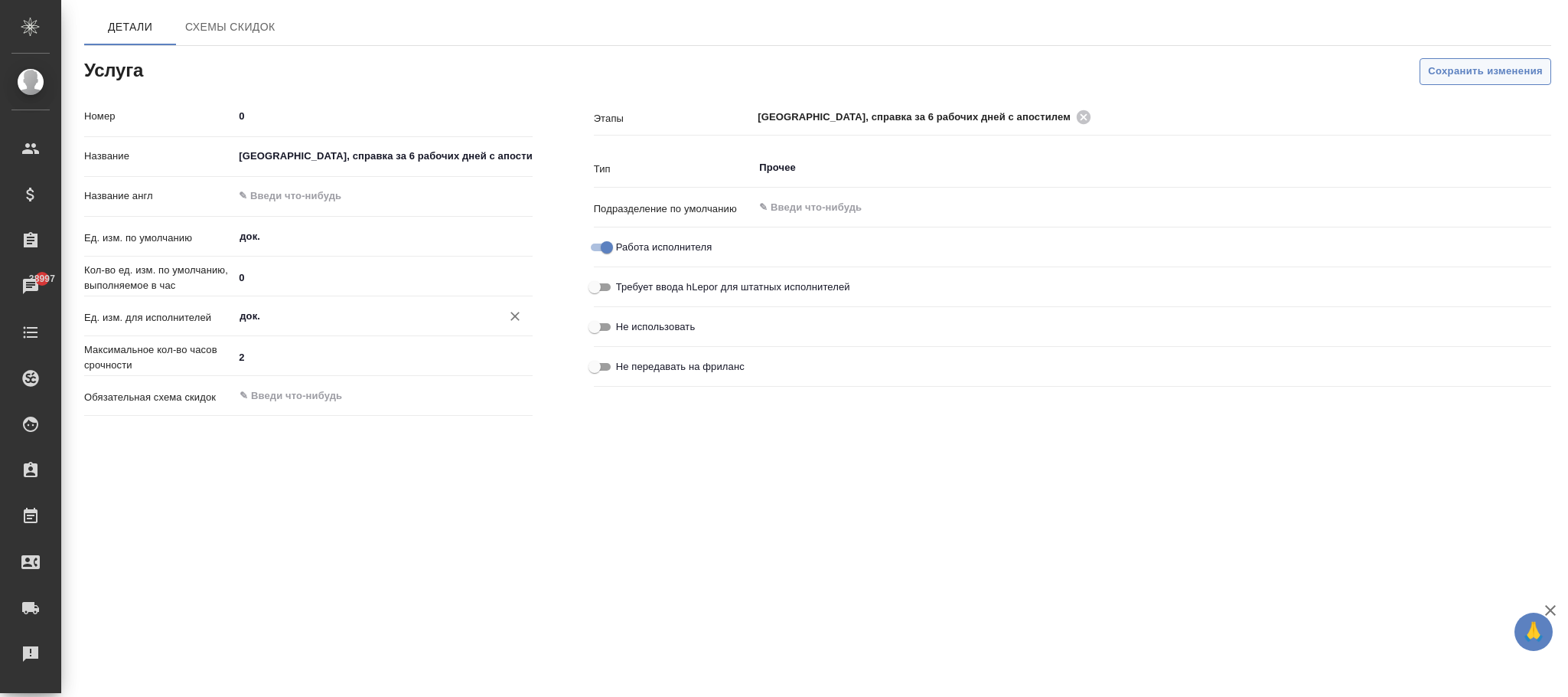
type input "док."
click at [1462, 59] on button "Сохранить изменения" at bounding box center [1485, 72] width 132 height 27
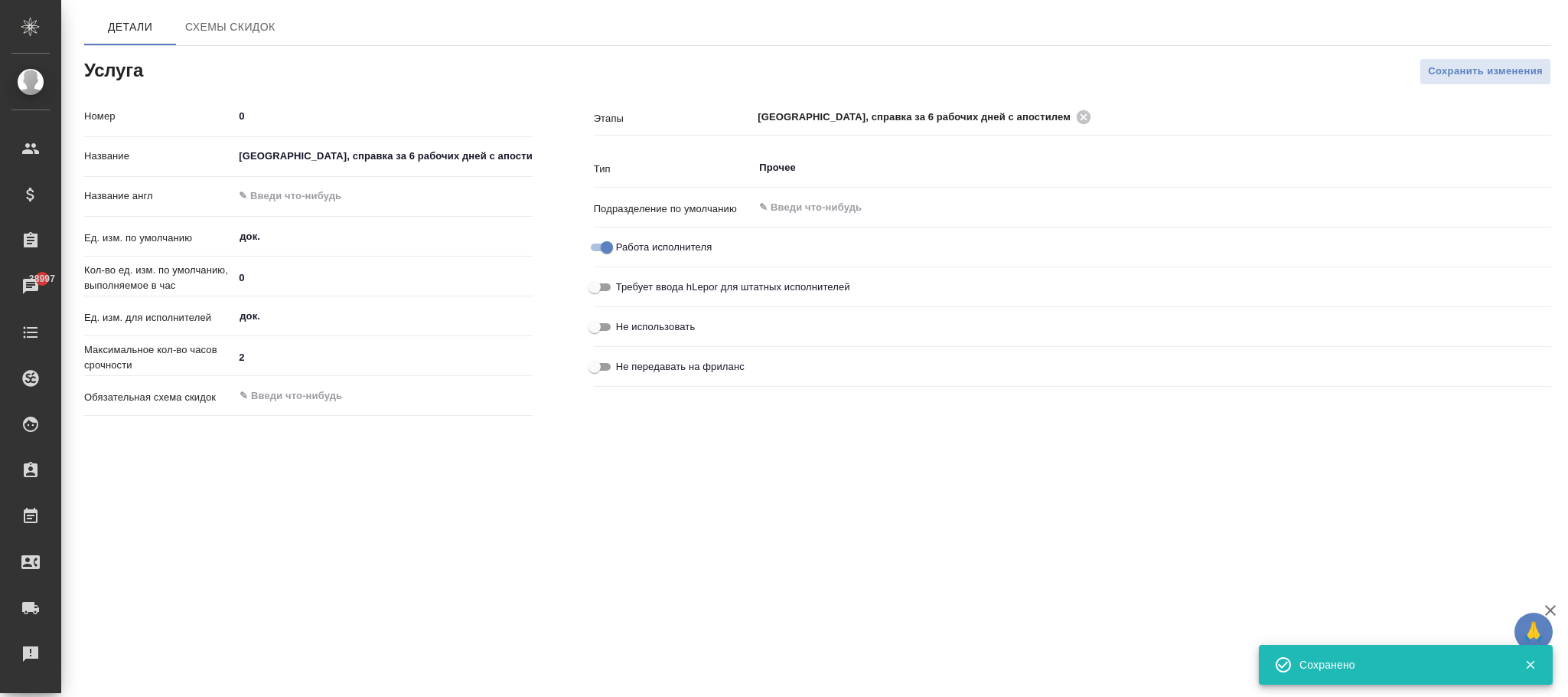
click at [362, 207] on input "text" at bounding box center [382, 196] width 298 height 22
paste input "Veliky Novgorod, 6 working days certificate with apostille"
click at [1482, 106] on div "Великий Новгород, справка за 6 рабочих дней с апостилем ​" at bounding box center [1152, 117] width 798 height 28
type input "Veliky Novgorod, 6 working days certificate with apostille"
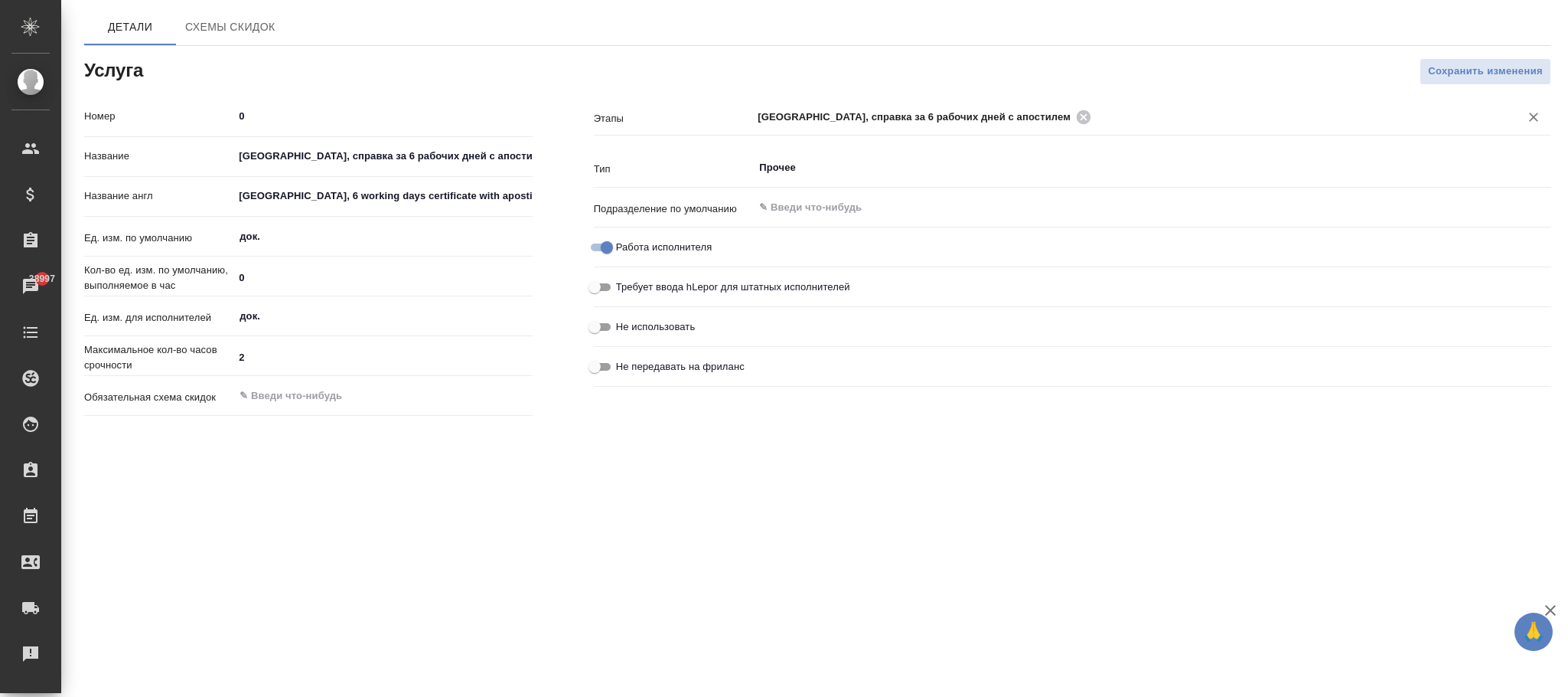
drag, startPoint x: 1442, startPoint y: 73, endPoint x: 935, endPoint y: 1, distance: 512.1
click at [1443, 73] on span "Сохранить изменения" at bounding box center [1485, 72] width 115 height 18
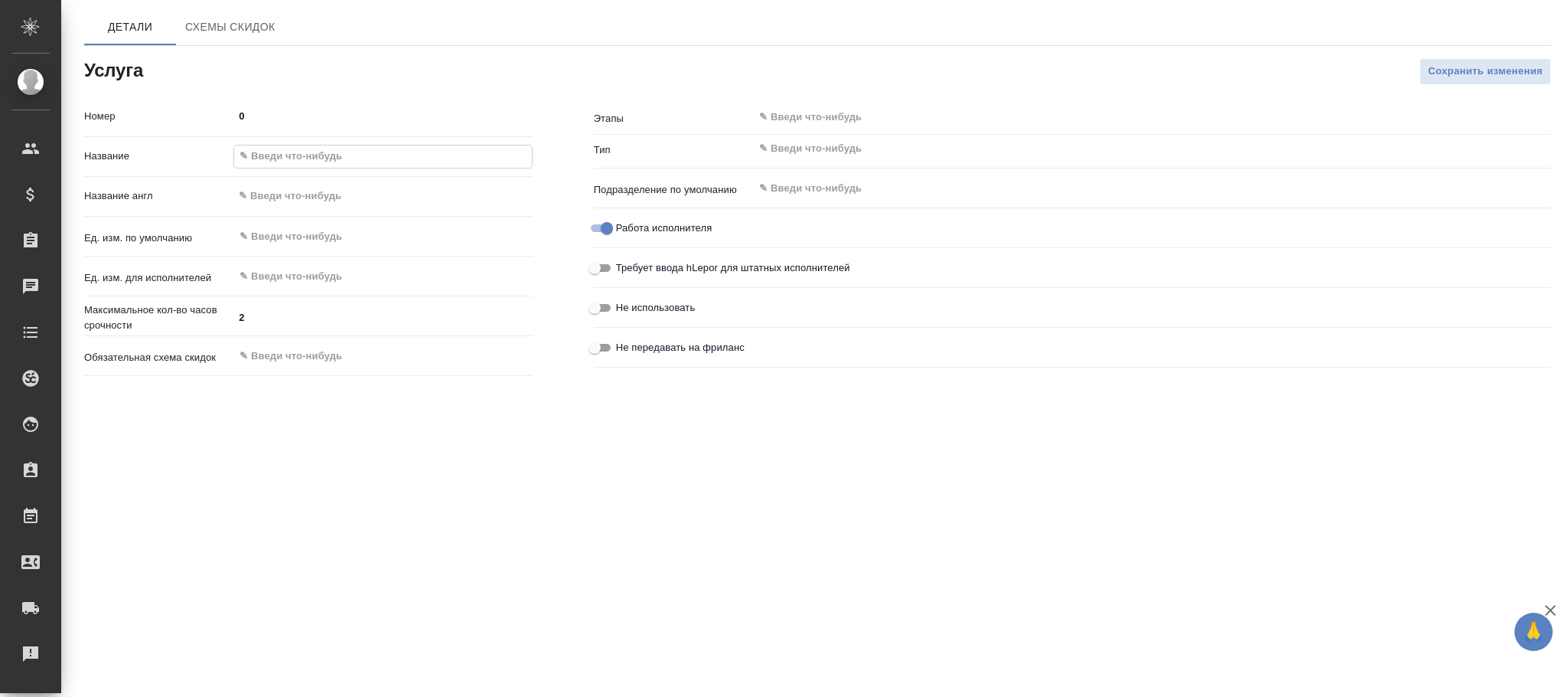
click at [302, 159] on input "text" at bounding box center [383, 157] width 297 height 22
paste input "[GEOGRAPHIC_DATA], справка за 8 рабочих дней с апостилем"
type input "[GEOGRAPHIC_DATA], справка за 8 рабочих дней с апостилем"
click at [255, 237] on input "text" at bounding box center [357, 237] width 238 height 19
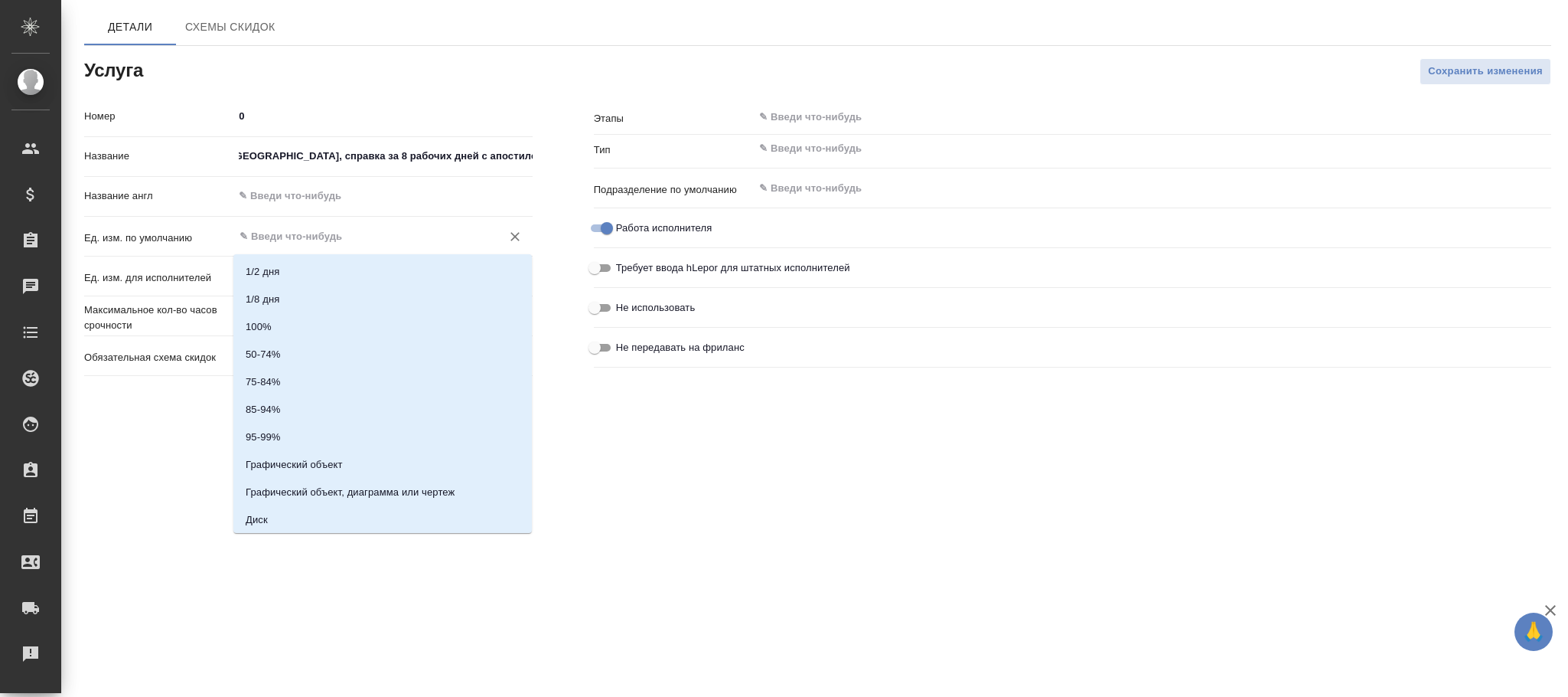
scroll to position [0, 0]
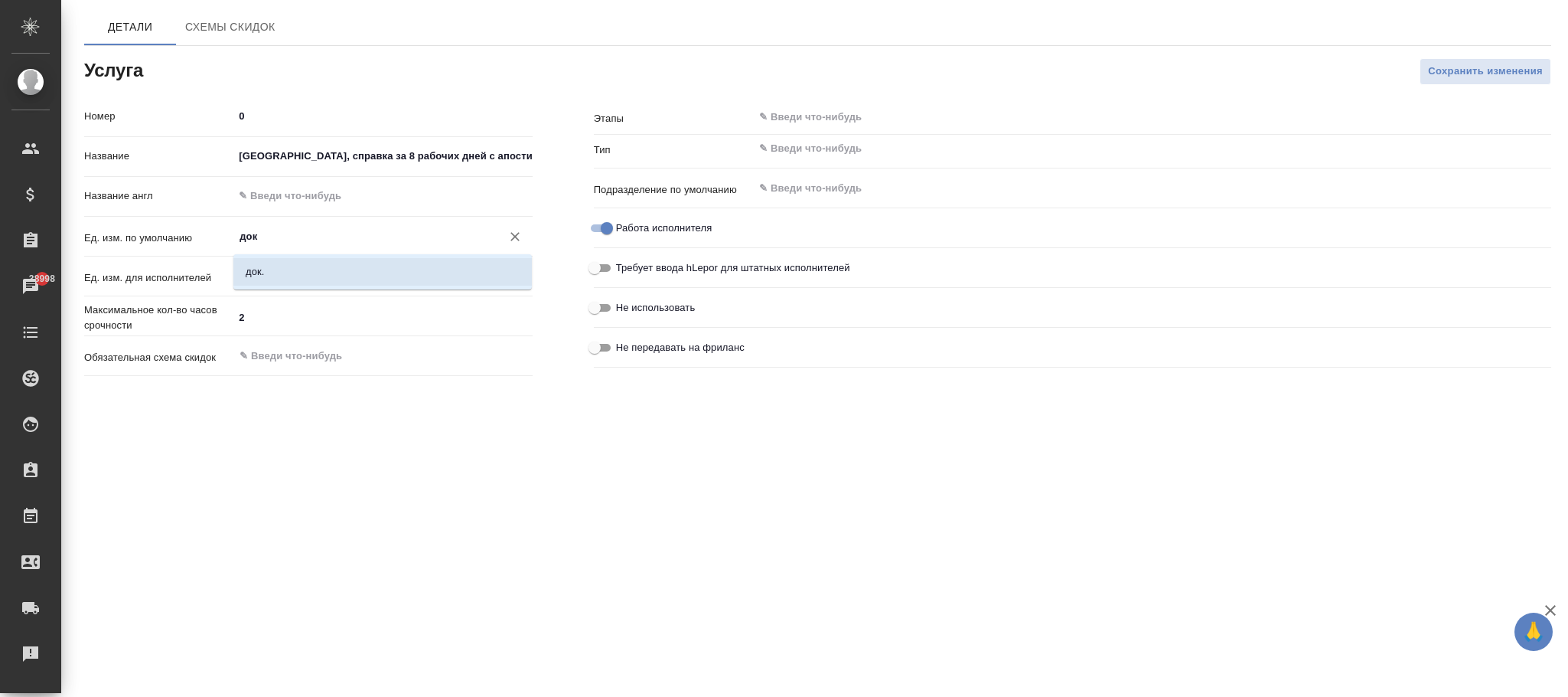
click at [296, 269] on li "док." at bounding box center [382, 272] width 298 height 28
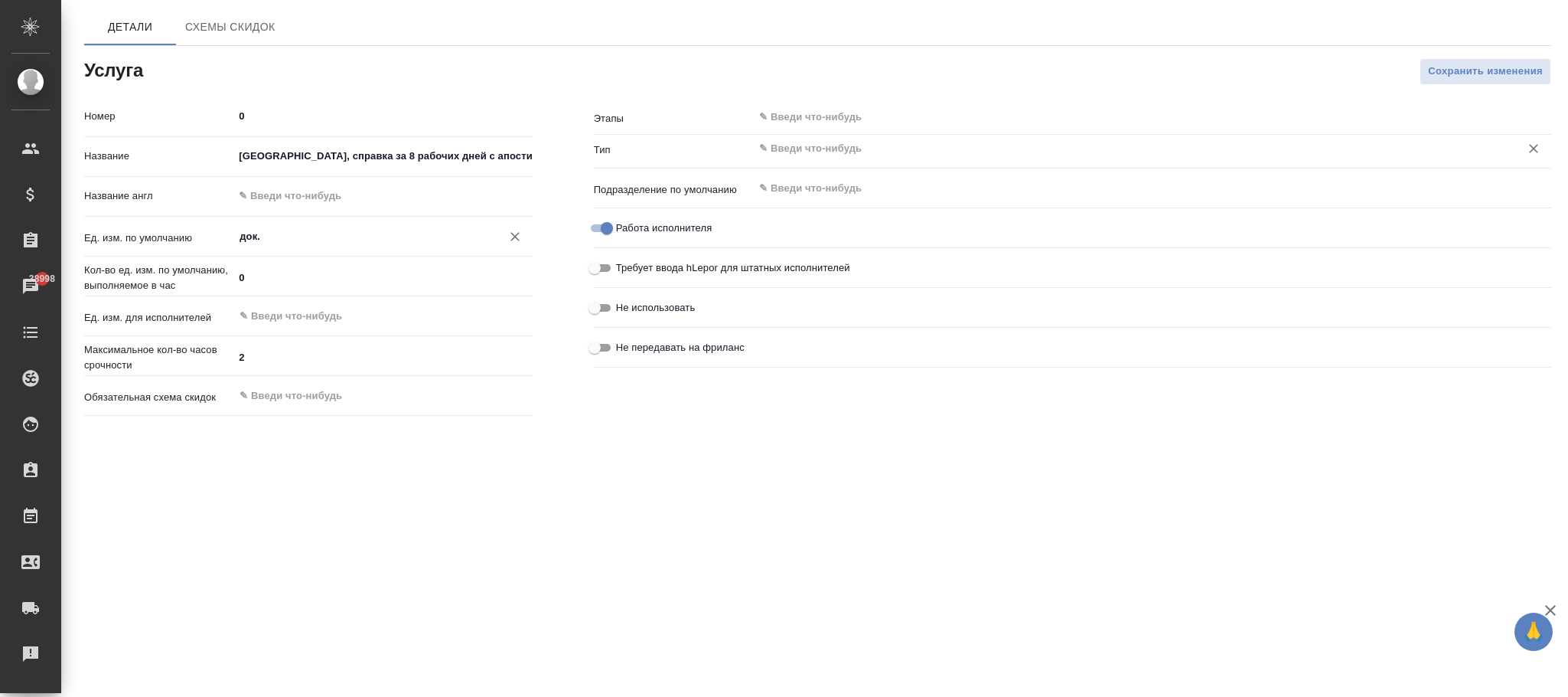
type input "док."
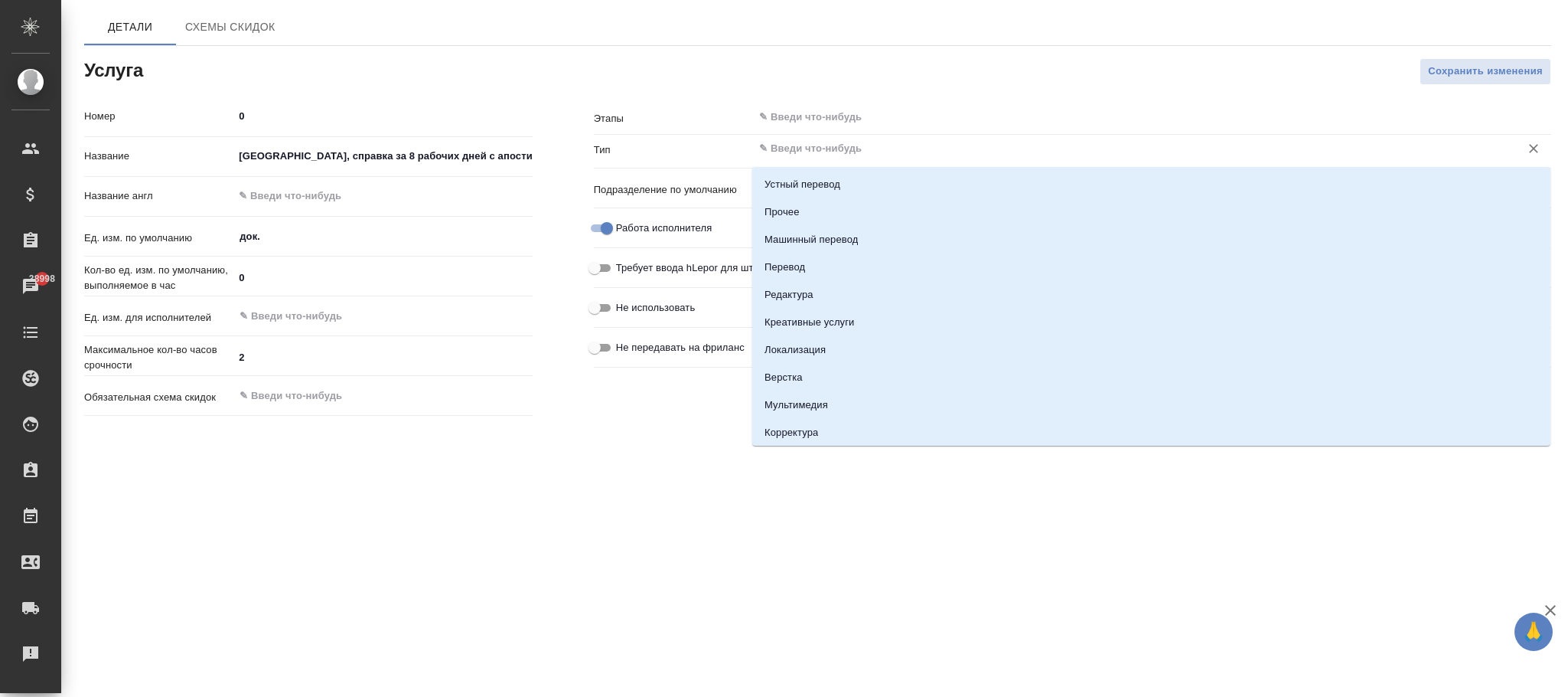
click at [830, 157] on input "text" at bounding box center [1126, 149] width 738 height 19
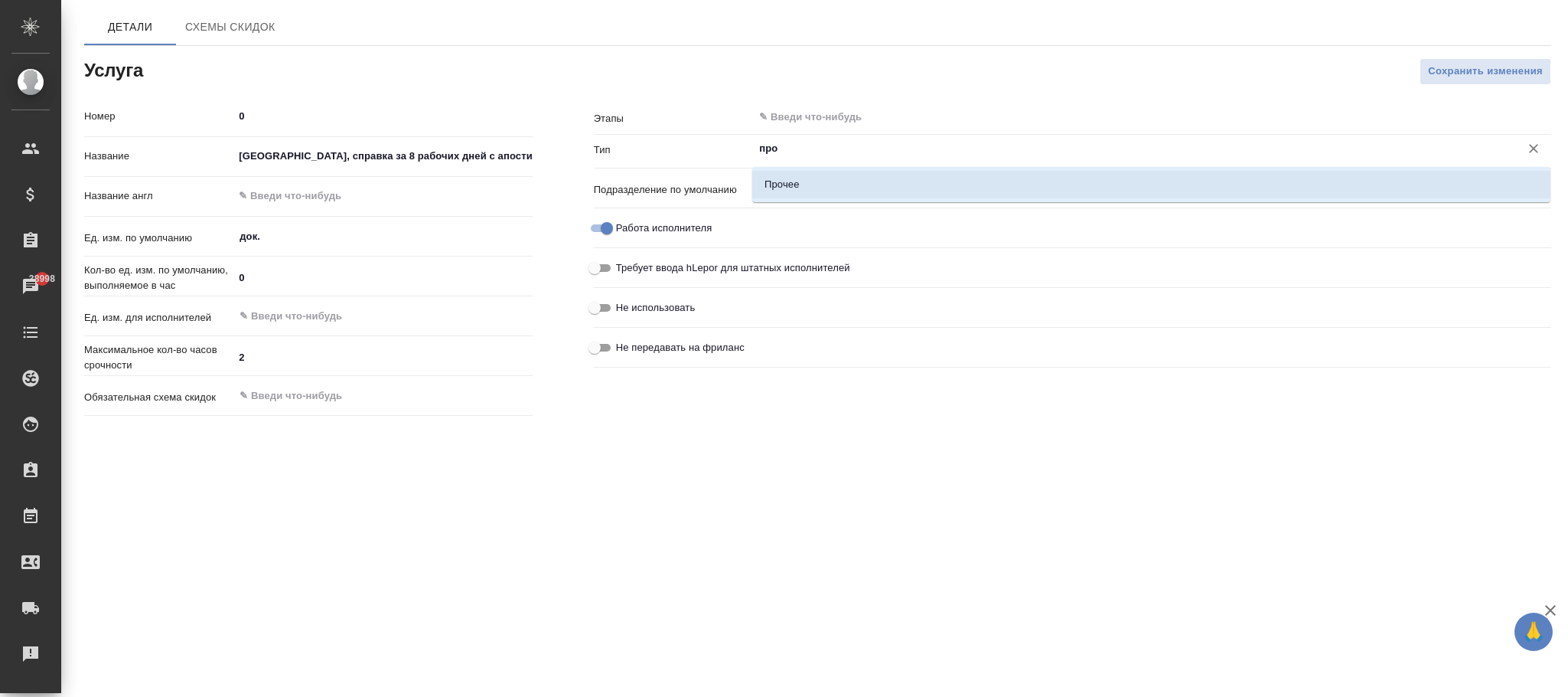
click at [844, 191] on li "Прочее" at bounding box center [1151, 185] width 798 height 28
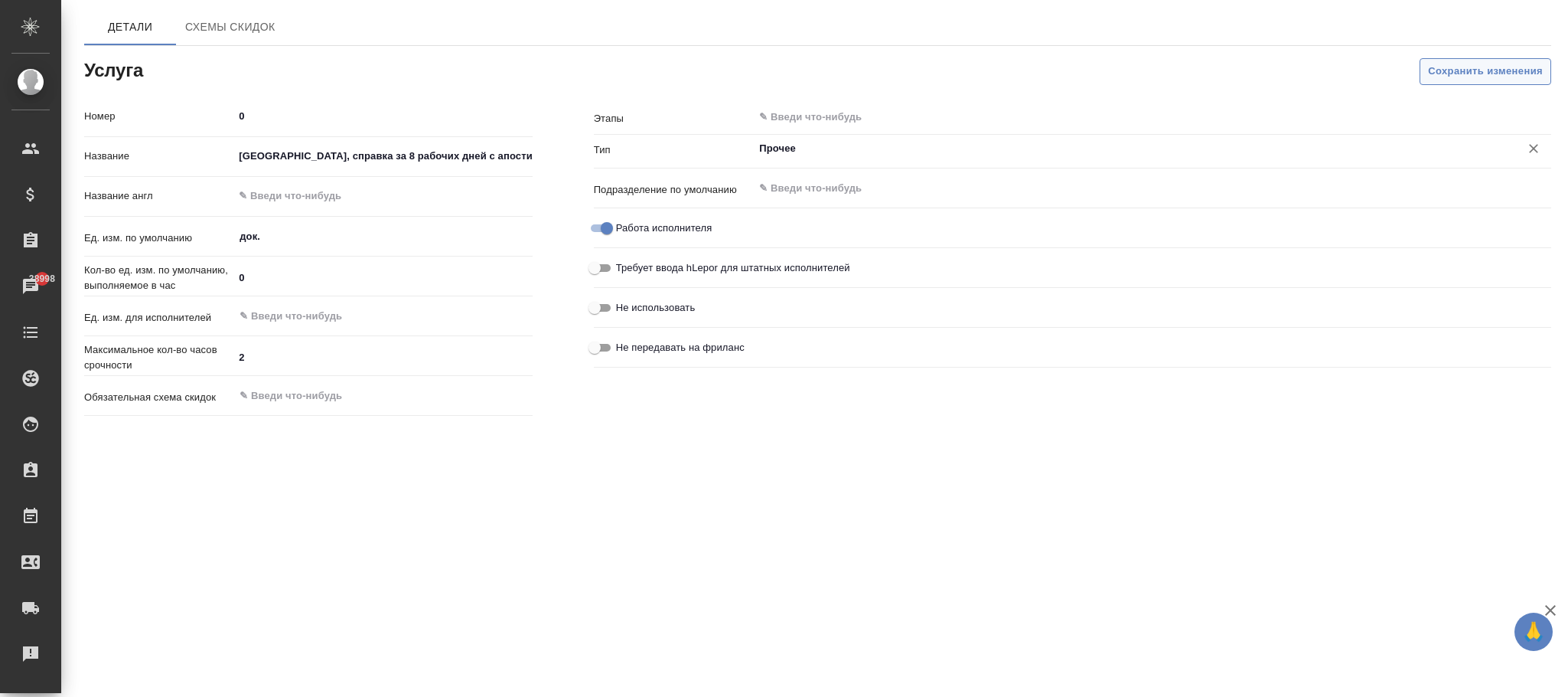
type input "Прочее"
drag, startPoint x: 1460, startPoint y: 78, endPoint x: 909, endPoint y: 163, distance: 557.5
click at [1457, 78] on span "Сохранить изменения" at bounding box center [1485, 72] width 115 height 18
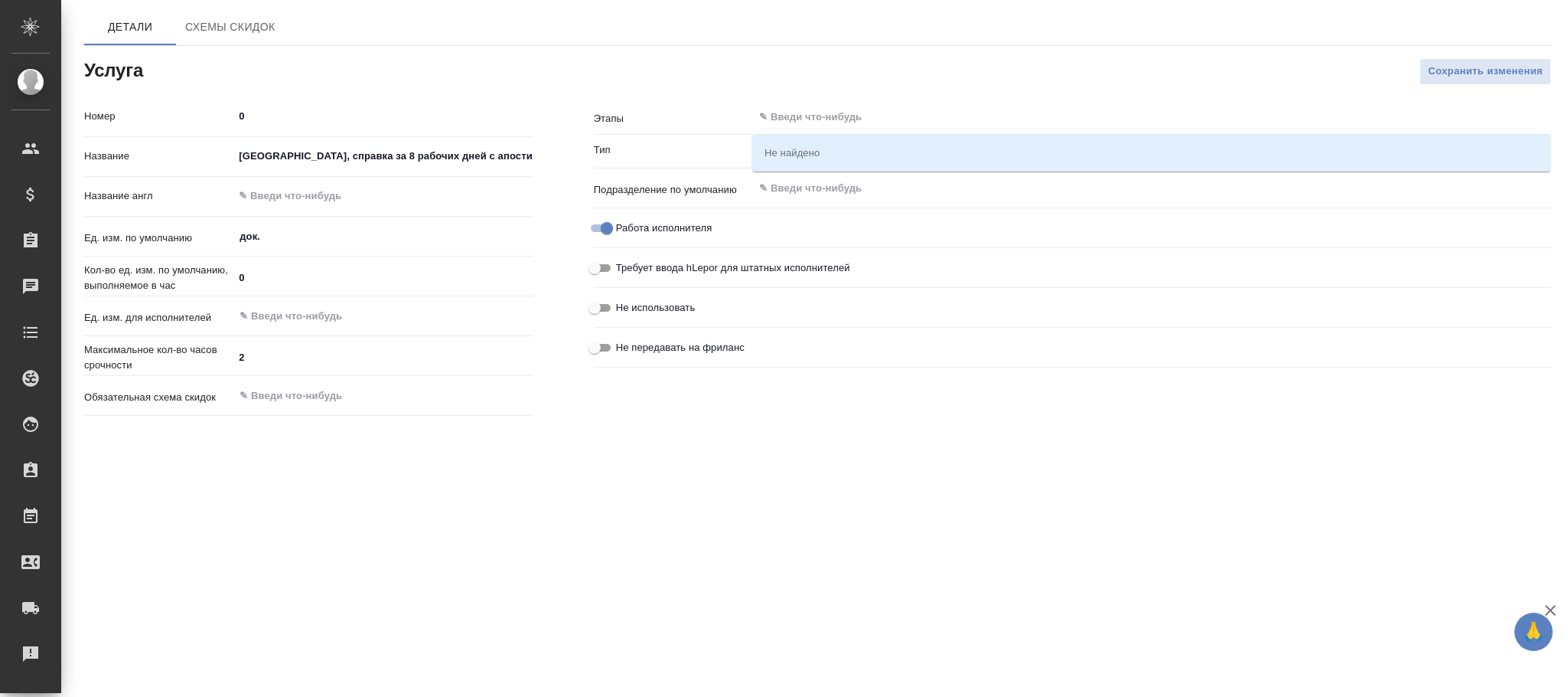
click at [857, 111] on input "text" at bounding box center [1126, 117] width 738 height 19
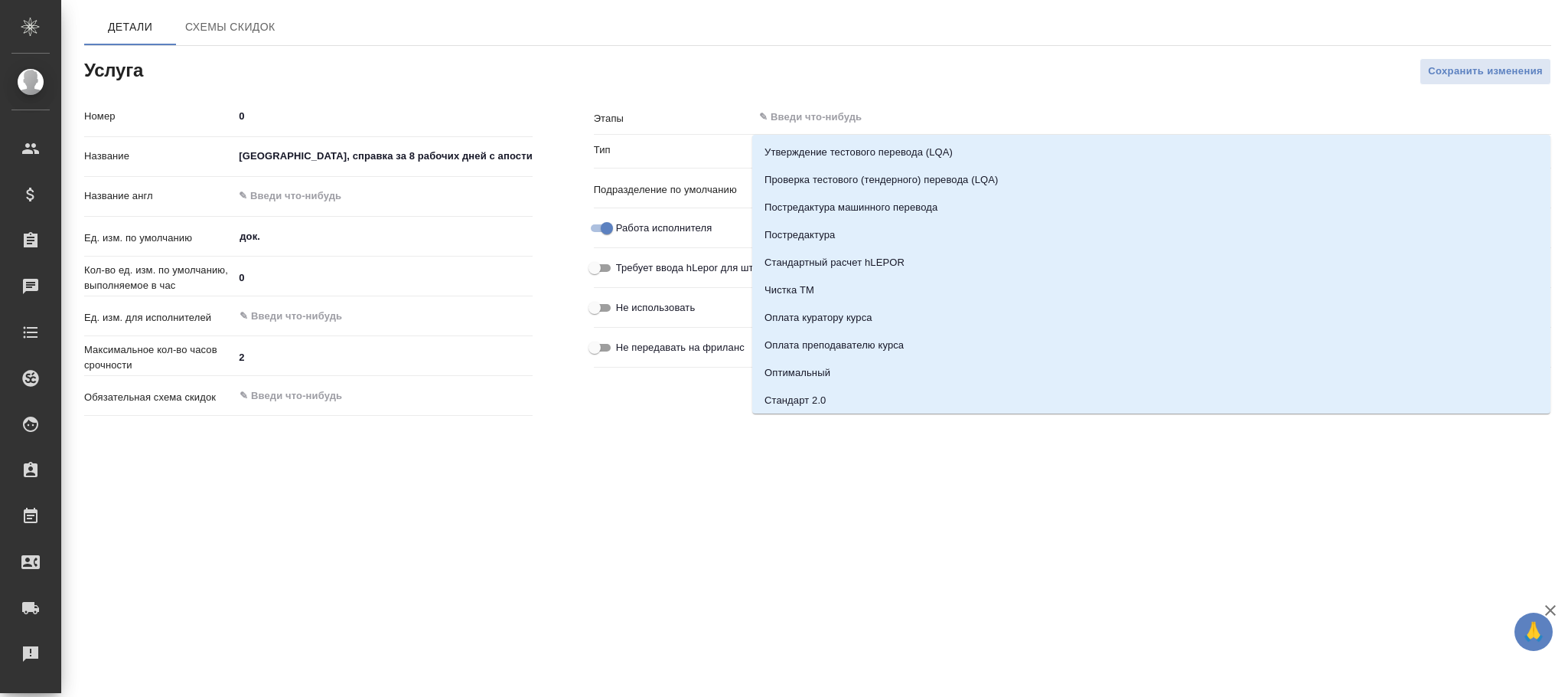
paste input "Великий Новгород, справка за 8 рабочих дней с апостилем"
type input "Великий Новгород, справка за 8 рабочих дней с апостилем"
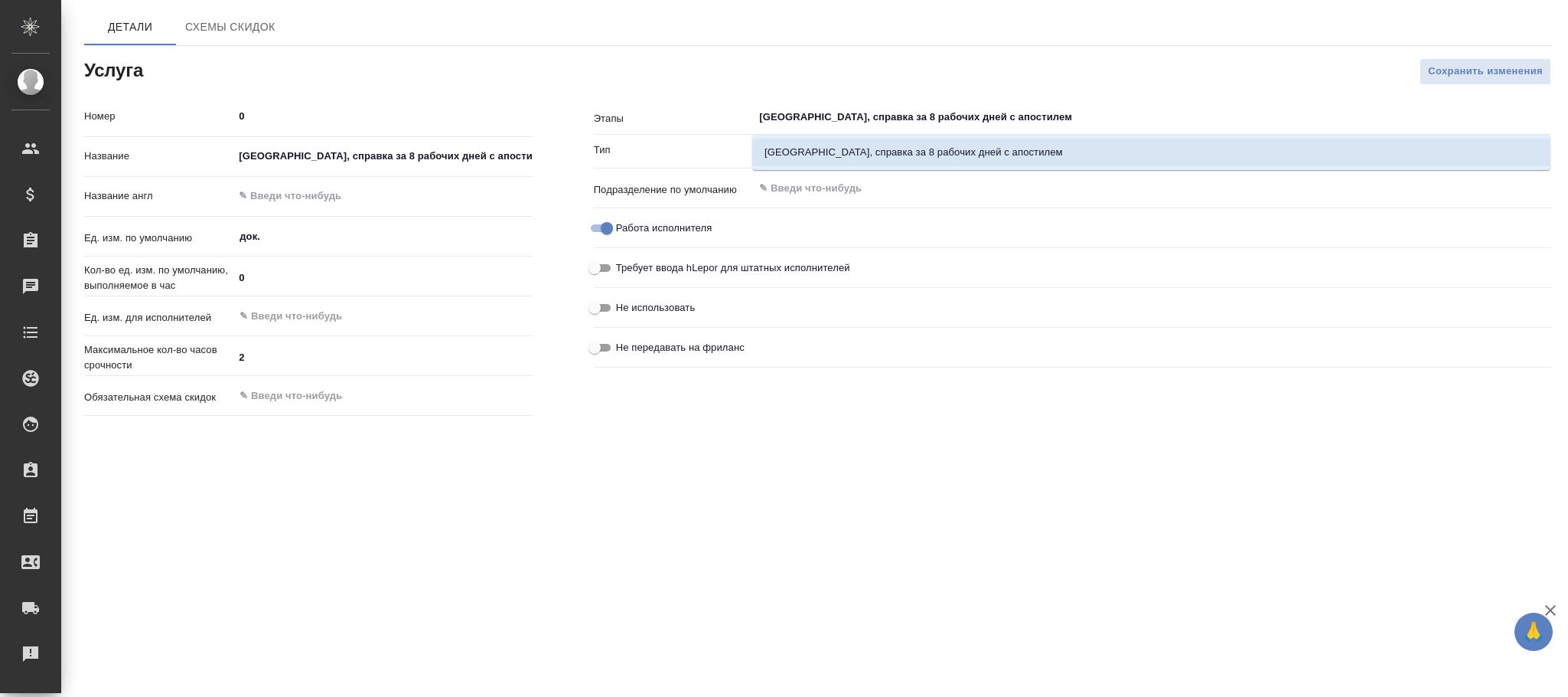
click at [880, 146] on li "Великий Новгород, справка за 8 рабочих дней с апостилем" at bounding box center [1151, 152] width 798 height 28
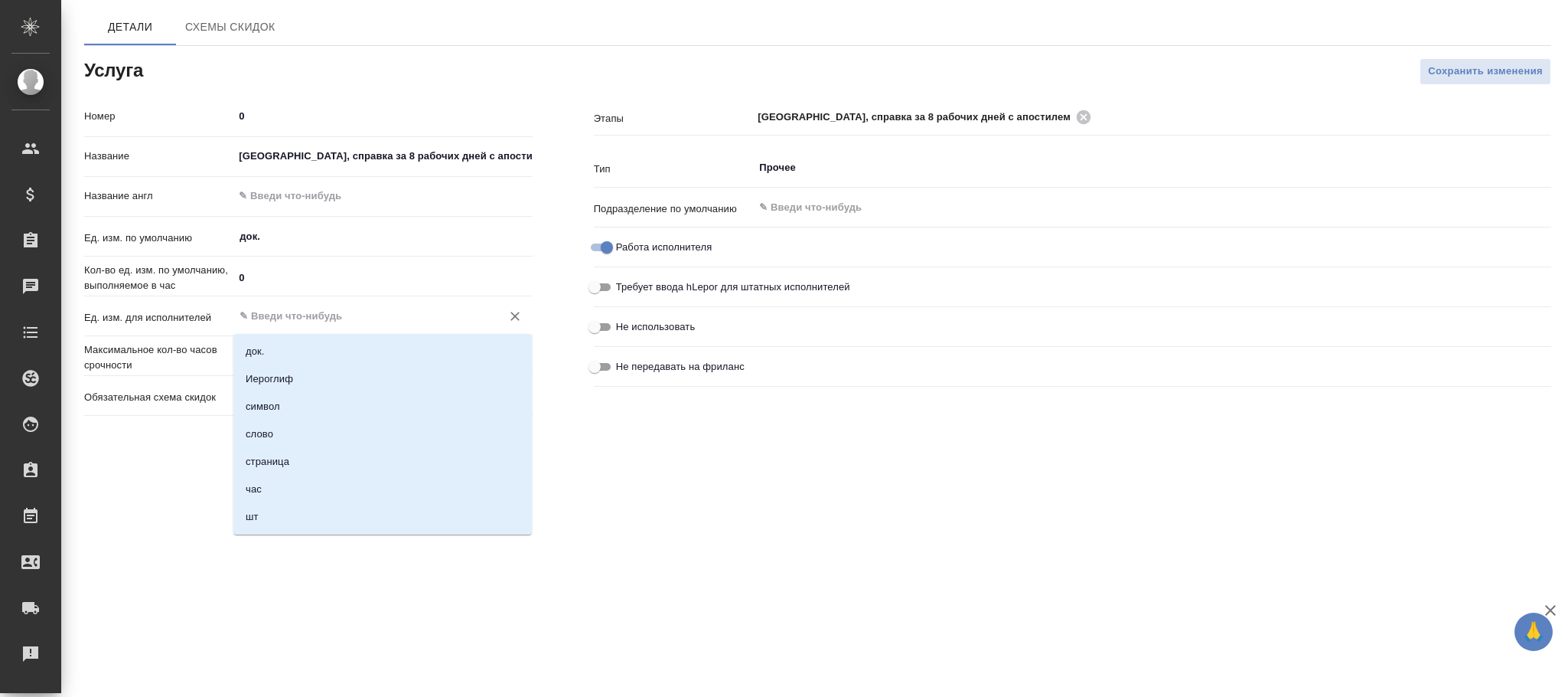
click at [321, 315] on input "text" at bounding box center [357, 316] width 238 height 19
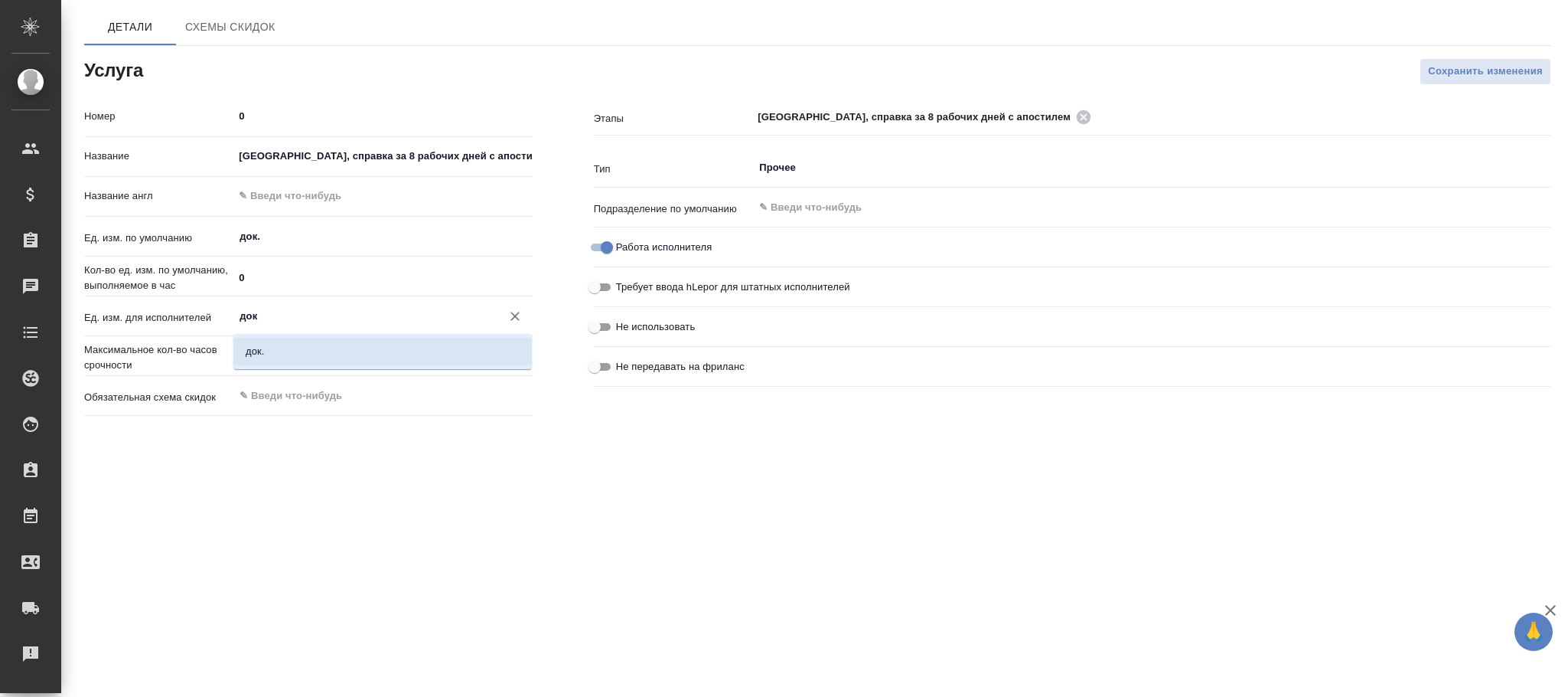
click at [332, 349] on li "док." at bounding box center [382, 351] width 298 height 28
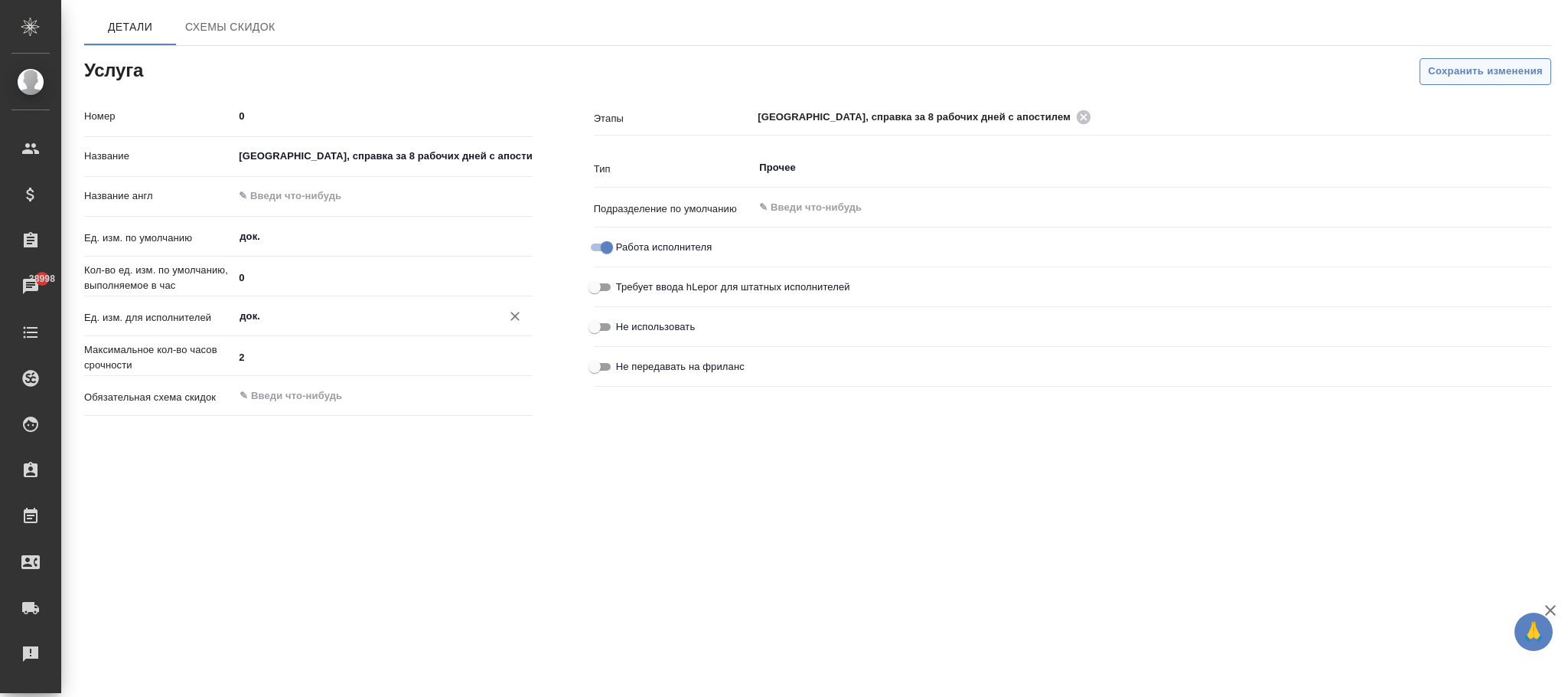
type input "док."
click at [1433, 79] on span "Сохранить изменения" at bounding box center [1485, 72] width 115 height 18
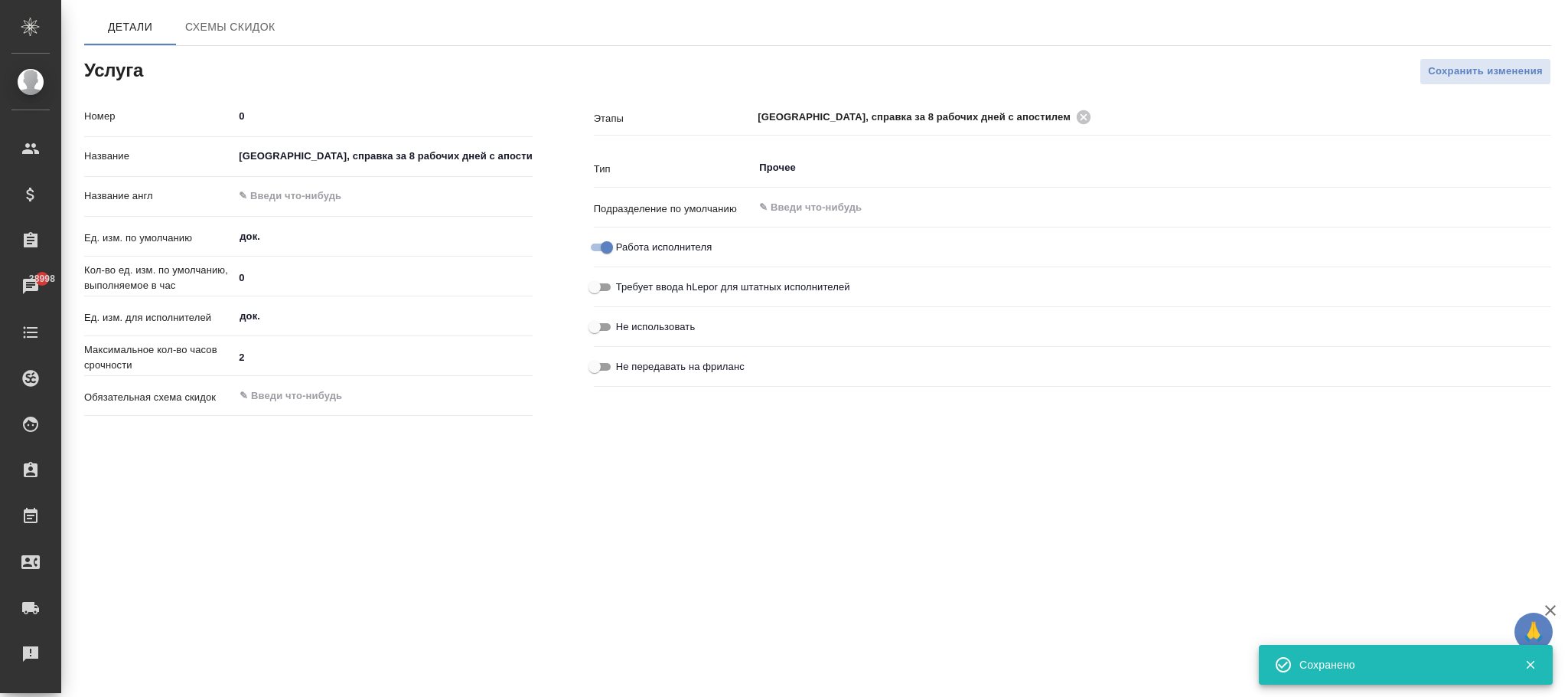
click at [267, 196] on input "text" at bounding box center [382, 196] width 298 height 22
paste input "Veliky Novgorod, 8 working days certificate with apostille"
type input "Veliky Novgorod, 8 working days certificate with apostille"
click at [1477, 72] on span "Сохранить изменения" at bounding box center [1485, 72] width 115 height 18
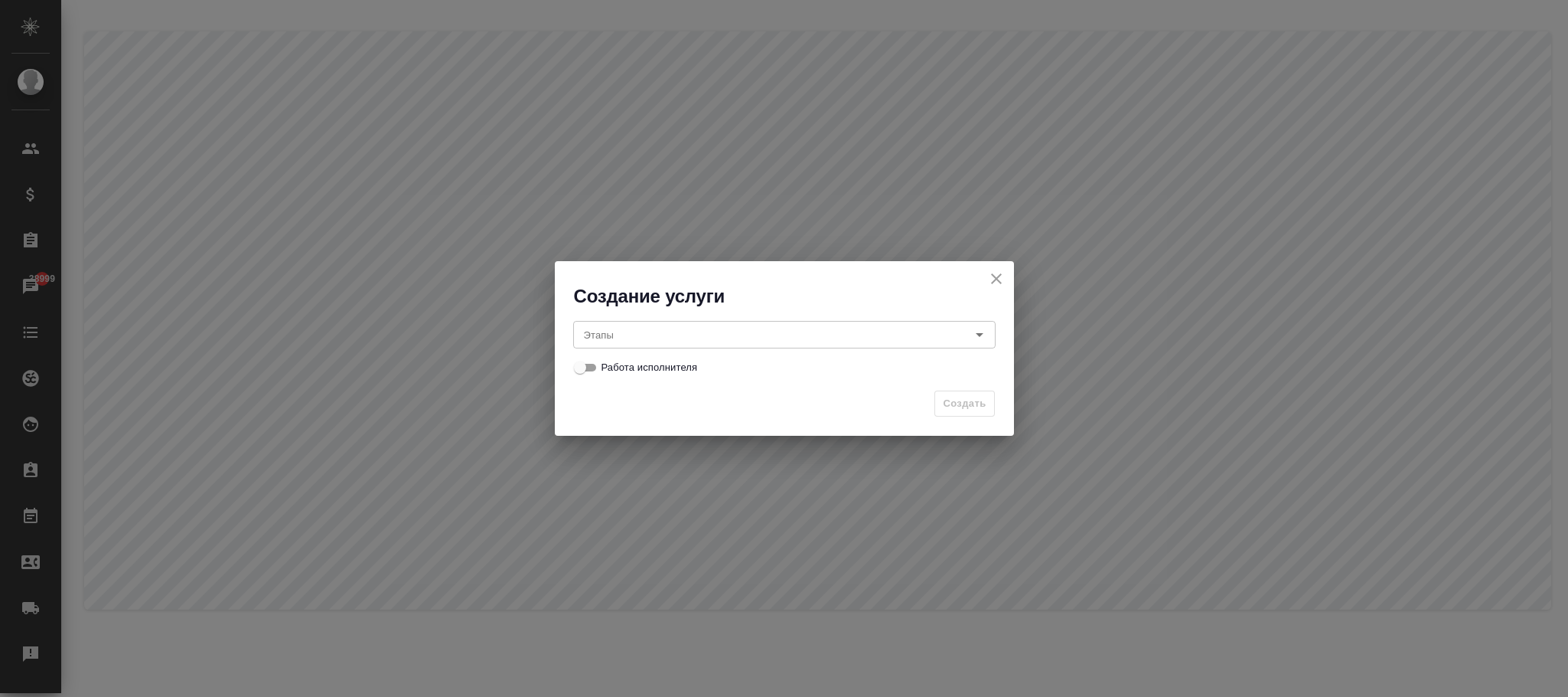
click at [608, 326] on input "Этапы" at bounding box center [759, 335] width 362 height 19
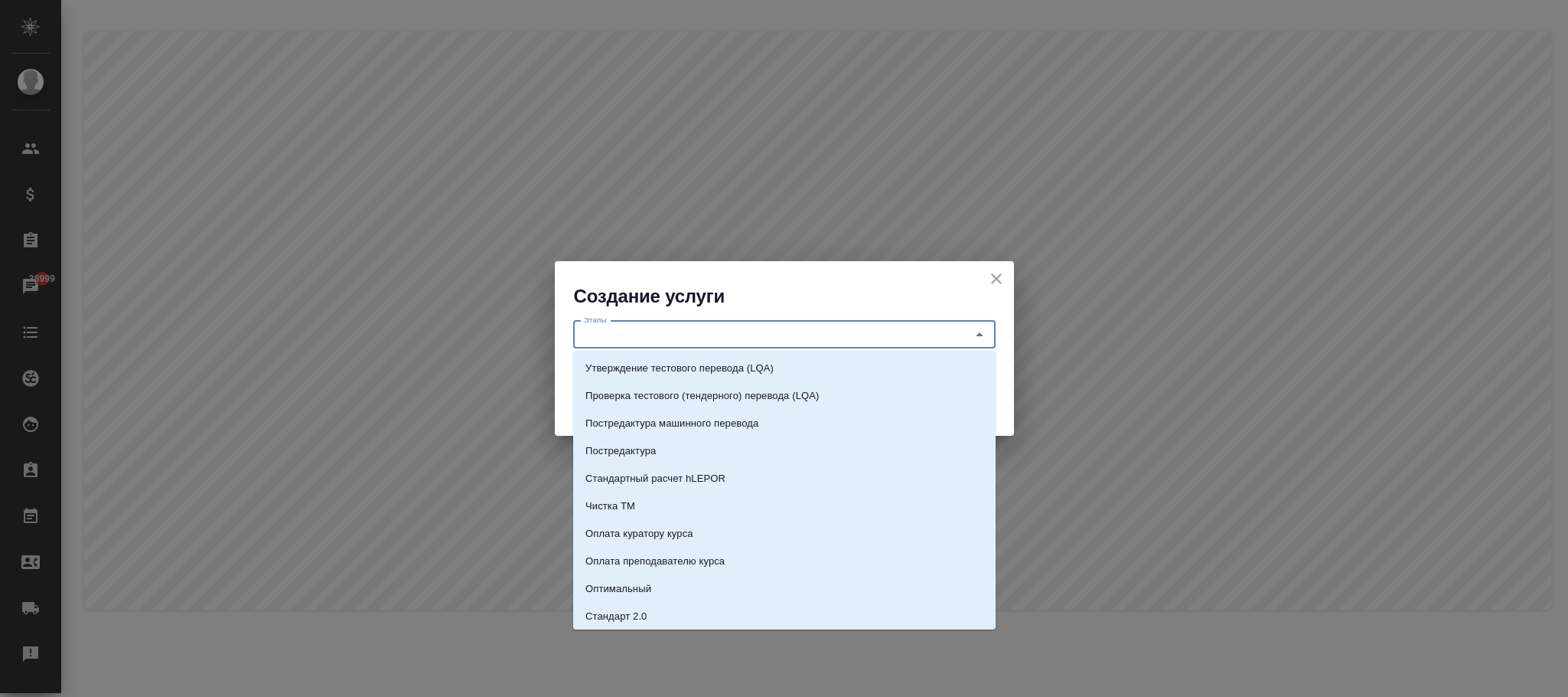
paste input "[GEOGRAPHIC_DATA], справка за 10 рабочих дней с апостилем"
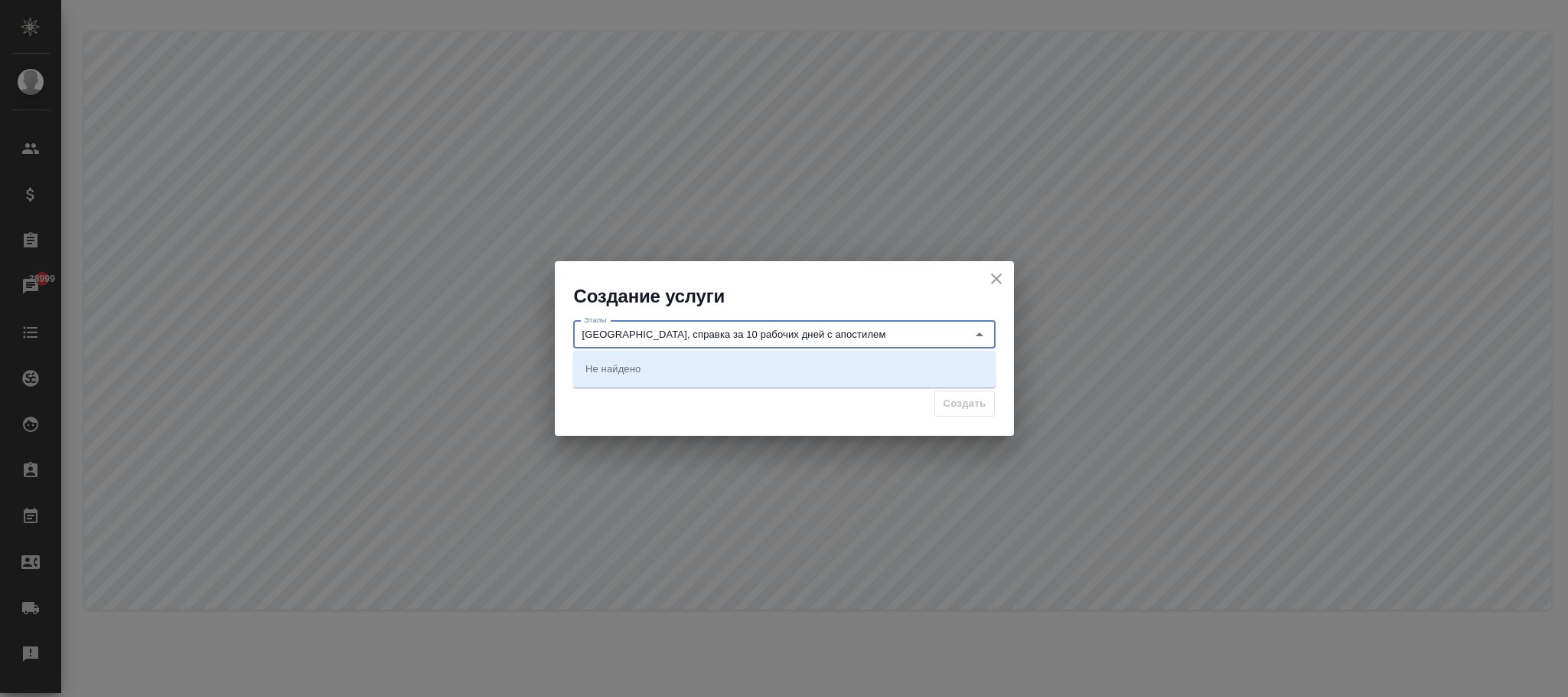
type input "[GEOGRAPHIC_DATA], справка за 10 рабочих дней с апостилем"
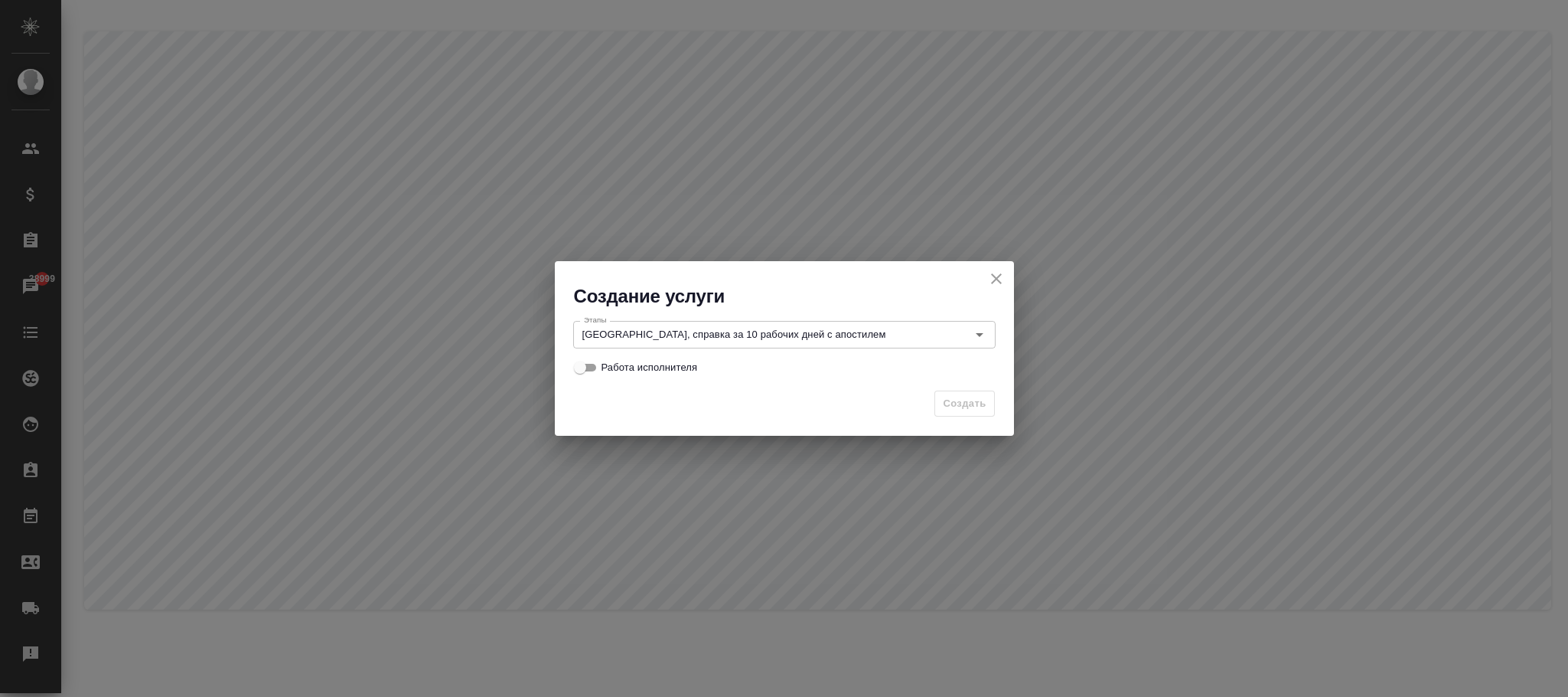
click at [666, 396] on div "Создать" at bounding box center [784, 410] width 459 height 54
drag, startPoint x: 623, startPoint y: 365, endPoint x: 1010, endPoint y: 414, distance: 390.1
click at [627, 363] on span "Работа исполнителя" at bounding box center [649, 367] width 97 height 15
click at [586, 363] on input "Работа исполнителя" at bounding box center [580, 368] width 55 height 19
checkbox input "true"
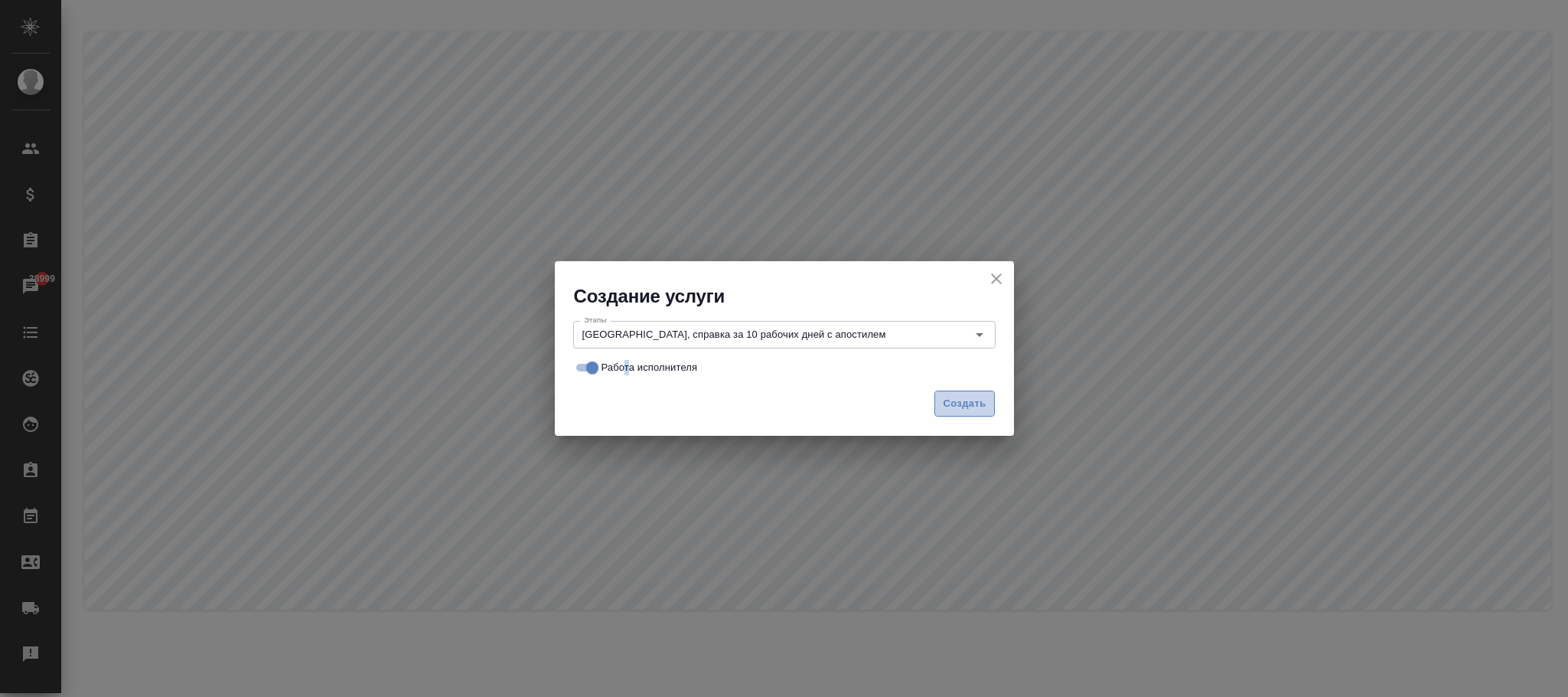
click at [962, 398] on span "Создать" at bounding box center [964, 403] width 43 height 18
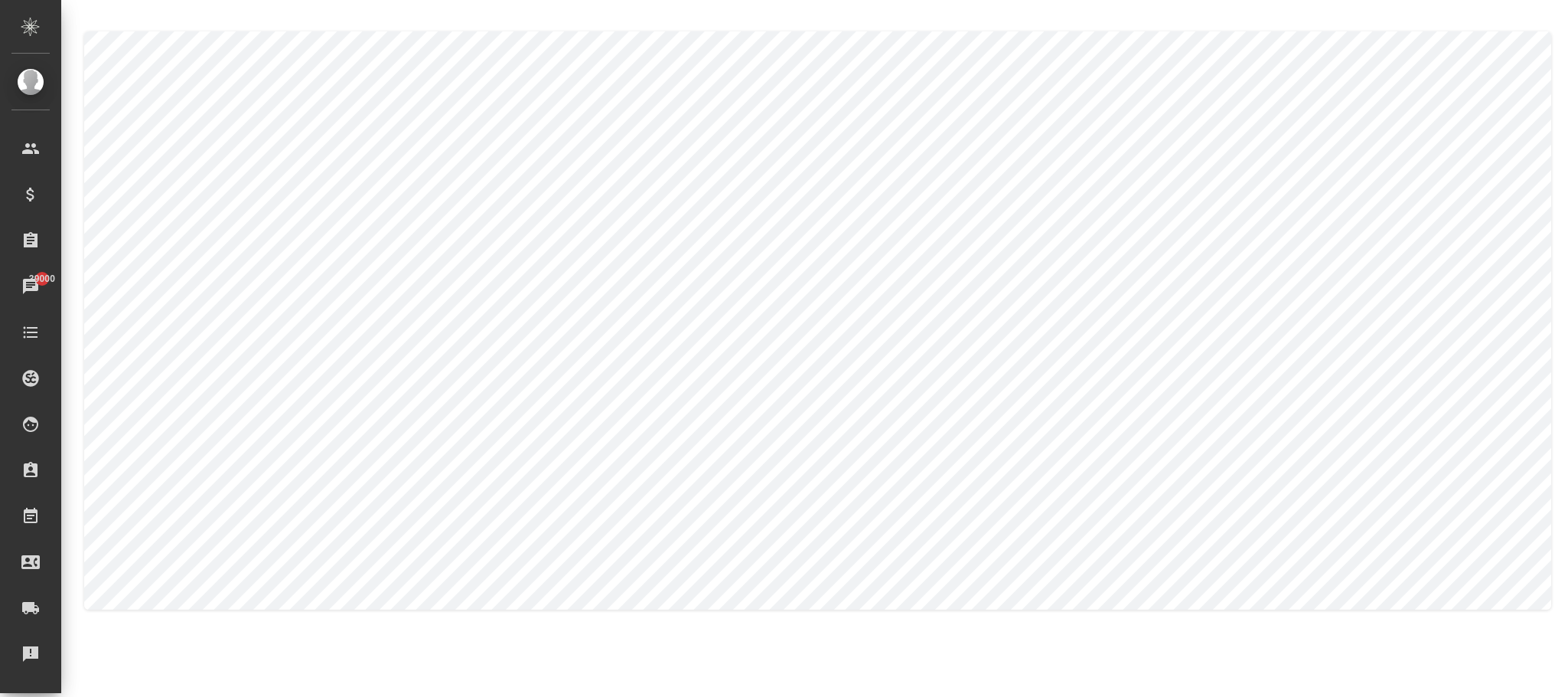
checkbox input "false"
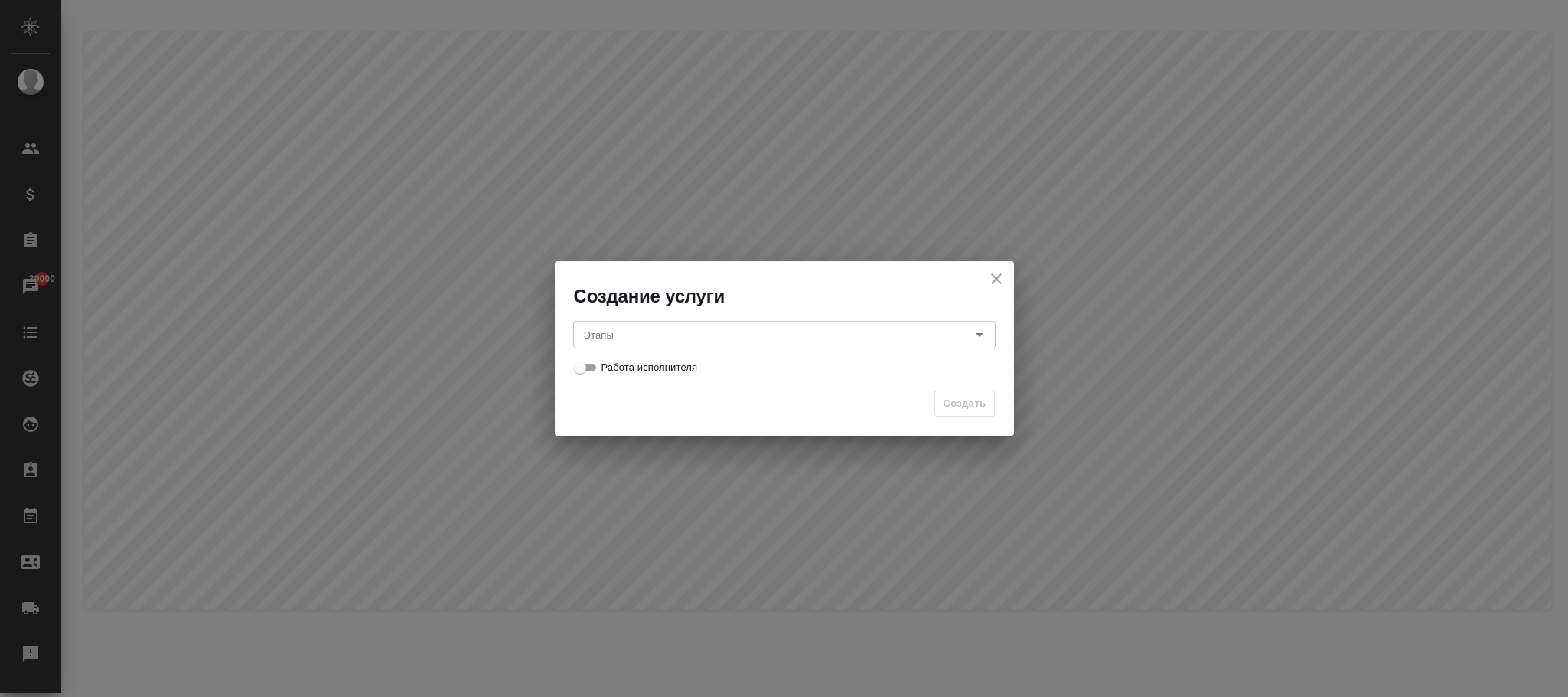
click at [614, 324] on div "Этапы" at bounding box center [784, 335] width 423 height 28
paste input "[GEOGRAPHIC_DATA], справка за 15 рабочих дней с апостилем"
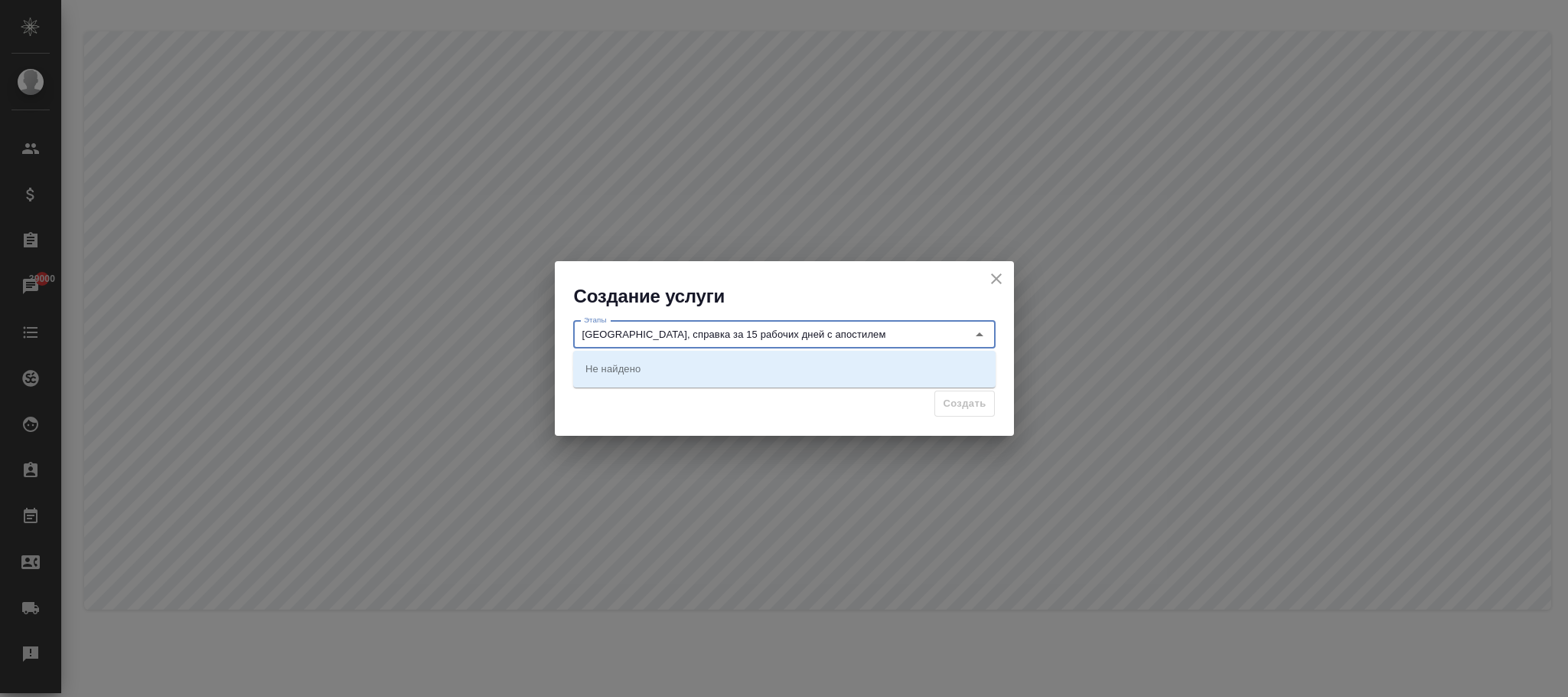
type input "[GEOGRAPHIC_DATA], справка за 15 рабочих дней с апостилем"
click at [666, 402] on div "Создать" at bounding box center [784, 410] width 459 height 54
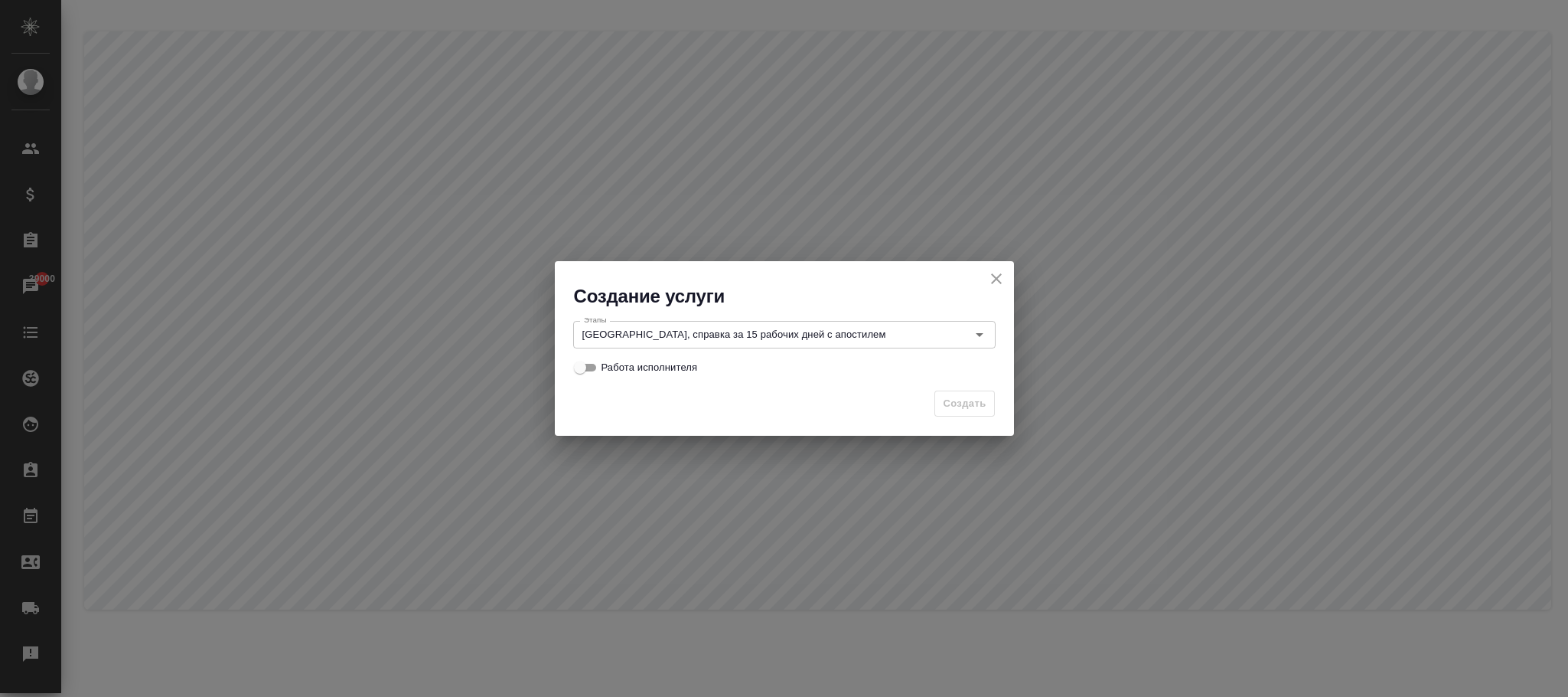
click at [595, 365] on input "Работа исполнителя" at bounding box center [580, 368] width 55 height 19
checkbox input "true"
click at [989, 416] on button "Создать" at bounding box center [964, 403] width 59 height 27
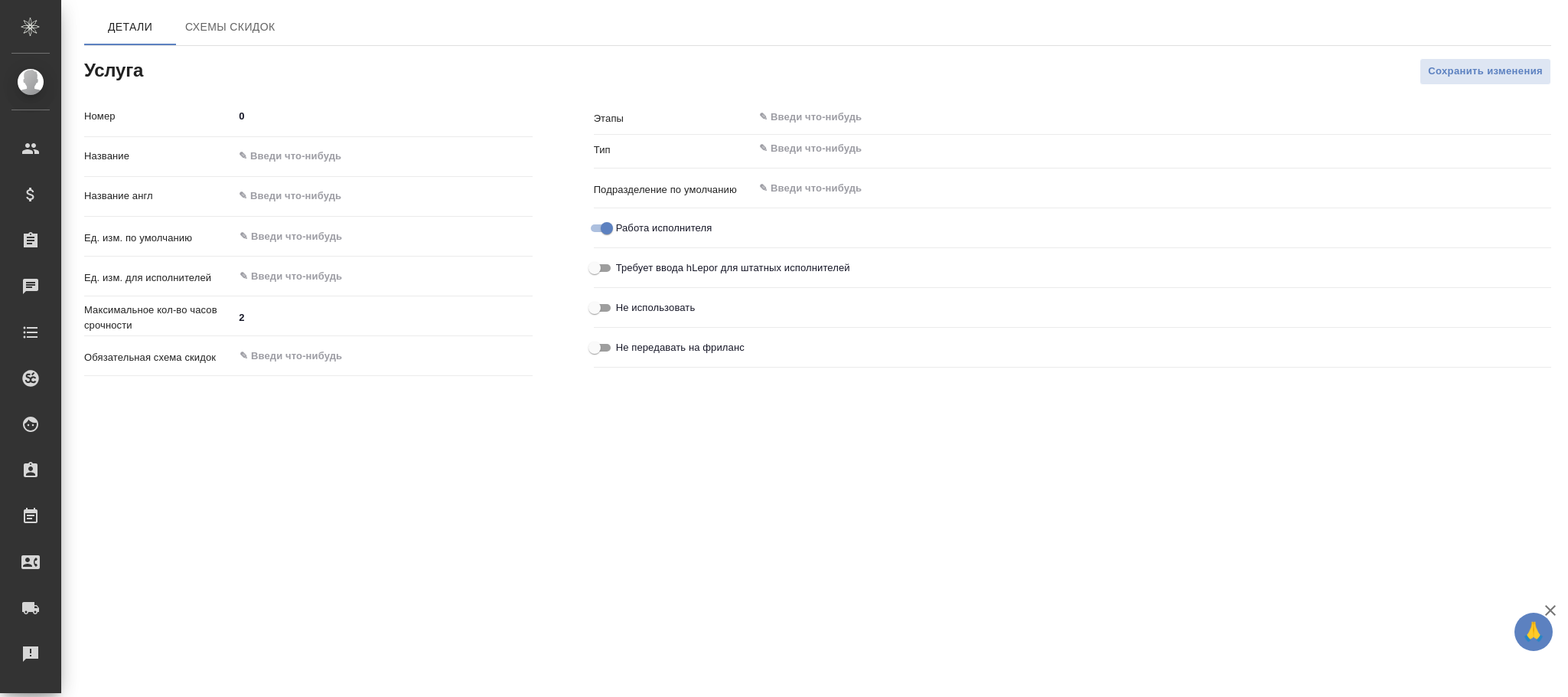
click at [363, 152] on input "text" at bounding box center [382, 157] width 298 height 22
paste input "[GEOGRAPHIC_DATA], справка за 10 рабочих дней с апостилем"
type input "[GEOGRAPHIC_DATA], справка за 10 рабочих дней с апостилем"
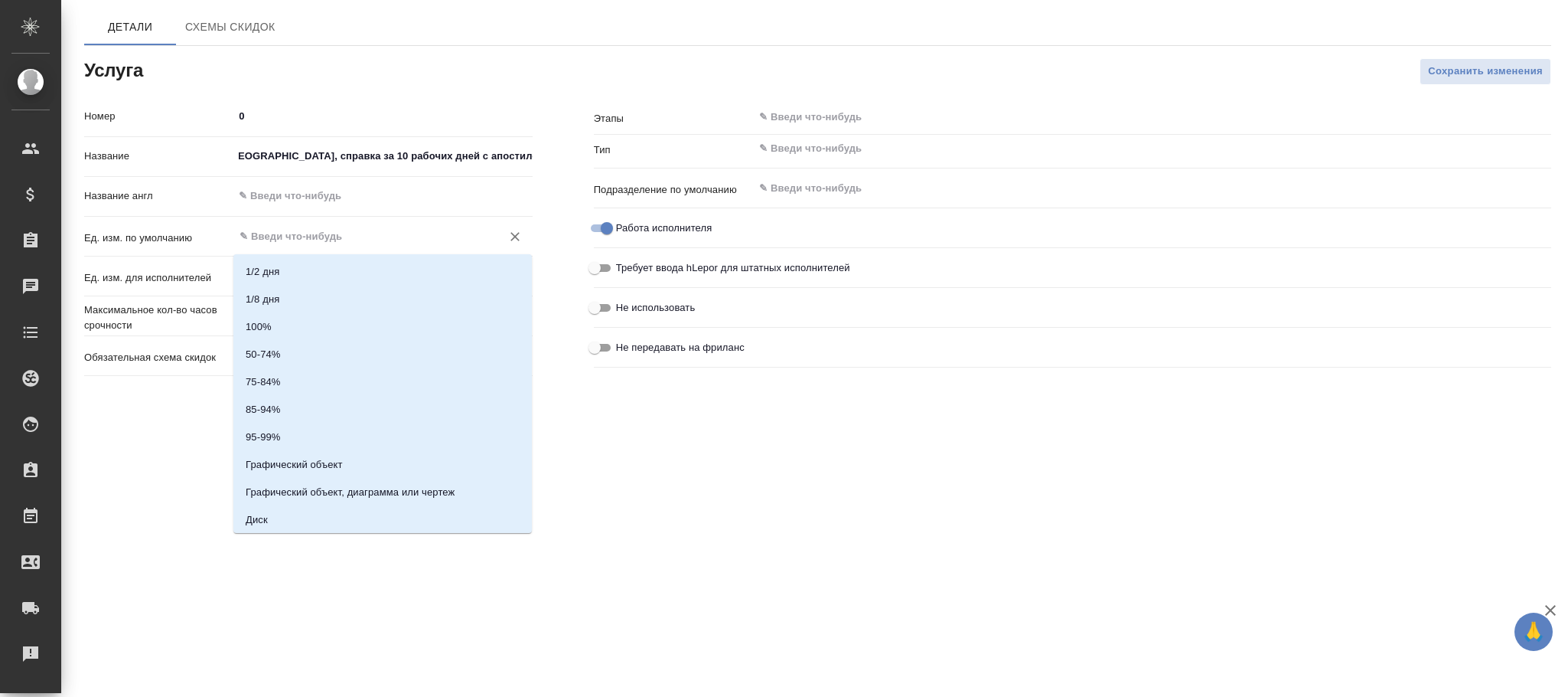
click at [354, 239] on input "text" at bounding box center [357, 237] width 238 height 19
type input ";"
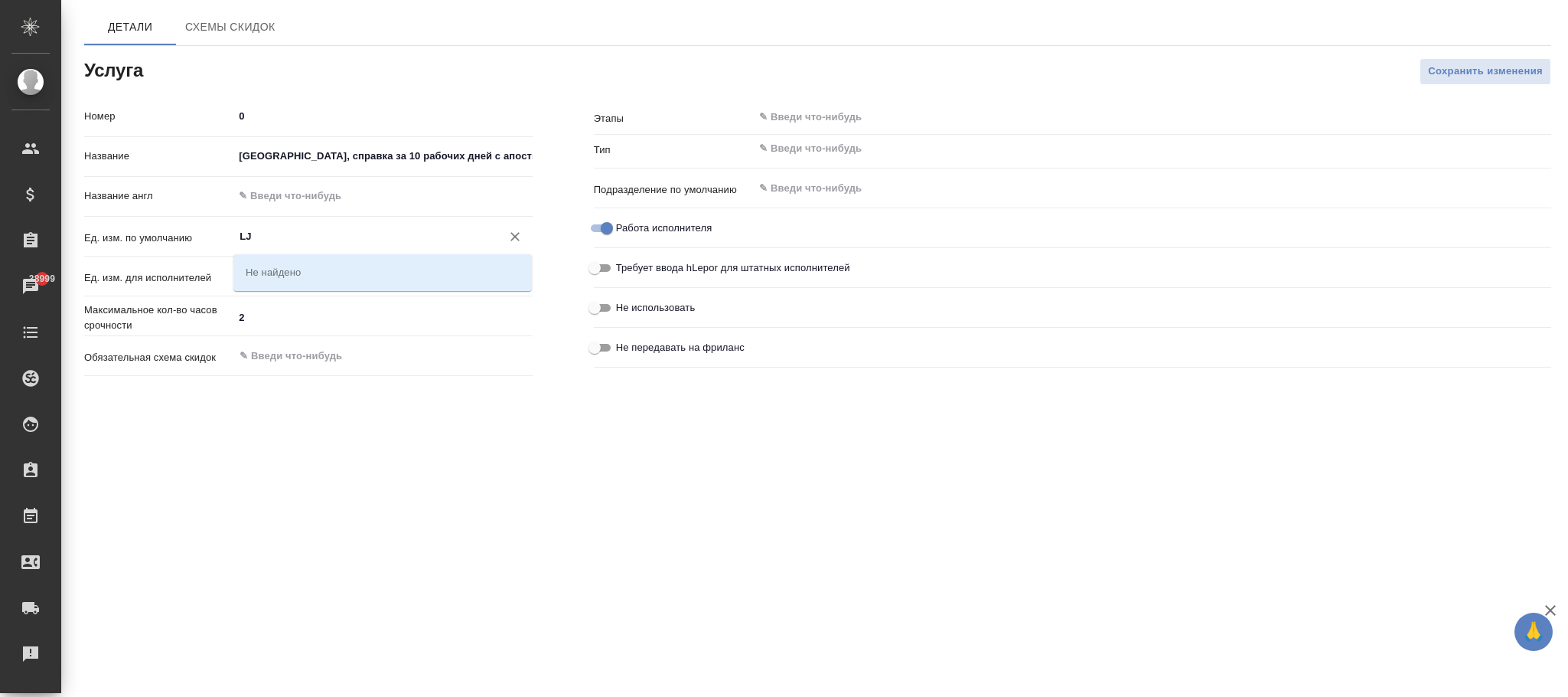
type input "L"
drag, startPoint x: 292, startPoint y: 257, endPoint x: 301, endPoint y: 264, distance: 11.4
click at [293, 258] on div "док." at bounding box center [382, 271] width 298 height 35
click at [302, 278] on li "док." at bounding box center [382, 272] width 298 height 28
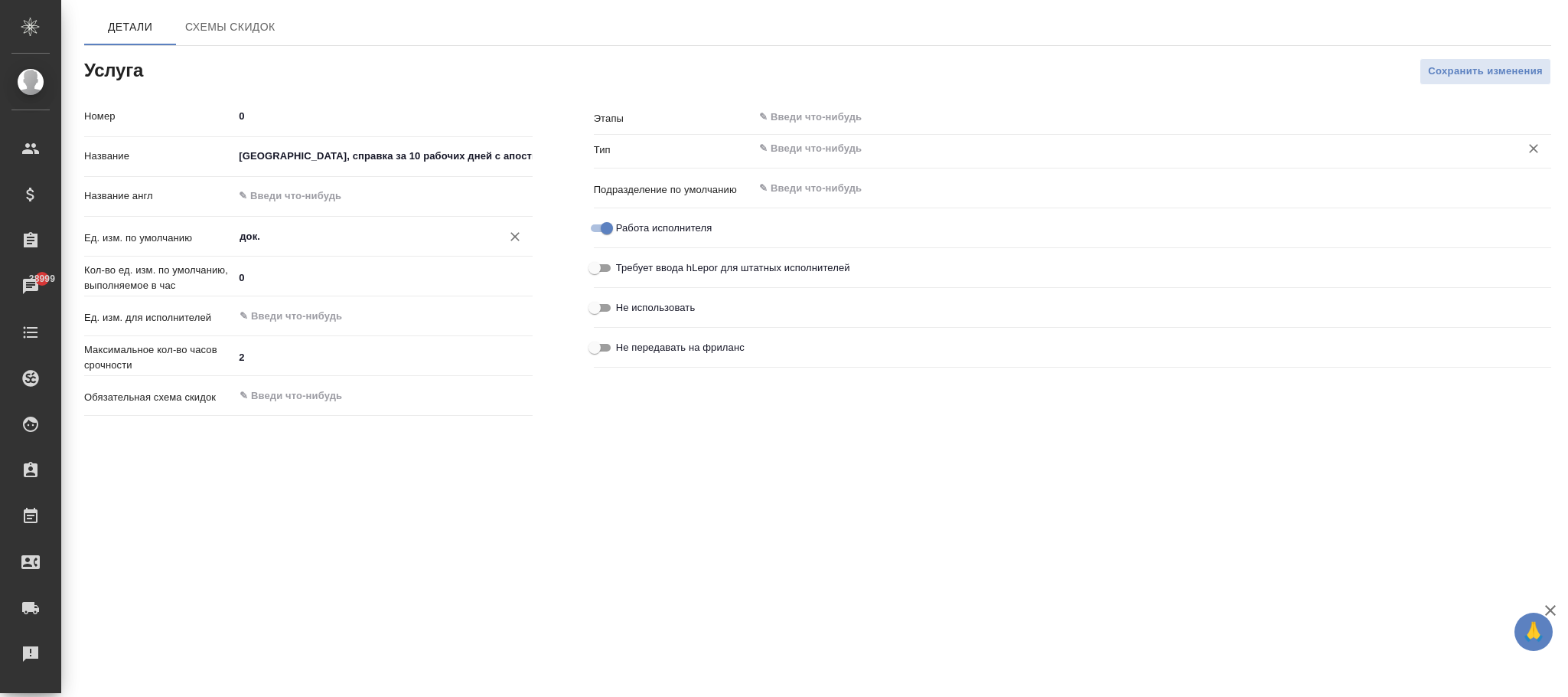
type input "док."
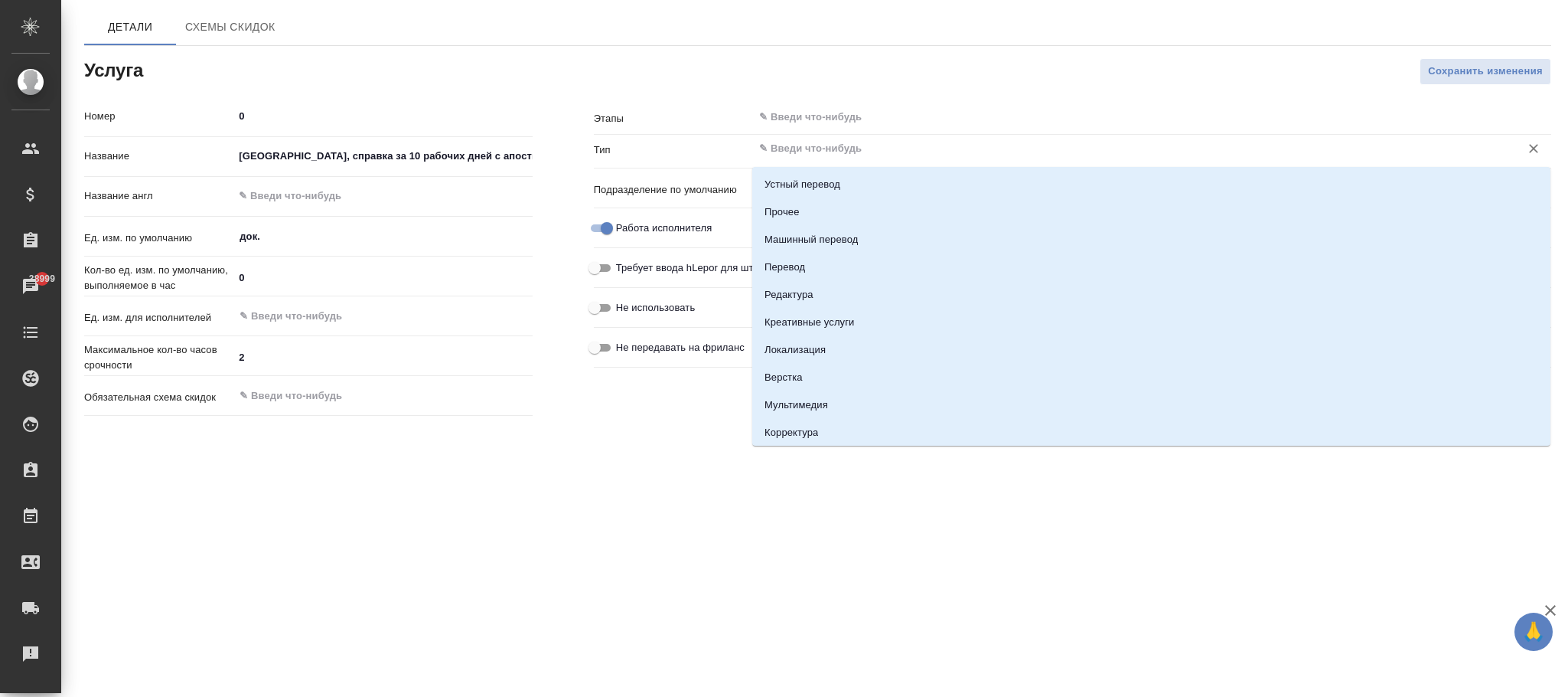
click at [815, 152] on input "text" at bounding box center [1126, 149] width 738 height 19
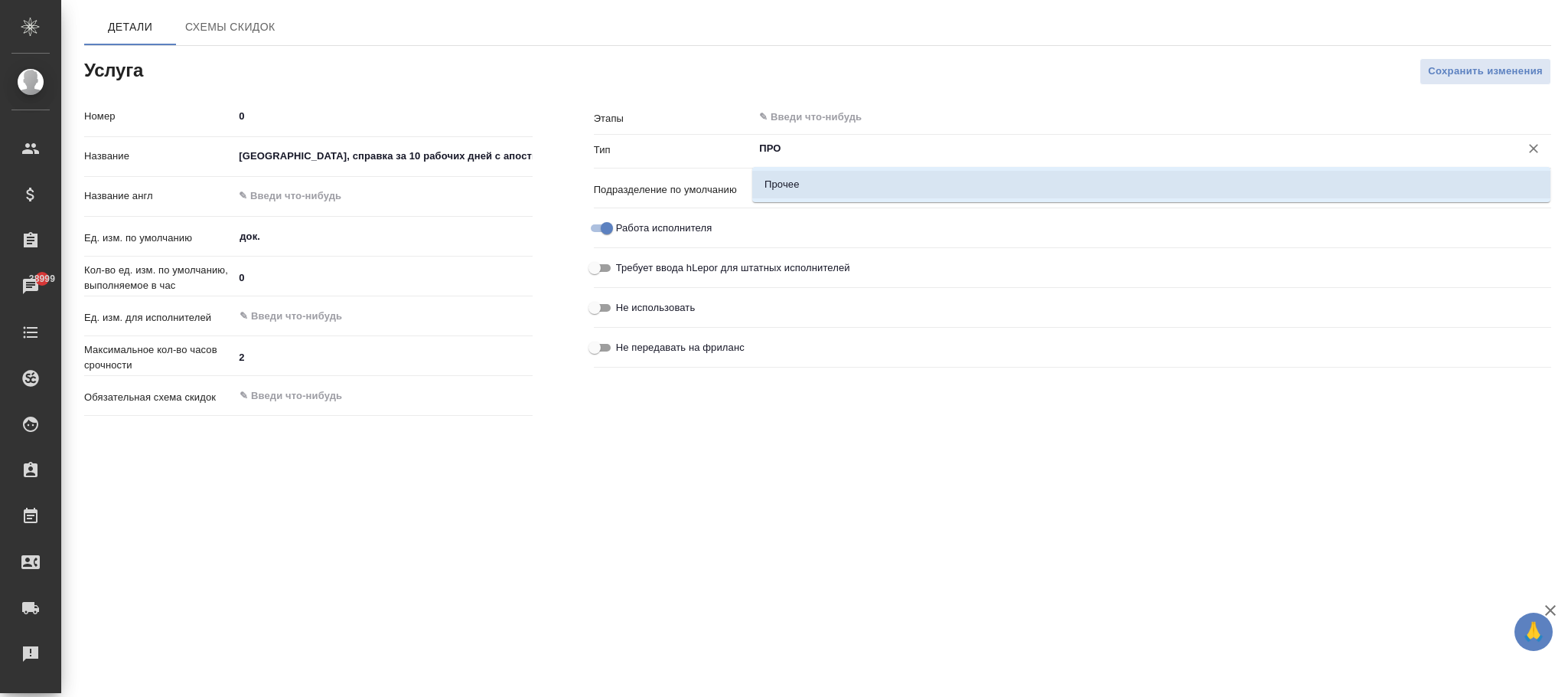
click at [843, 193] on li "Прочее" at bounding box center [1151, 185] width 798 height 28
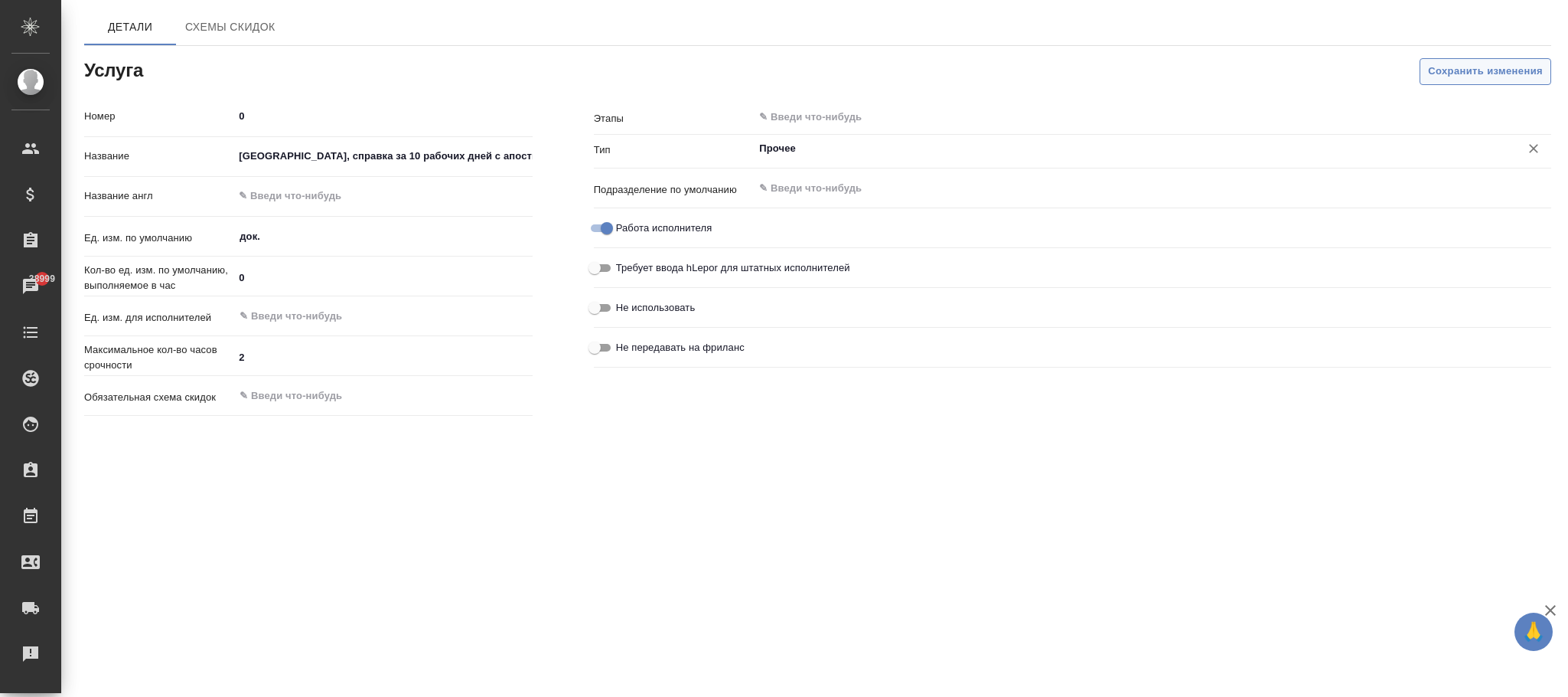
type input "Прочее"
drag, startPoint x: 1513, startPoint y: 65, endPoint x: 1224, endPoint y: 31, distance: 291.0
click at [1511, 67] on span "Сохранить изменения" at bounding box center [1485, 72] width 115 height 18
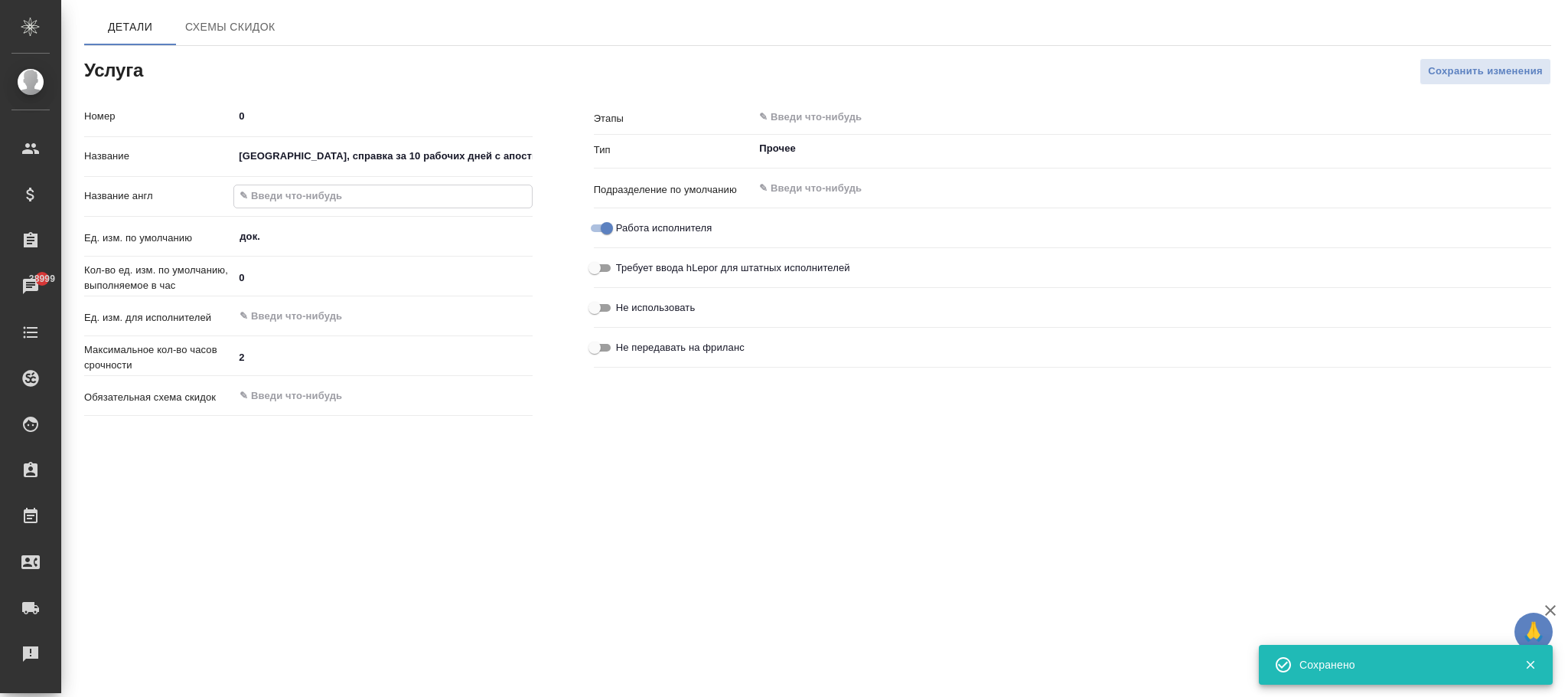
click at [493, 201] on input "text" at bounding box center [383, 196] width 297 height 22
paste input "Veliky Novgorod, 10 working days certificate with apostille"
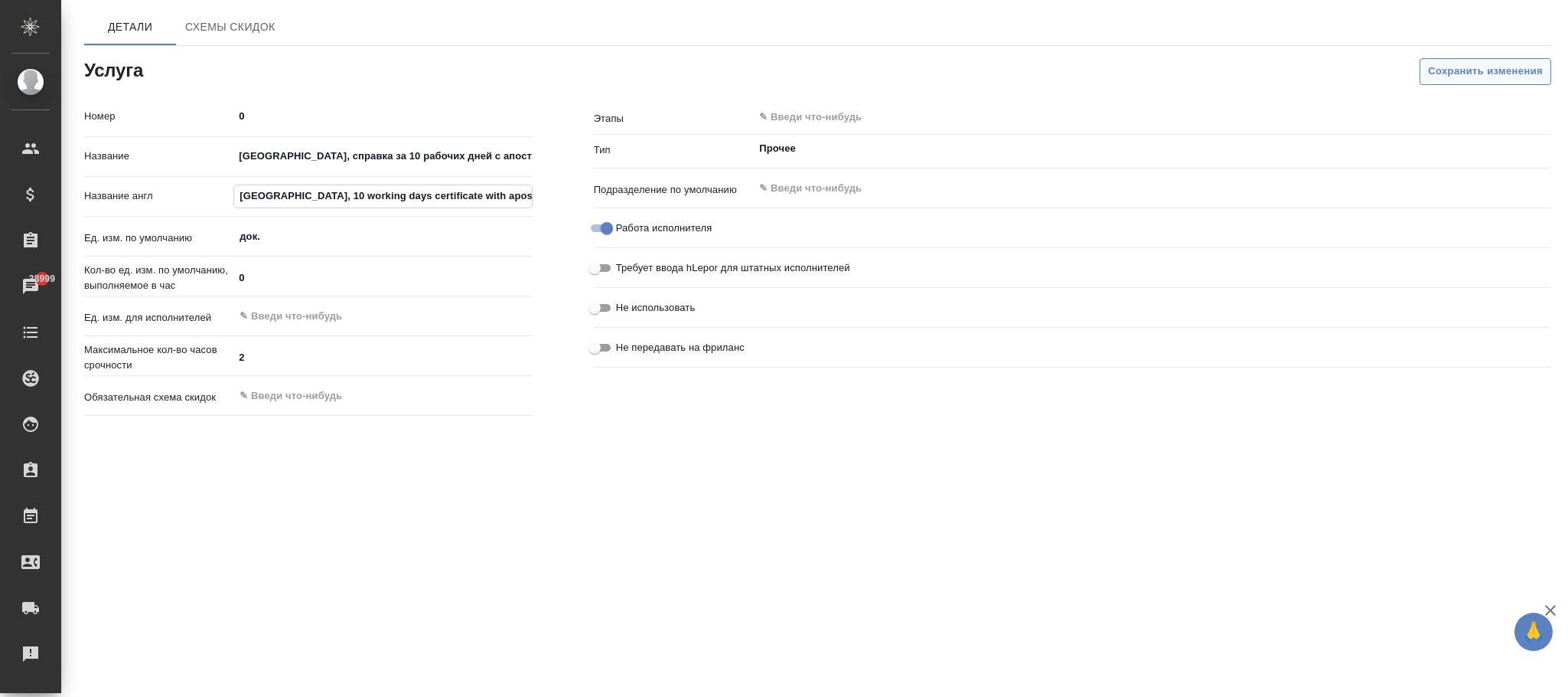
type input "Veliky Novgorod, 10 working days certificate with apostille"
click at [1458, 63] on span "Сохранить изменения" at bounding box center [1485, 72] width 115 height 18
type input "Прочее"
click at [873, 103] on div "​" at bounding box center [1152, 117] width 798 height 28
paste input "[GEOGRAPHIC_DATA], справка за 10 рабочих дней с апостилем"
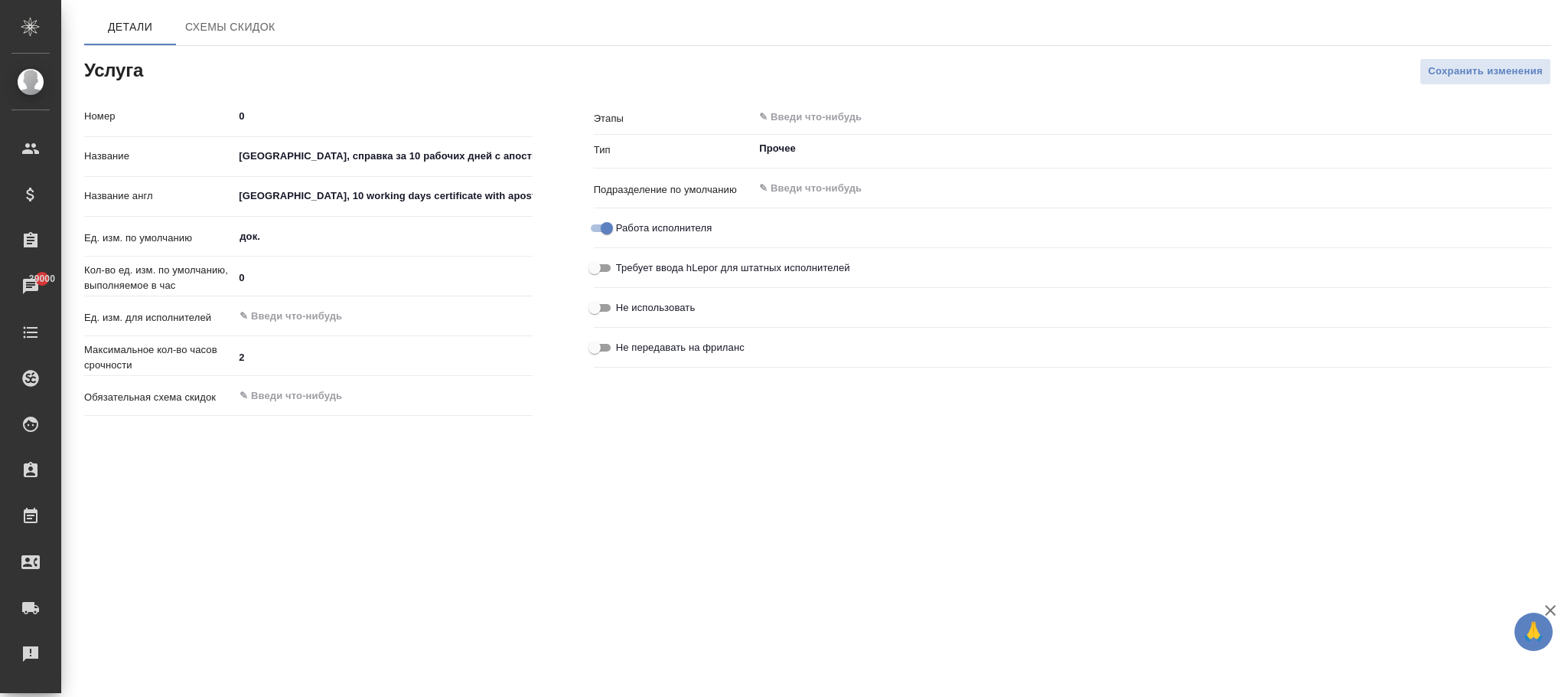
type input "[GEOGRAPHIC_DATA], справка за 10 рабочих дней с апостилем"
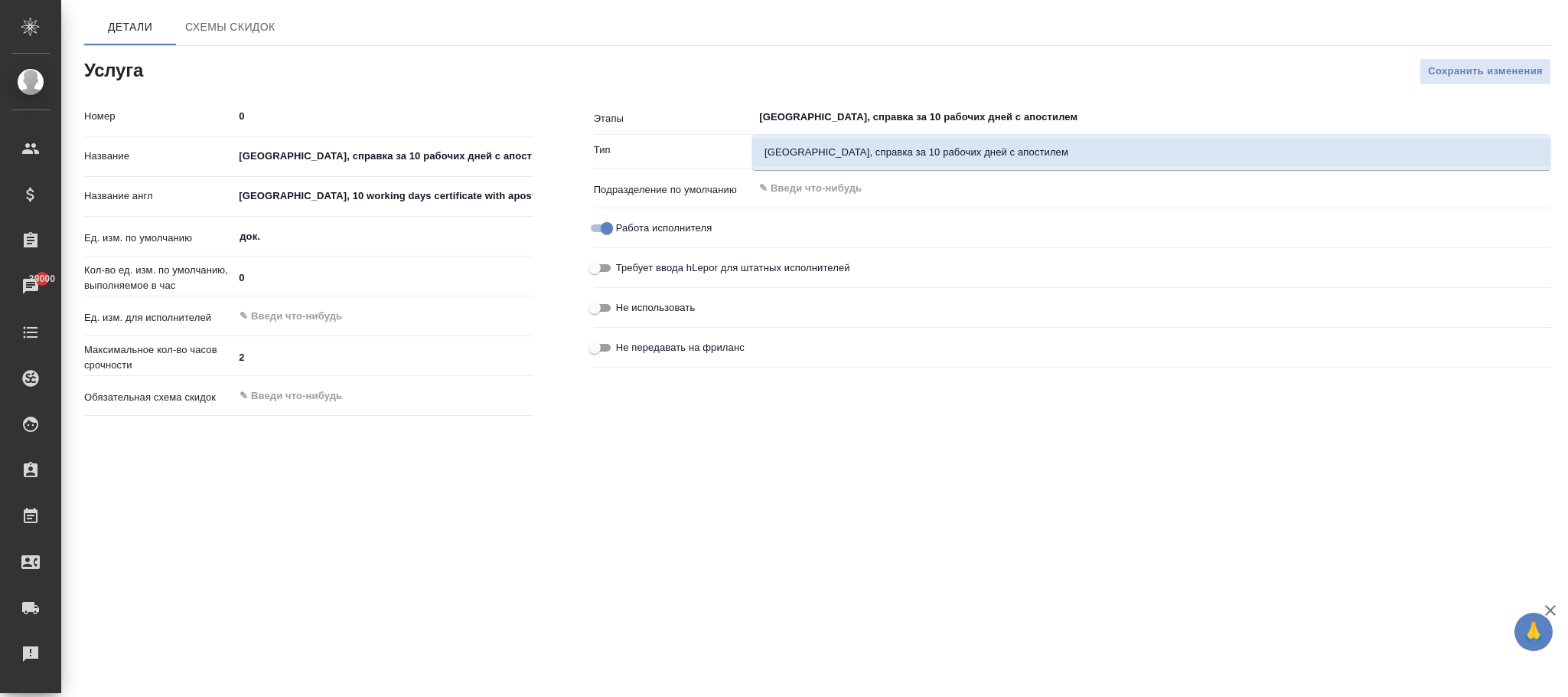
click at [1072, 161] on li "[GEOGRAPHIC_DATA], справка за 10 рабочих дней с апостилем" at bounding box center [1151, 152] width 798 height 28
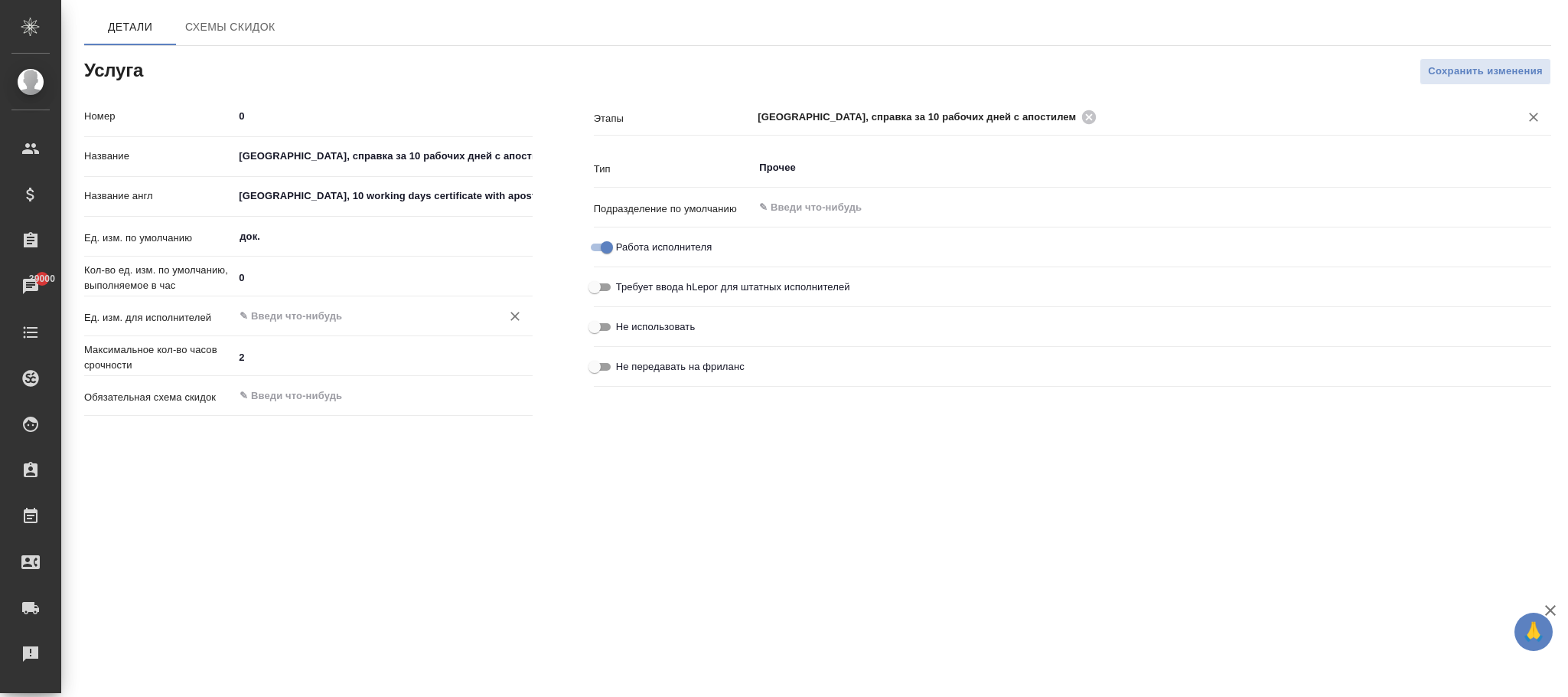
click at [337, 333] on div "​" at bounding box center [382, 317] width 298 height 31
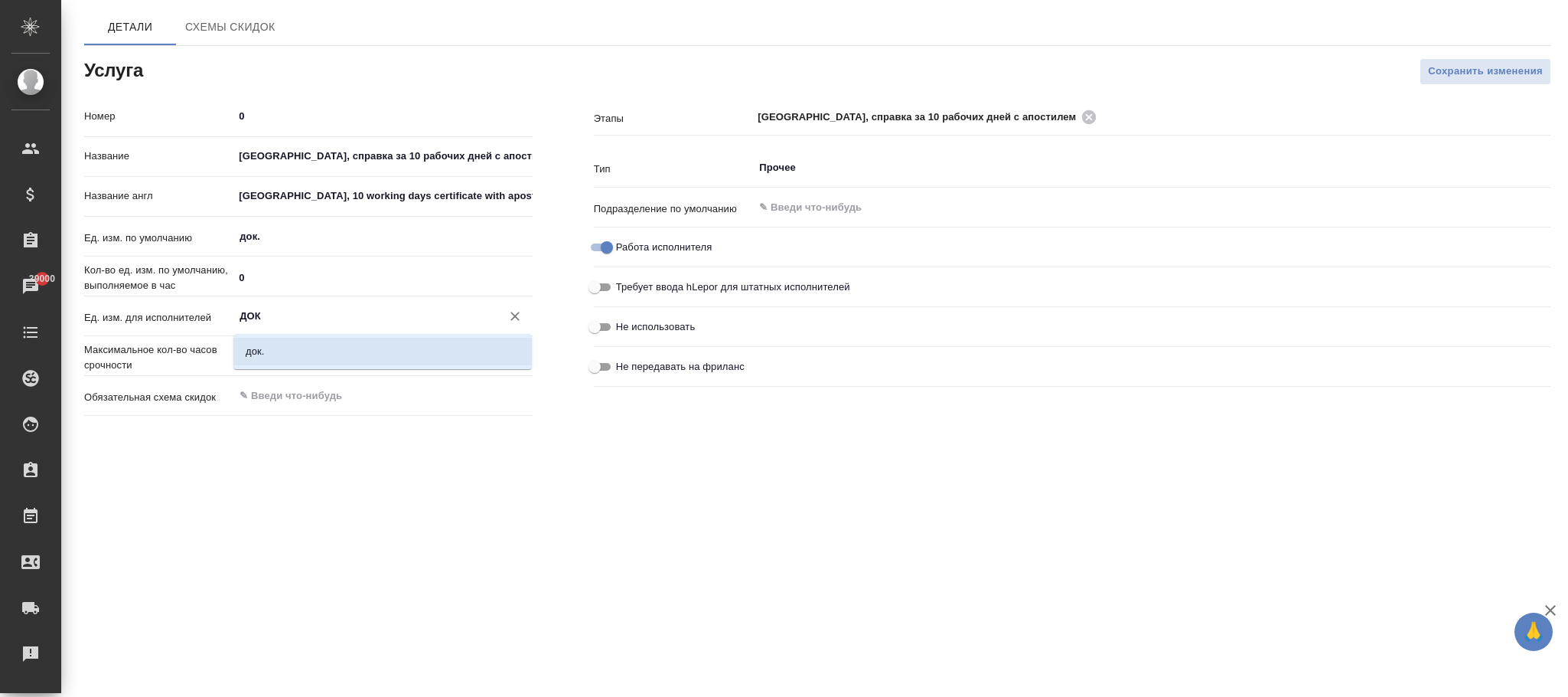
drag, startPoint x: 385, startPoint y: 351, endPoint x: 401, endPoint y: 354, distance: 16.3
click at [385, 352] on li "док." at bounding box center [382, 351] width 298 height 28
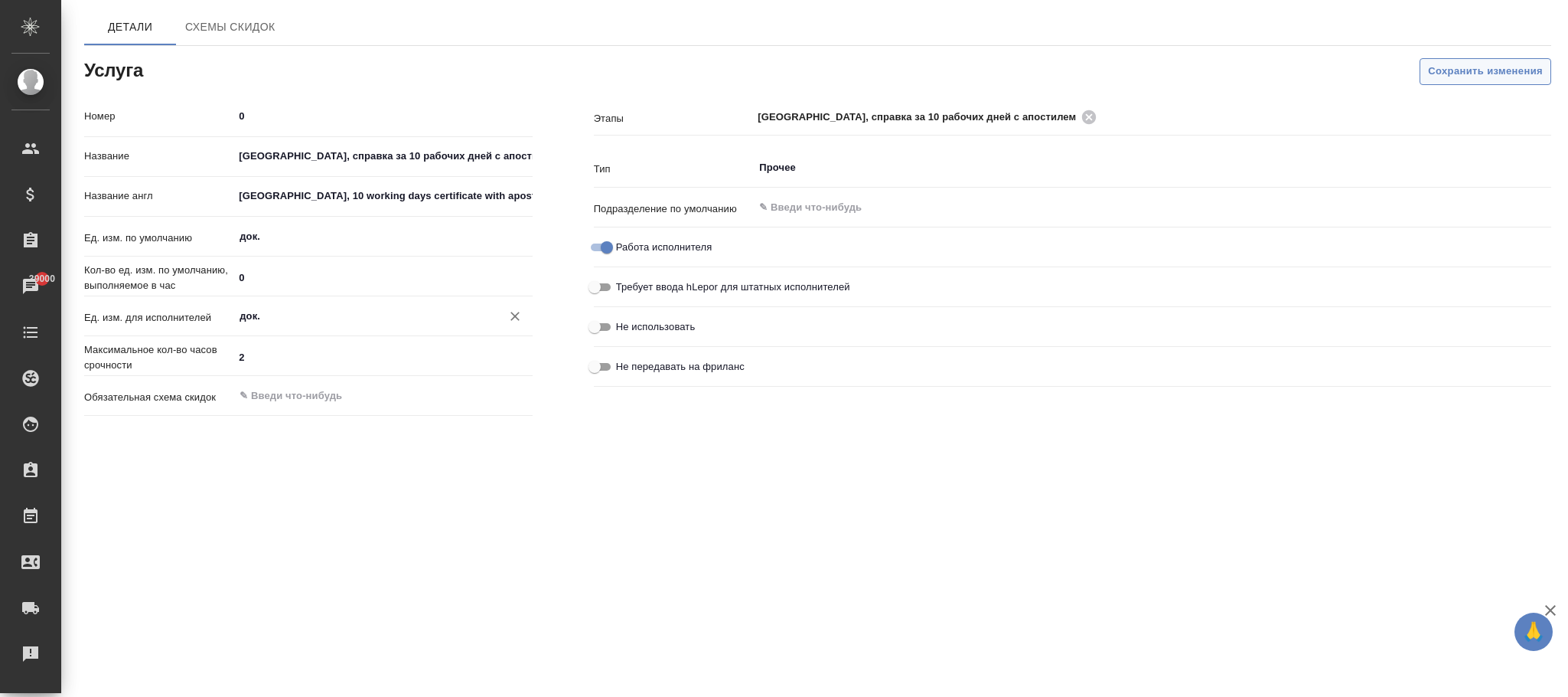
type input "док."
click at [1454, 69] on span "Сохранить изменения" at bounding box center [1485, 72] width 115 height 18
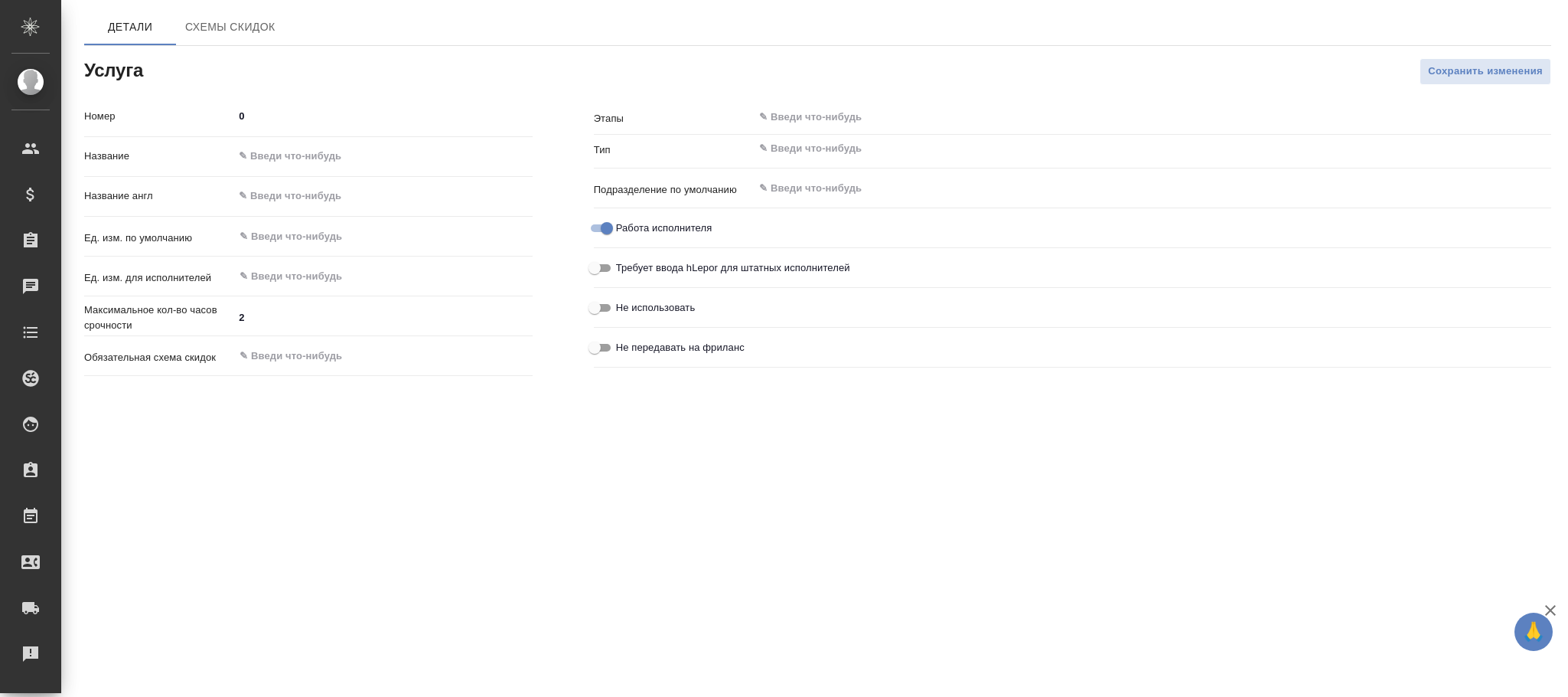
click at [296, 159] on input "text" at bounding box center [382, 157] width 298 height 22
paste input "[GEOGRAPHIC_DATA], справка за 15 рабочих дней с апостилем"
type input "[GEOGRAPHIC_DATA], справка за 15 рабочих дней с апостилем"
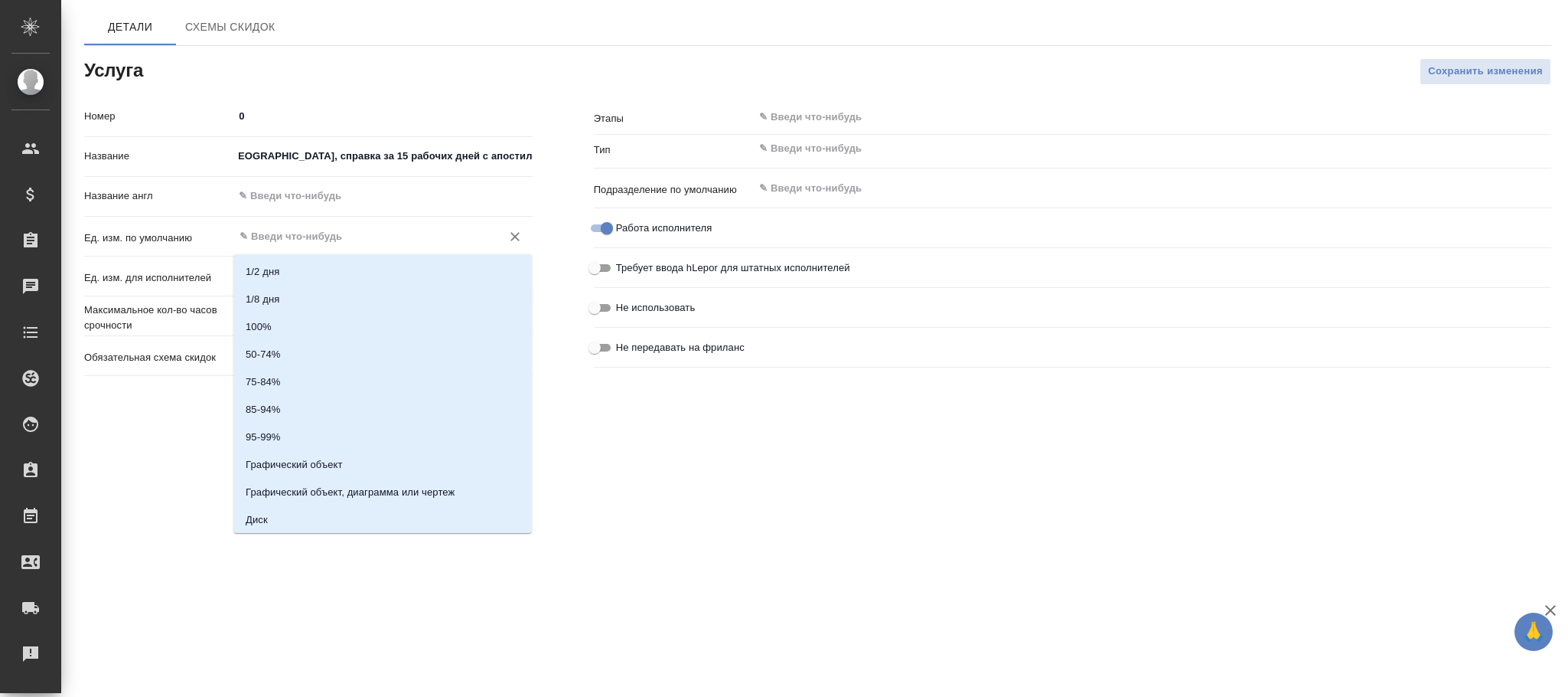
scroll to position [0, 0]
click at [293, 232] on input "text" at bounding box center [357, 237] width 238 height 19
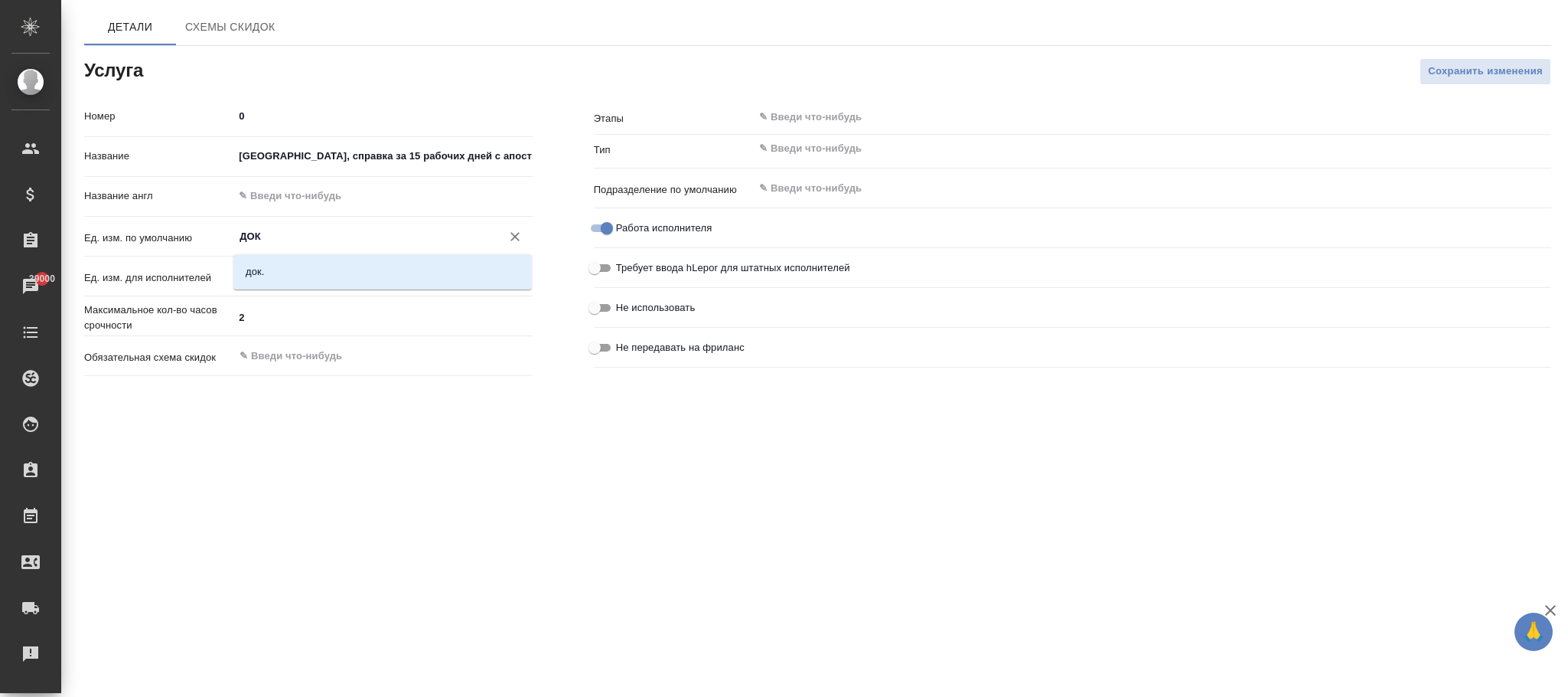
click at [321, 271] on li "док." at bounding box center [382, 272] width 298 height 28
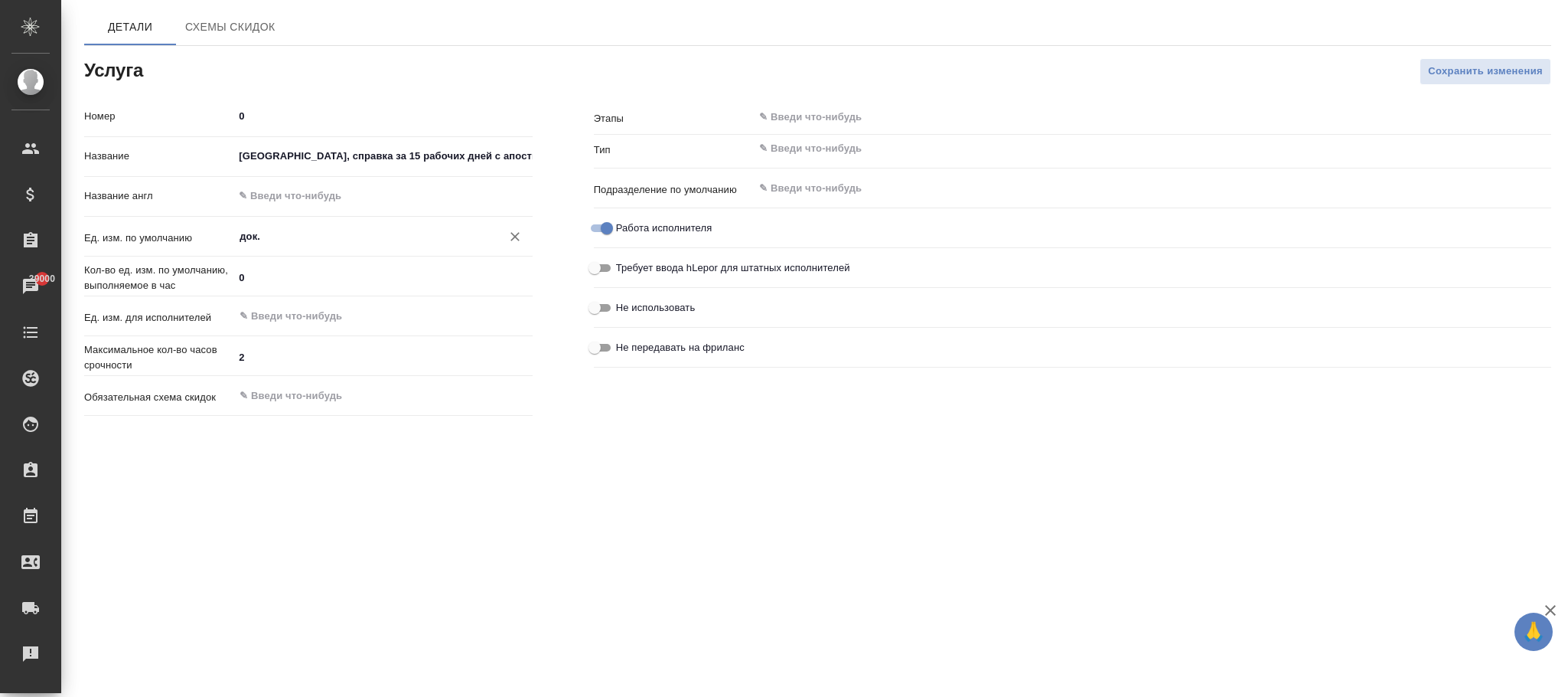
type input "док."
click at [294, 301] on div "Кол-во ед. изм. по умолчанию, выполняемое в час 0" at bounding box center [308, 283] width 449 height 40
click at [292, 313] on input "text" at bounding box center [357, 316] width 238 height 19
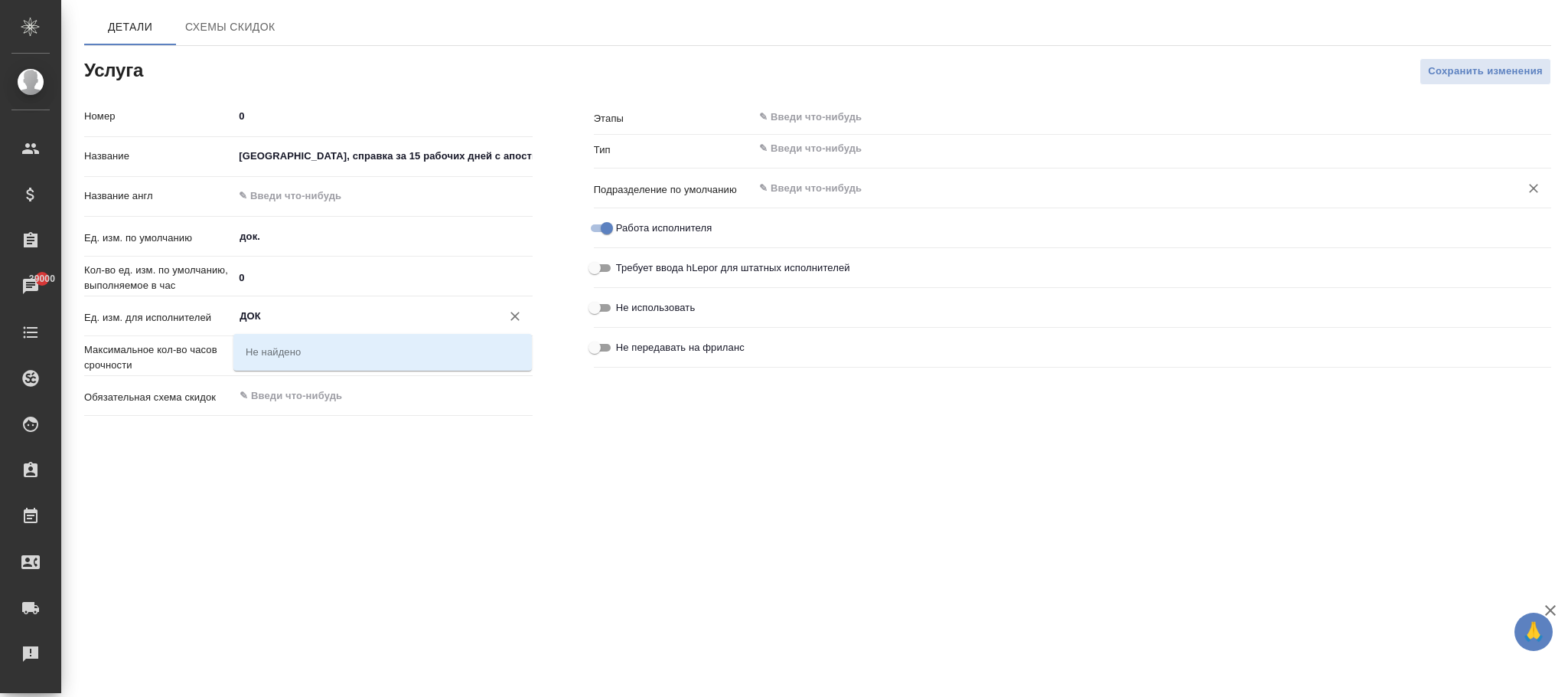
type input "ДОК"
click at [823, 193] on input "text" at bounding box center [1126, 189] width 738 height 19
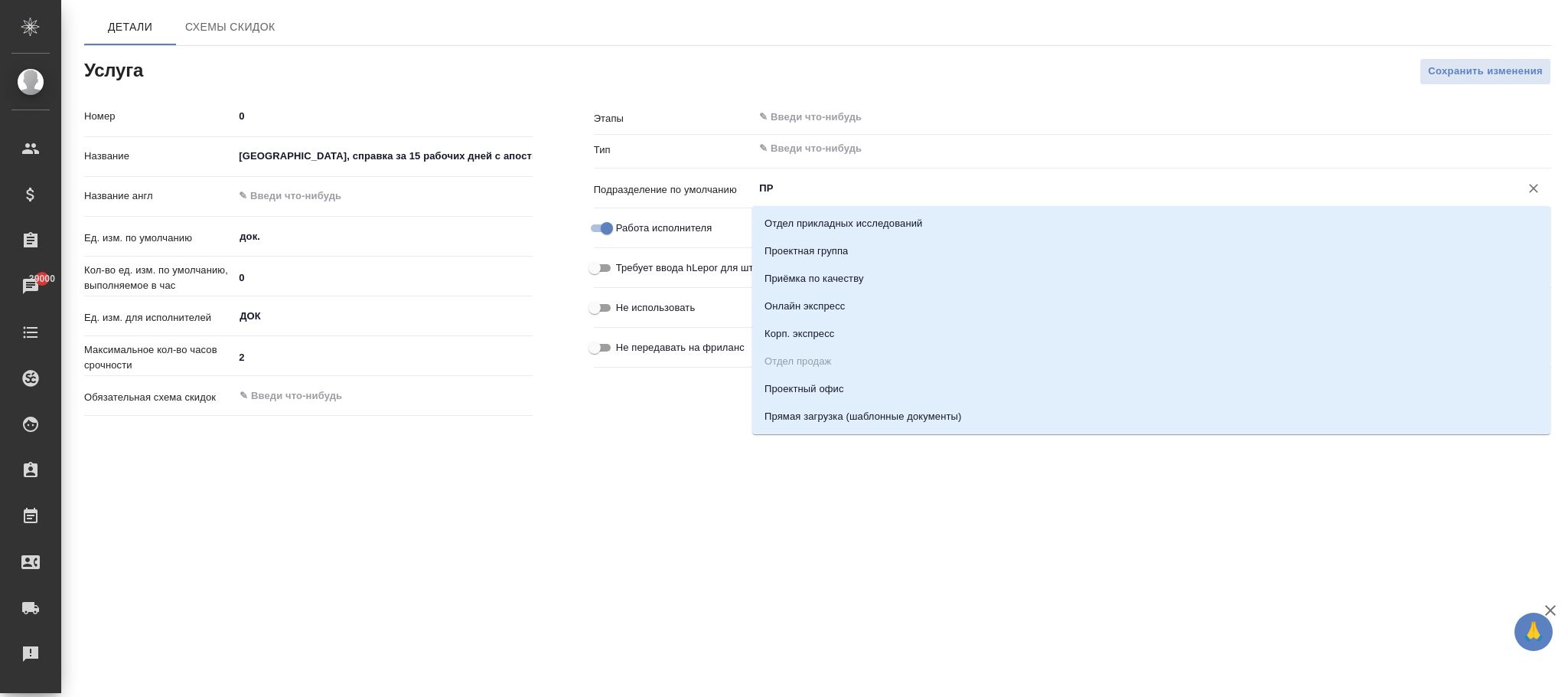
type input "ПРО"
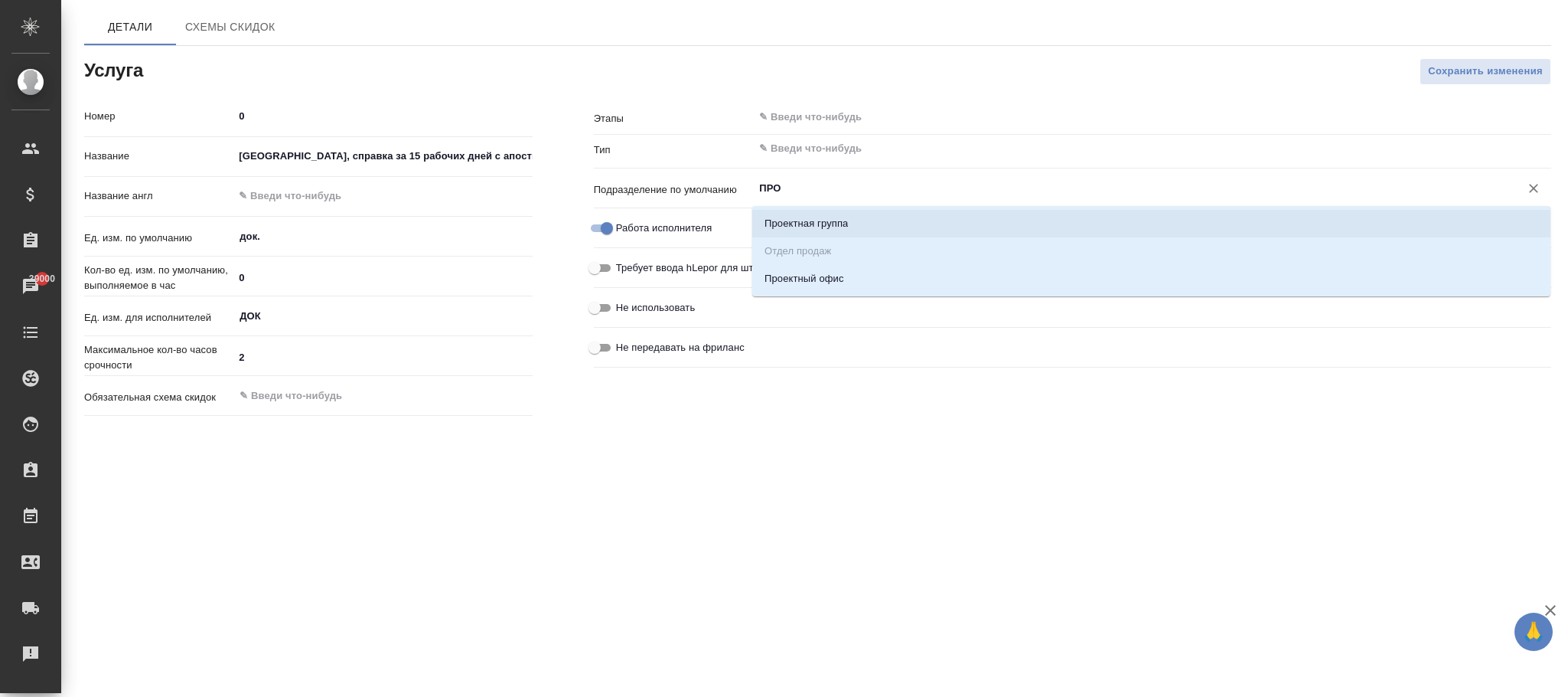
drag, startPoint x: 808, startPoint y: 184, endPoint x: 569, endPoint y: 195, distance: 239.3
click at [549, 193] on div "Номер 0 Название Великий Новгород, справка за 15 рабочих дней с апостилем Назва…" at bounding box center [817, 262] width 1528 height 380
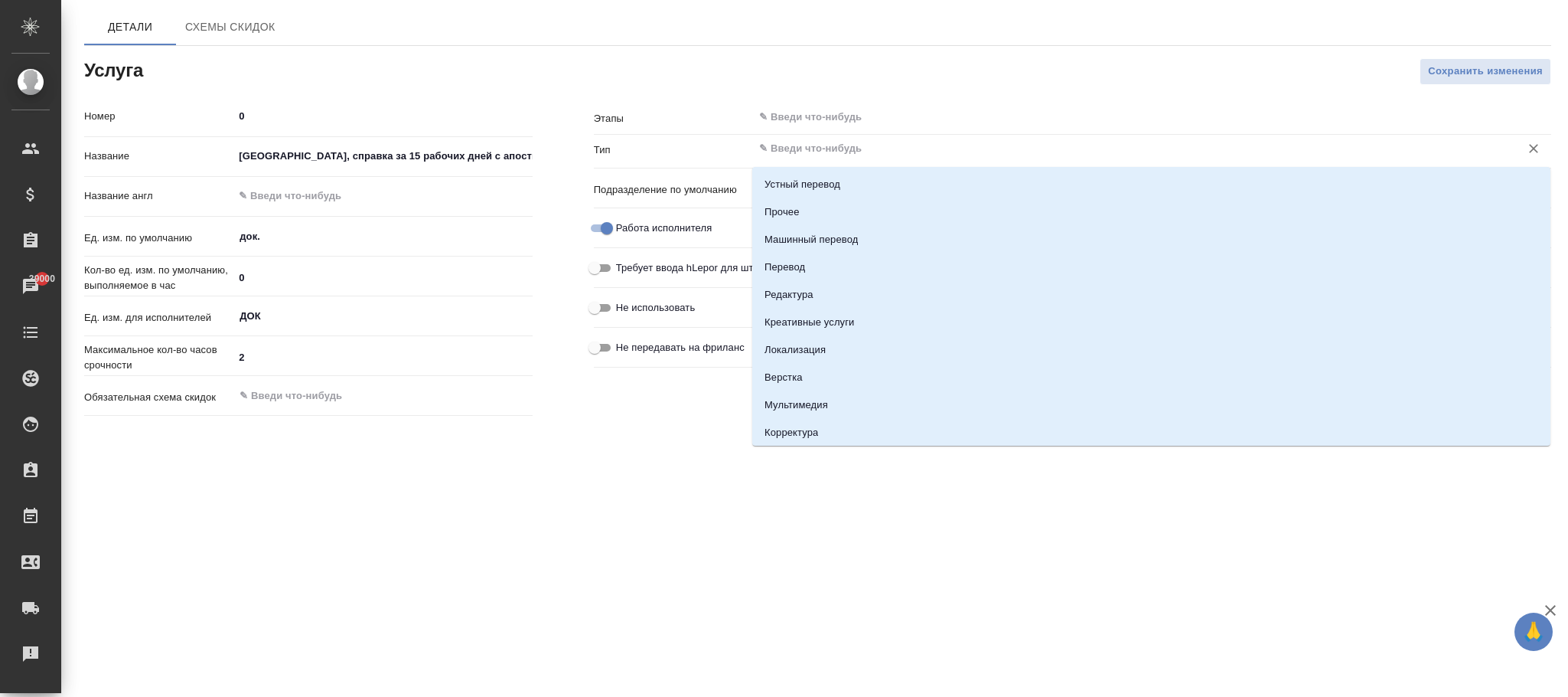
click at [788, 157] on input "text" at bounding box center [1126, 149] width 738 height 19
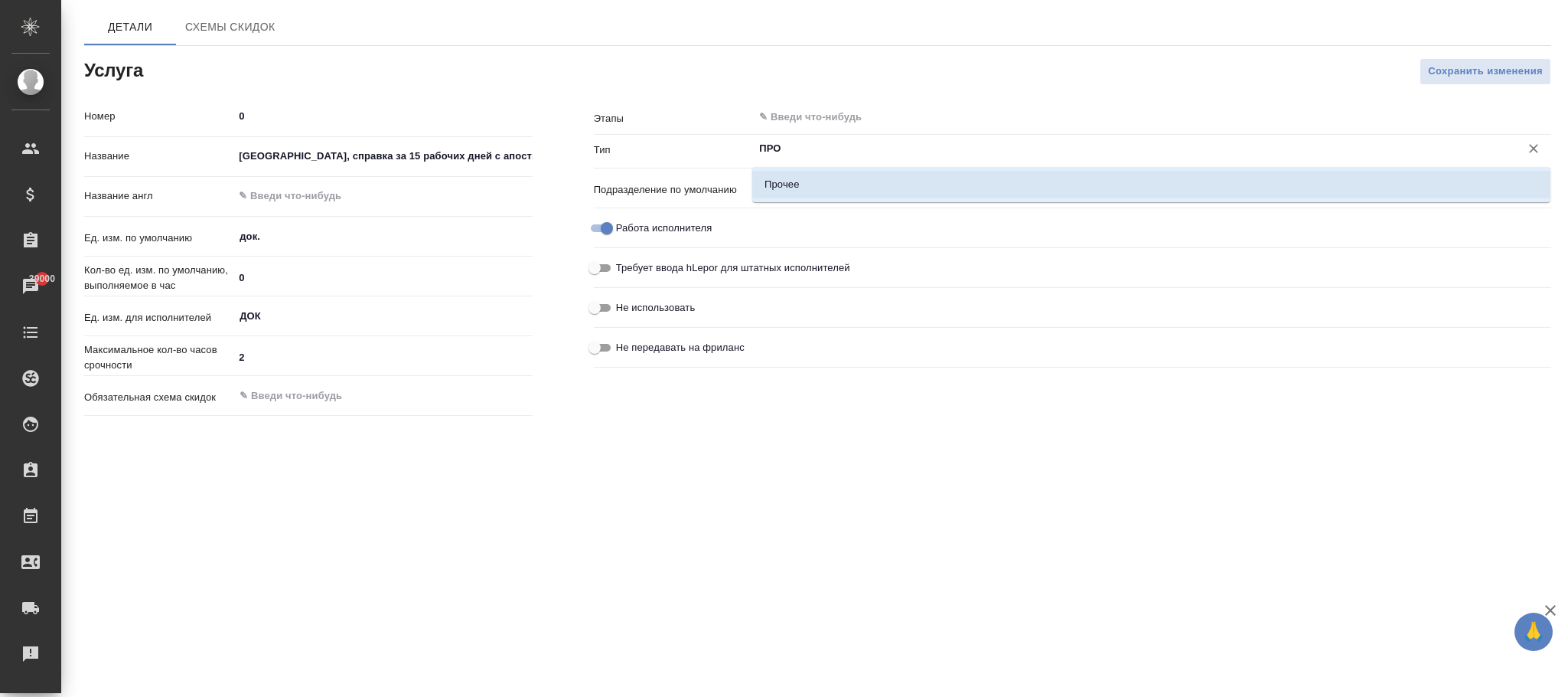
click at [808, 180] on li "Прочее" at bounding box center [1151, 185] width 798 height 28
type input "Прочее"
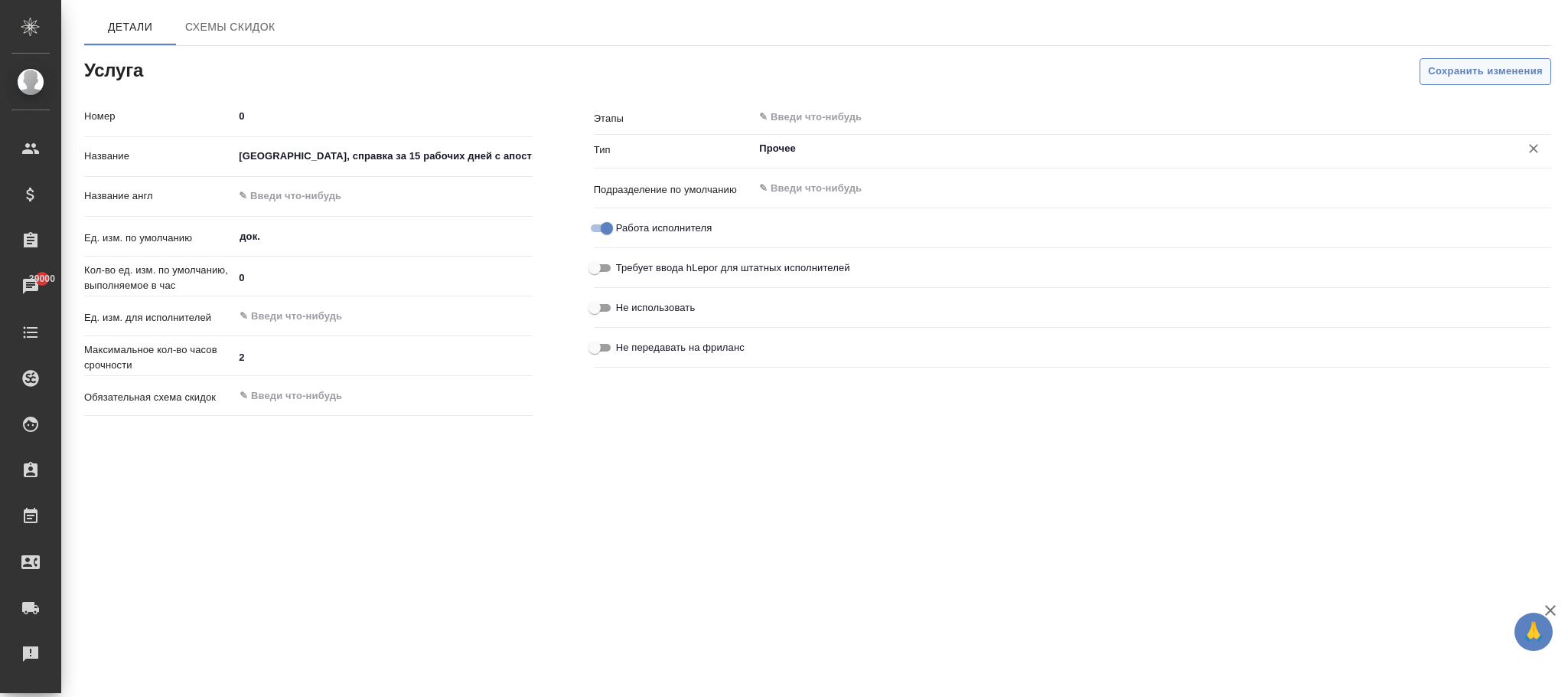
type input "Прочее"
click at [1442, 76] on span "Сохранить изменения" at bounding box center [1485, 72] width 115 height 18
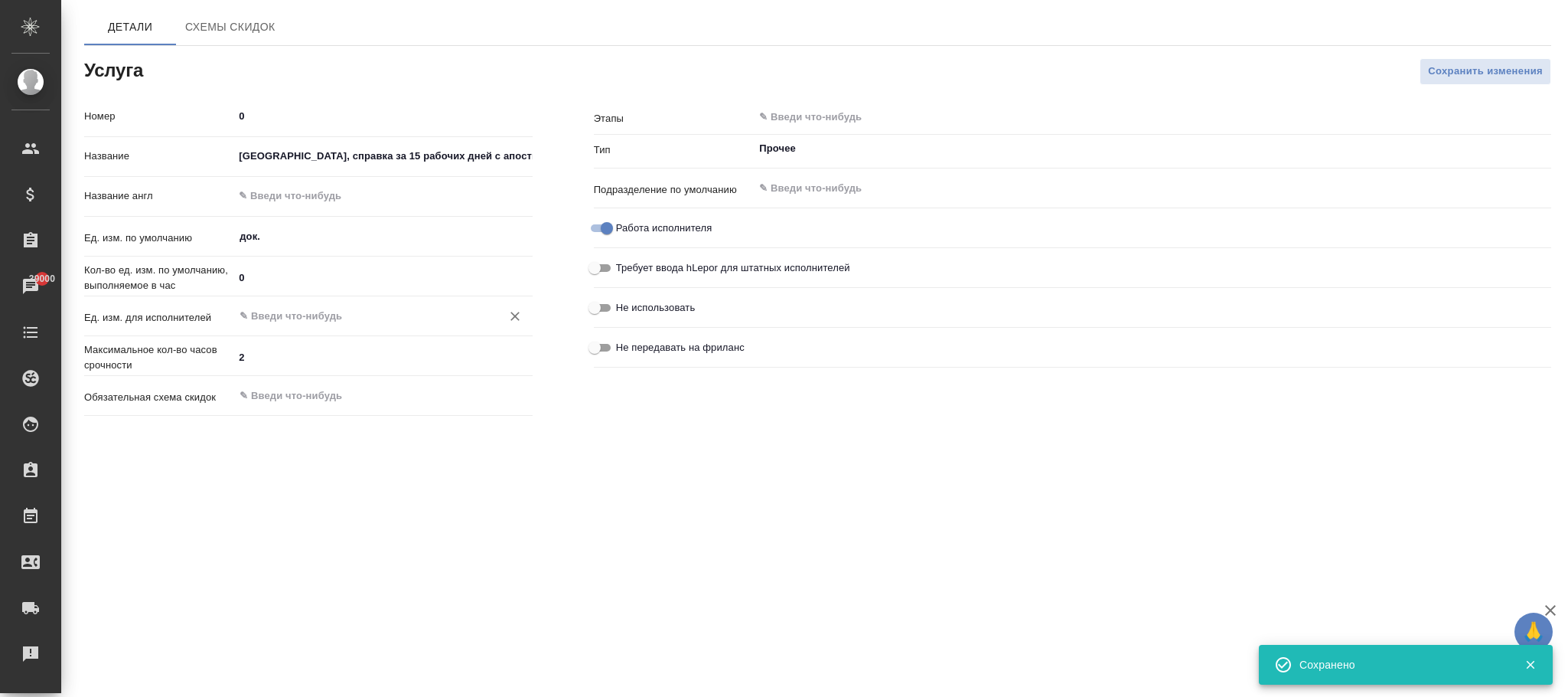
click at [278, 322] on input "text" at bounding box center [357, 316] width 238 height 19
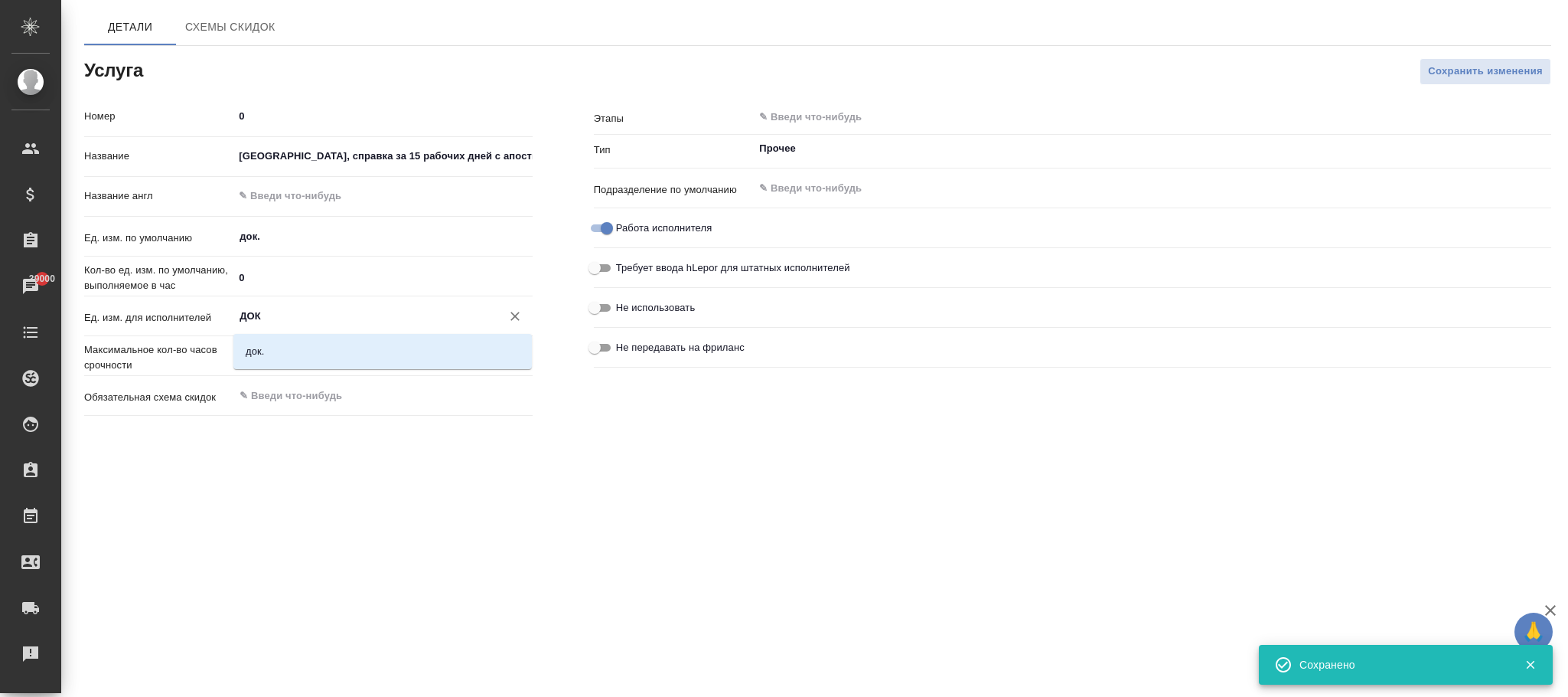
click at [282, 349] on li "док." at bounding box center [382, 351] width 298 height 28
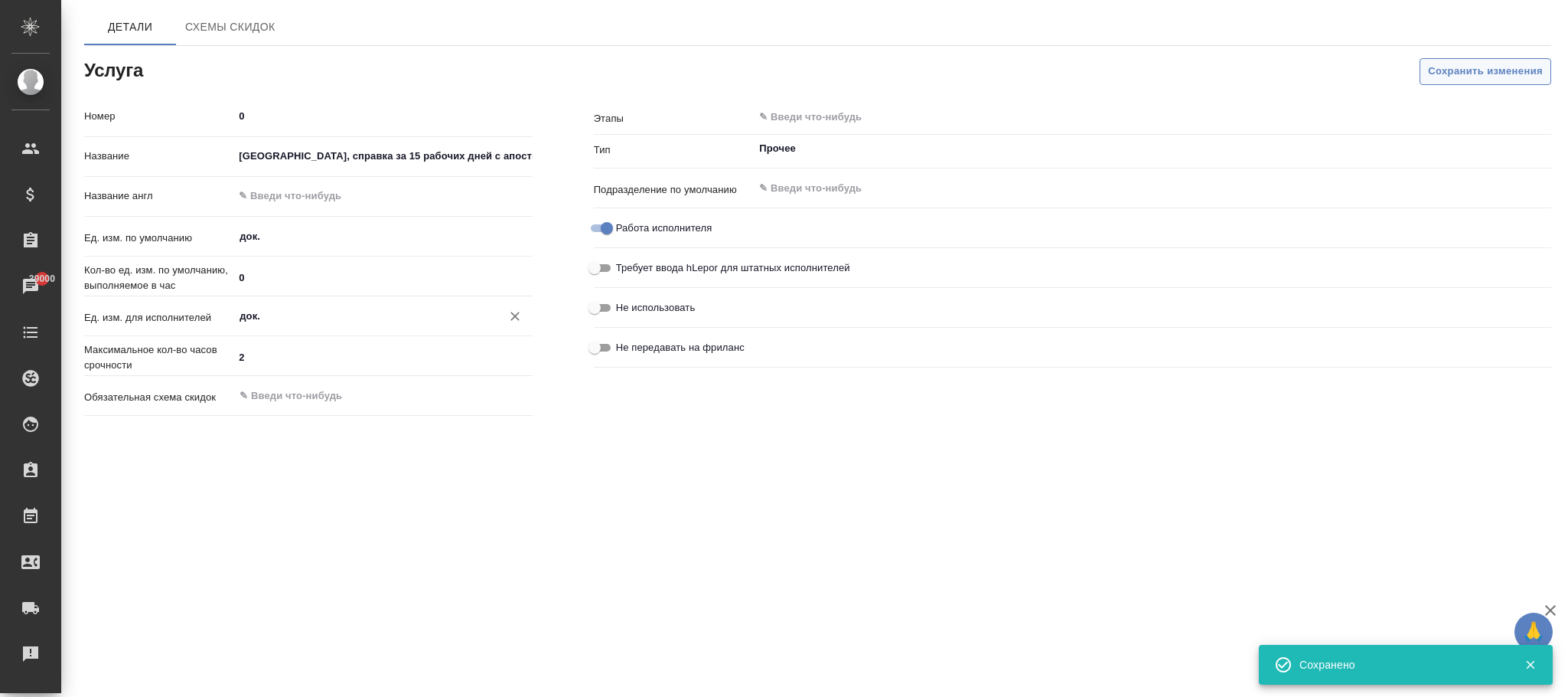
type input "док."
click at [1452, 64] on span "Сохранить изменения" at bounding box center [1485, 72] width 115 height 18
click at [318, 198] on input "text" at bounding box center [383, 196] width 297 height 22
paste input "[GEOGRAPHIC_DATA], 15 working days certificate with apostille"
type input "[GEOGRAPHIC_DATA], 15 working days certificate with apostille"
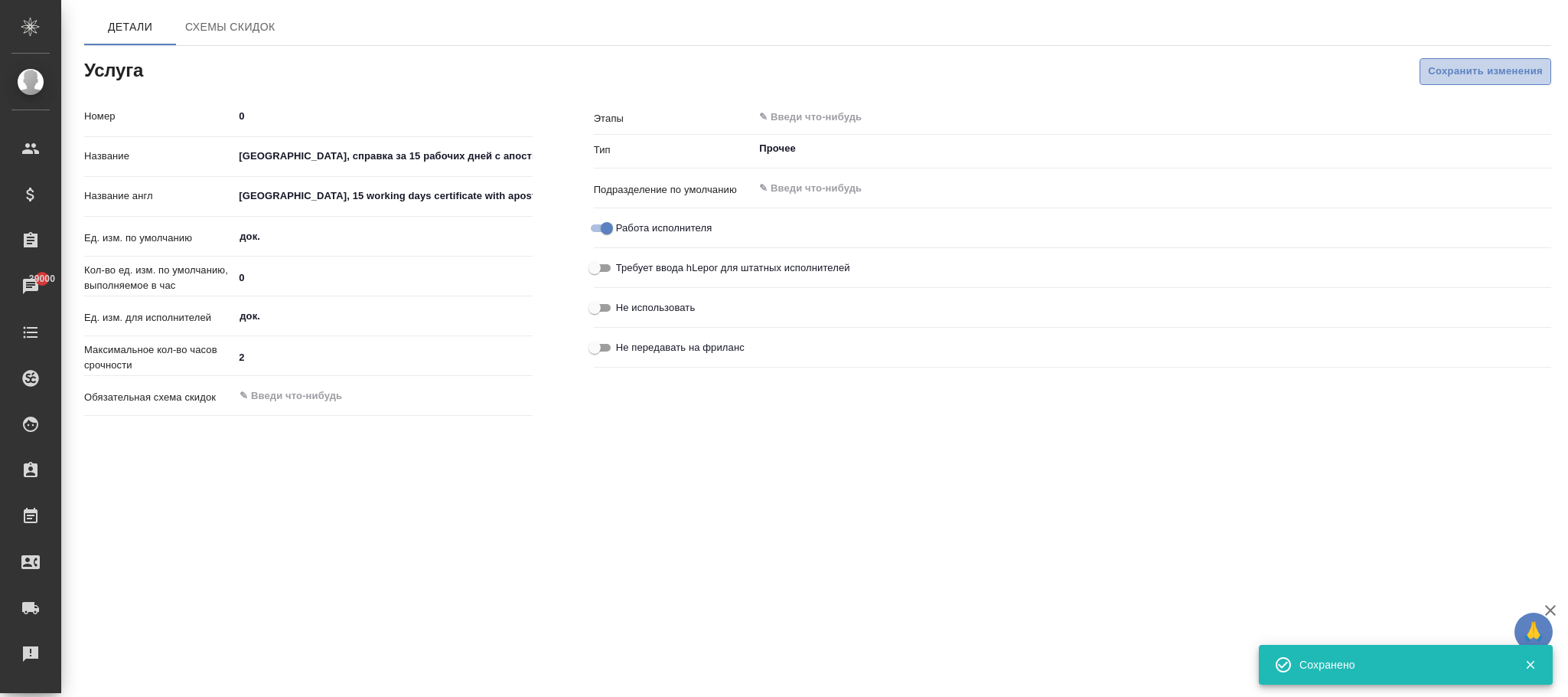
click at [1472, 74] on span "Сохранить изменения" at bounding box center [1485, 72] width 115 height 18
click at [240, 150] on input "[GEOGRAPHIC_DATA], справка за 15 рабочих дней с апостилем" at bounding box center [383, 157] width 297 height 22
drag, startPoint x: 240, startPoint y: 152, endPoint x: 554, endPoint y: 152, distance: 314.0
click at [554, 152] on div "Номер 0 Название Великий Новгород, справка за 15 рабочих дней с апостилем Назва…" at bounding box center [308, 262] width 510 height 380
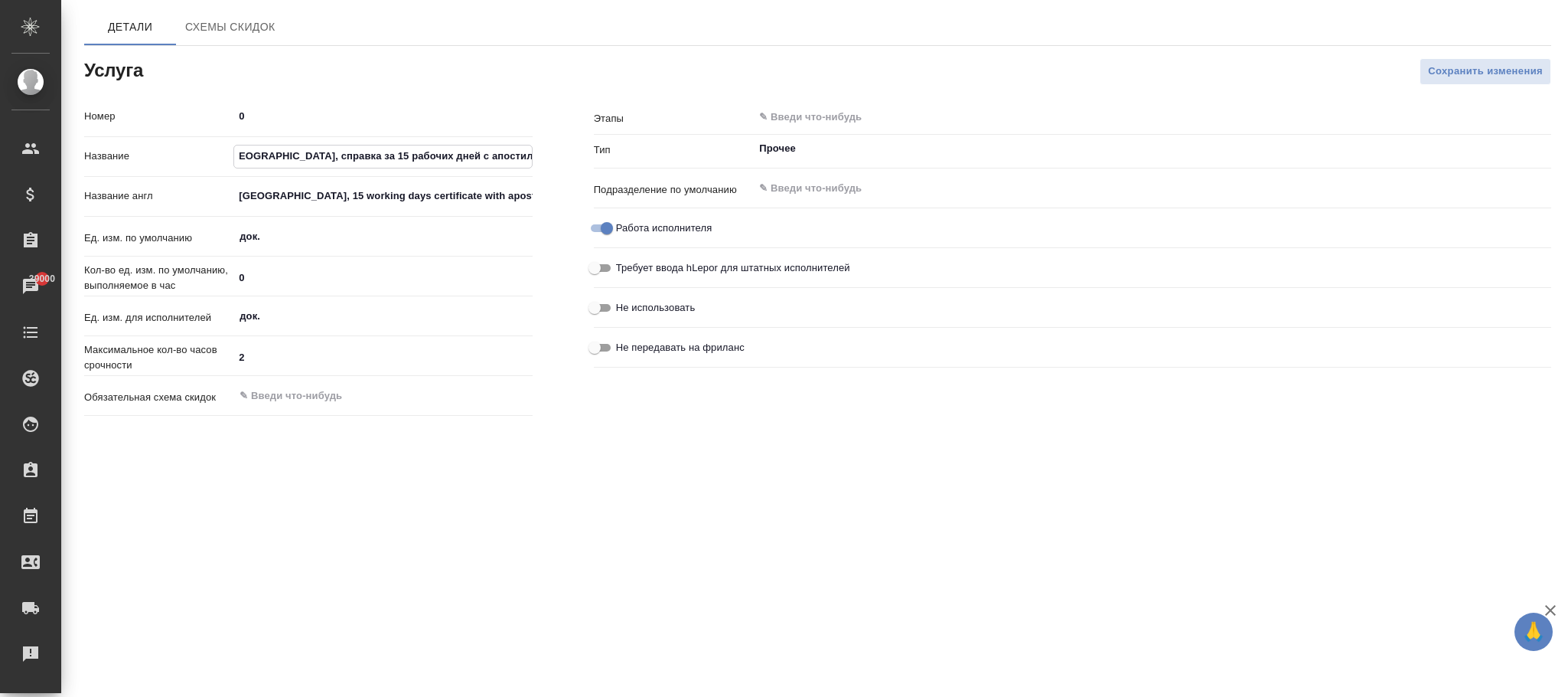
click at [834, 104] on div "​" at bounding box center [1152, 117] width 798 height 28
paste input "[GEOGRAPHIC_DATA], справка за 15 рабочих дней с апостилем"
type input "[GEOGRAPHIC_DATA], справка за 15 рабочих дней с апостилем"
type input "Прочее"
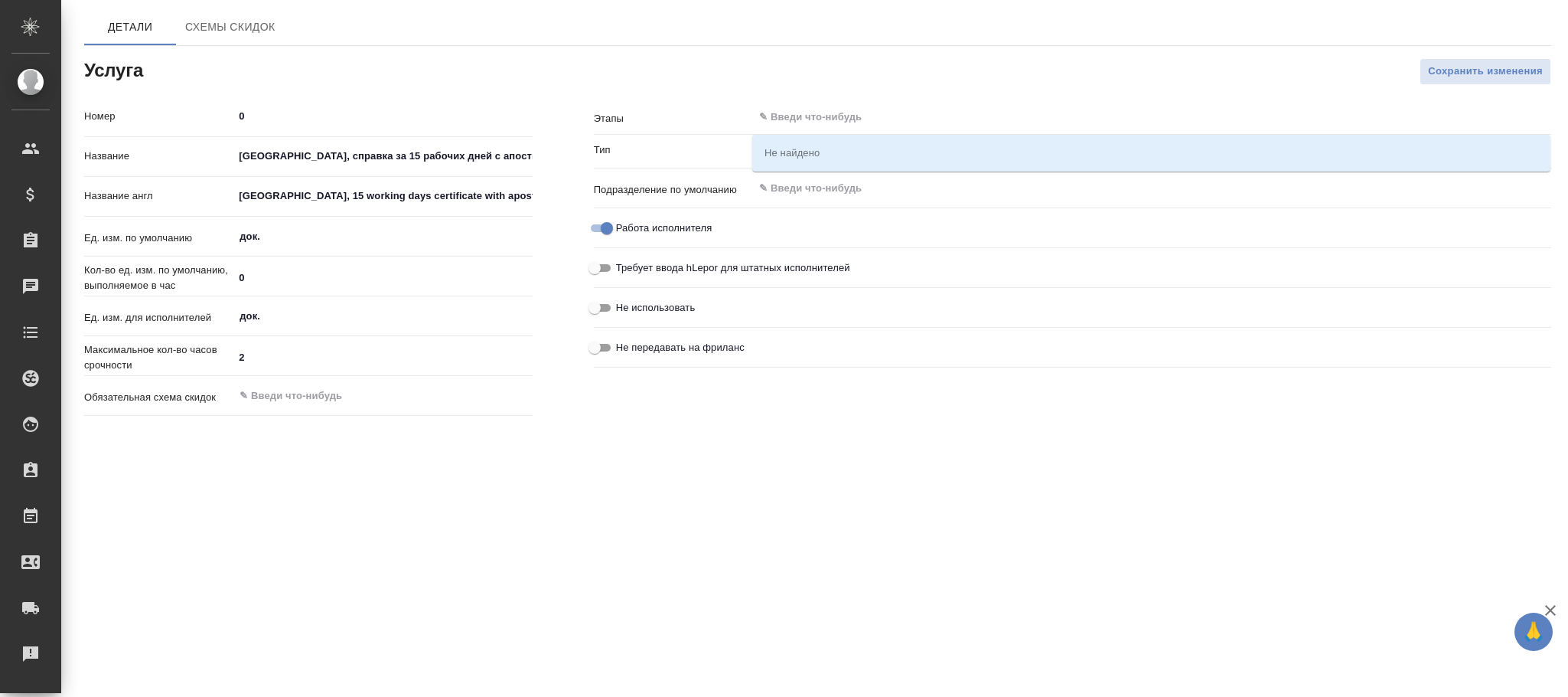
drag, startPoint x: 0, startPoint y: 0, endPoint x: 848, endPoint y: 118, distance: 856.2
click at [848, 118] on input "text" at bounding box center [1126, 117] width 738 height 19
paste input "[GEOGRAPHIC_DATA], справка за 15 рабочих дней с апостилем"
type input "[GEOGRAPHIC_DATA], справка за 15 рабочих дней с апостилем"
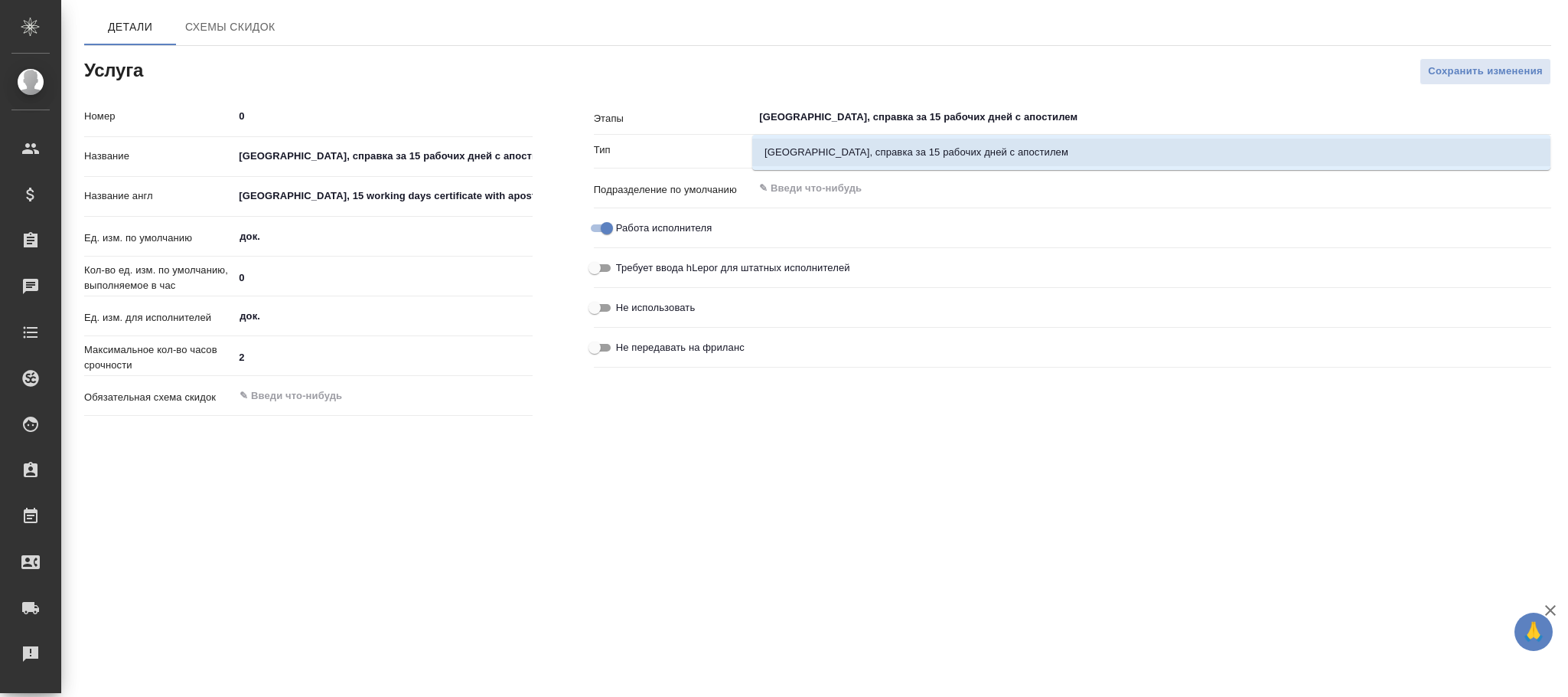
drag, startPoint x: 872, startPoint y: 156, endPoint x: 1270, endPoint y: 168, distance: 398.2
click at [875, 156] on li "[GEOGRAPHIC_DATA], справка за 15 рабочих дней с апостилем" at bounding box center [1151, 152] width 798 height 28
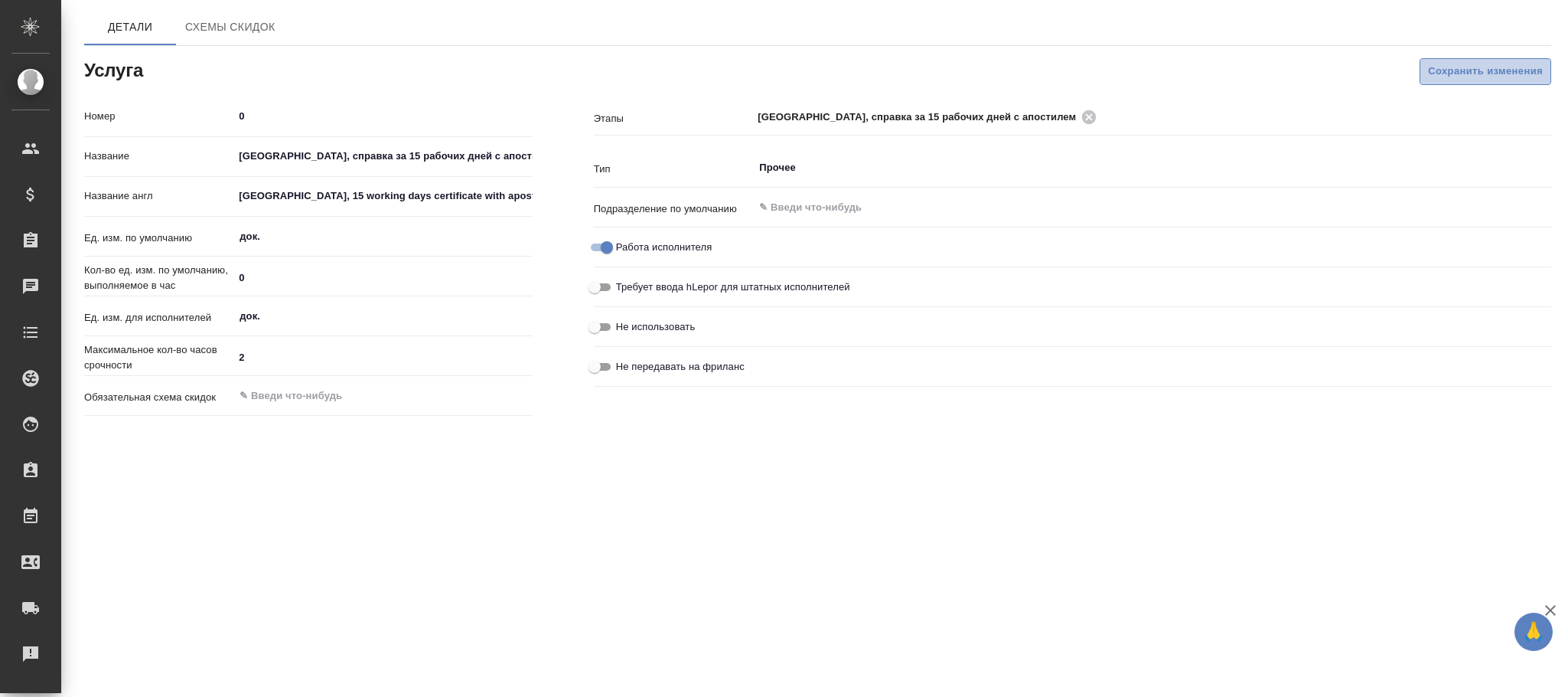
click at [1453, 76] on span "Сохранить изменения" at bounding box center [1485, 72] width 115 height 18
